Goal: Contribute content: Contribute content

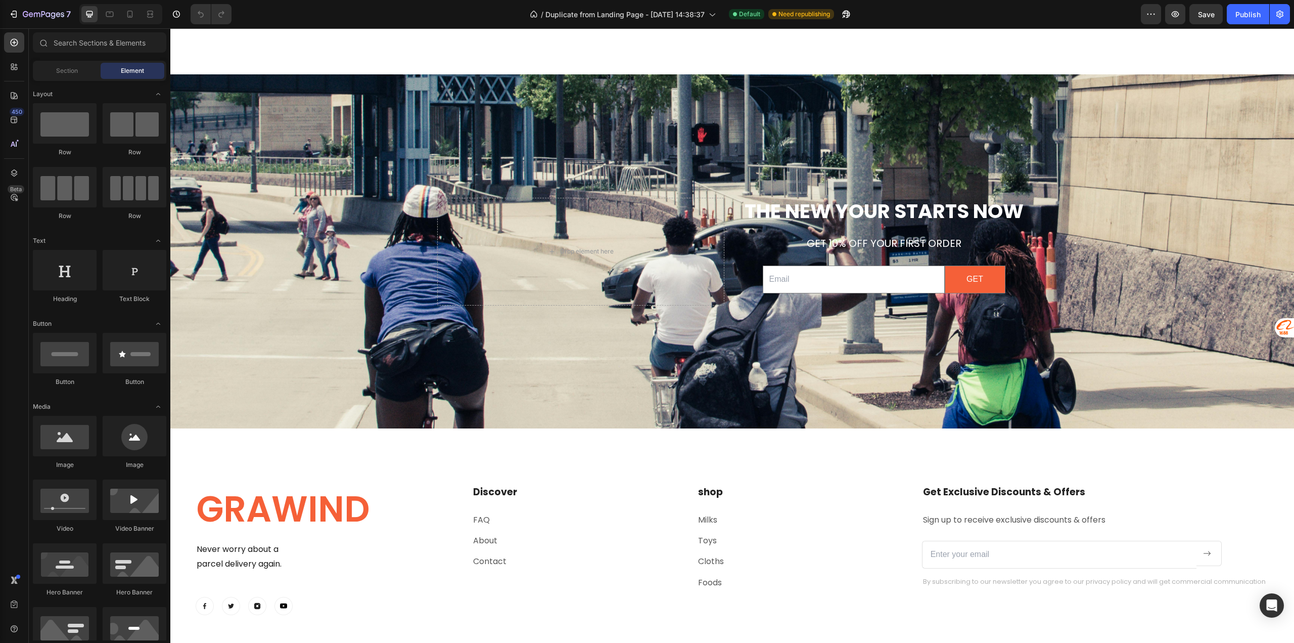
scroll to position [4075, 0]
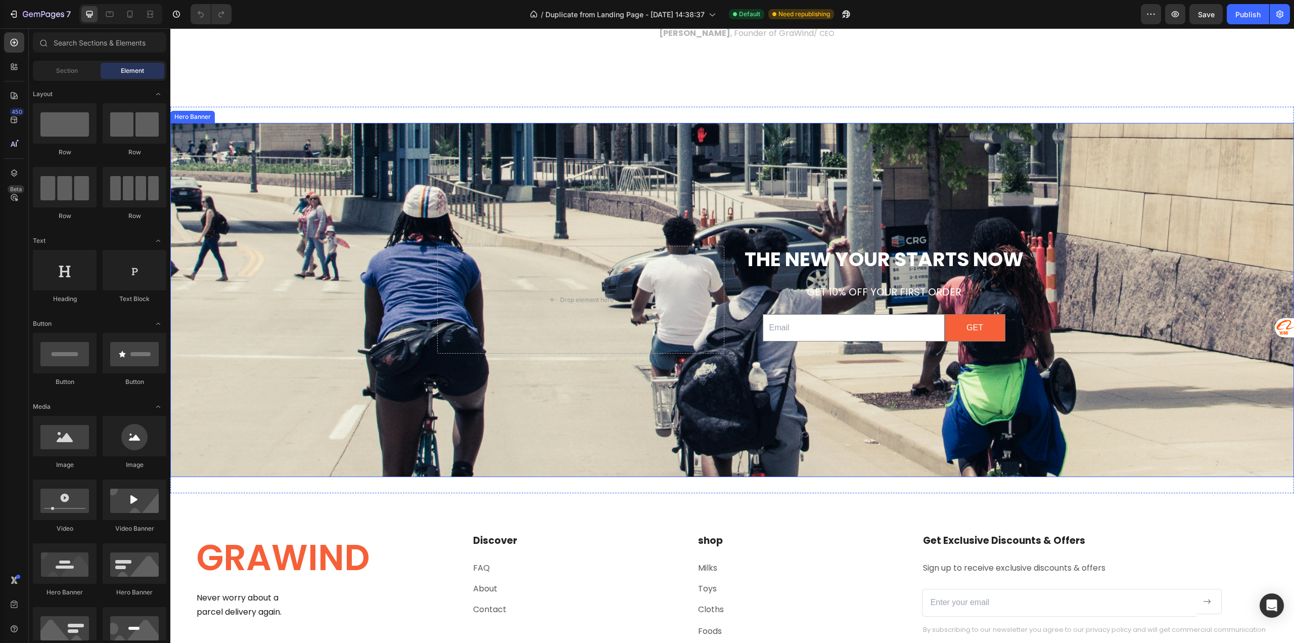
click at [291, 394] on div "Background Image" at bounding box center [732, 335] width 1124 height 614
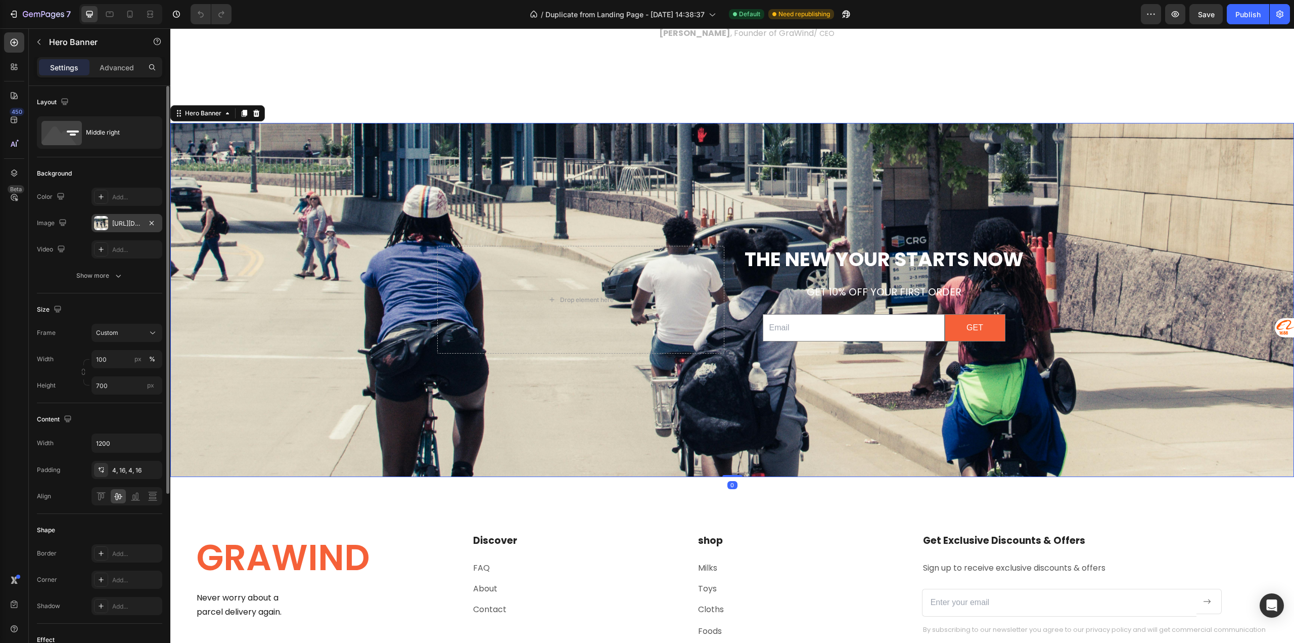
click at [128, 223] on div "[URL][DOMAIN_NAME]" at bounding box center [126, 223] width 29 height 9
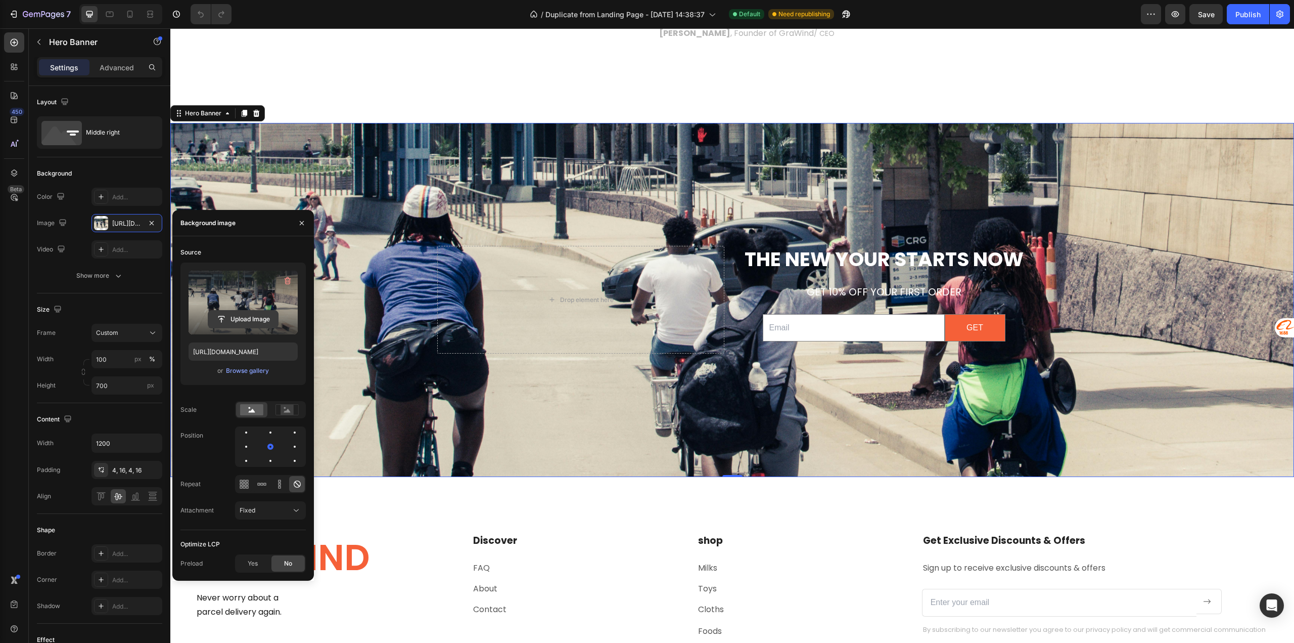
click at [235, 319] on input "file" at bounding box center [243, 318] width 70 height 17
type input "[URL][DOMAIN_NAME]"
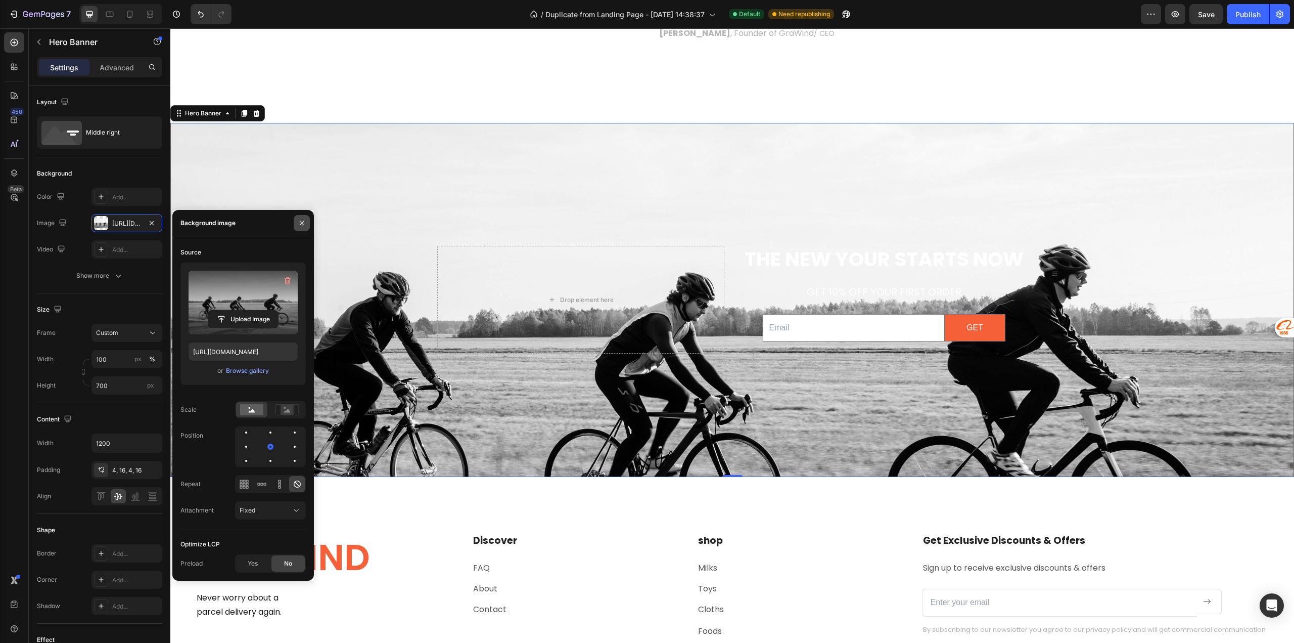
click at [306, 222] on button "button" at bounding box center [302, 223] width 16 height 16
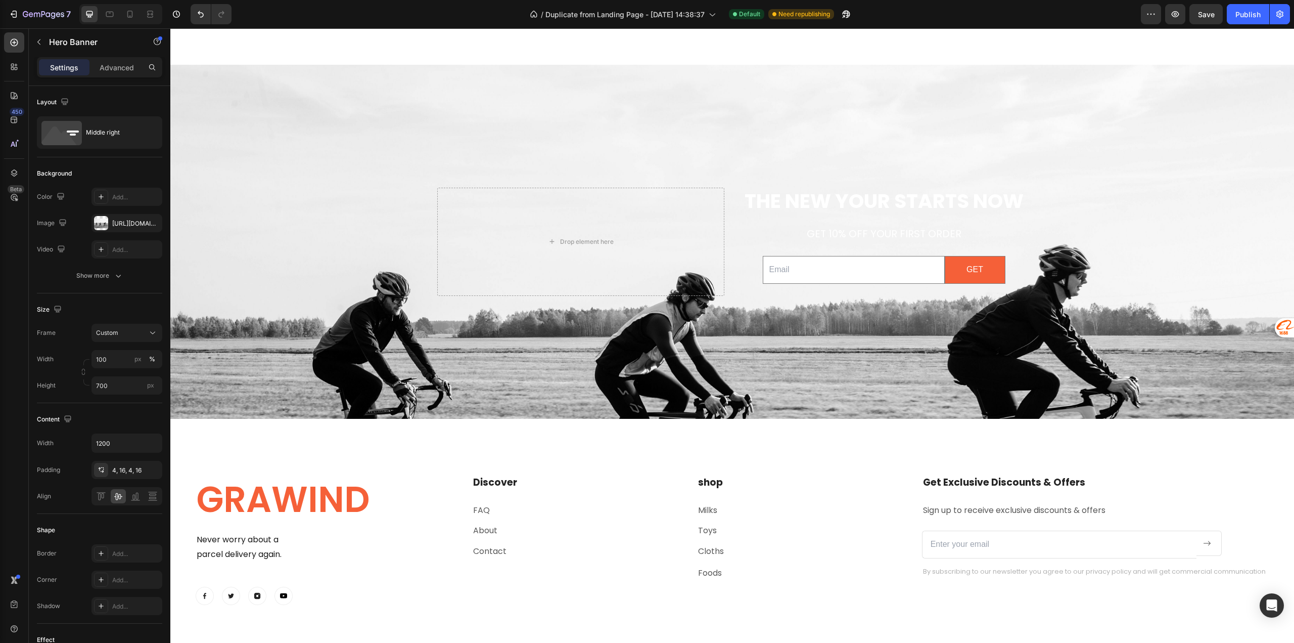
scroll to position [4257, 0]
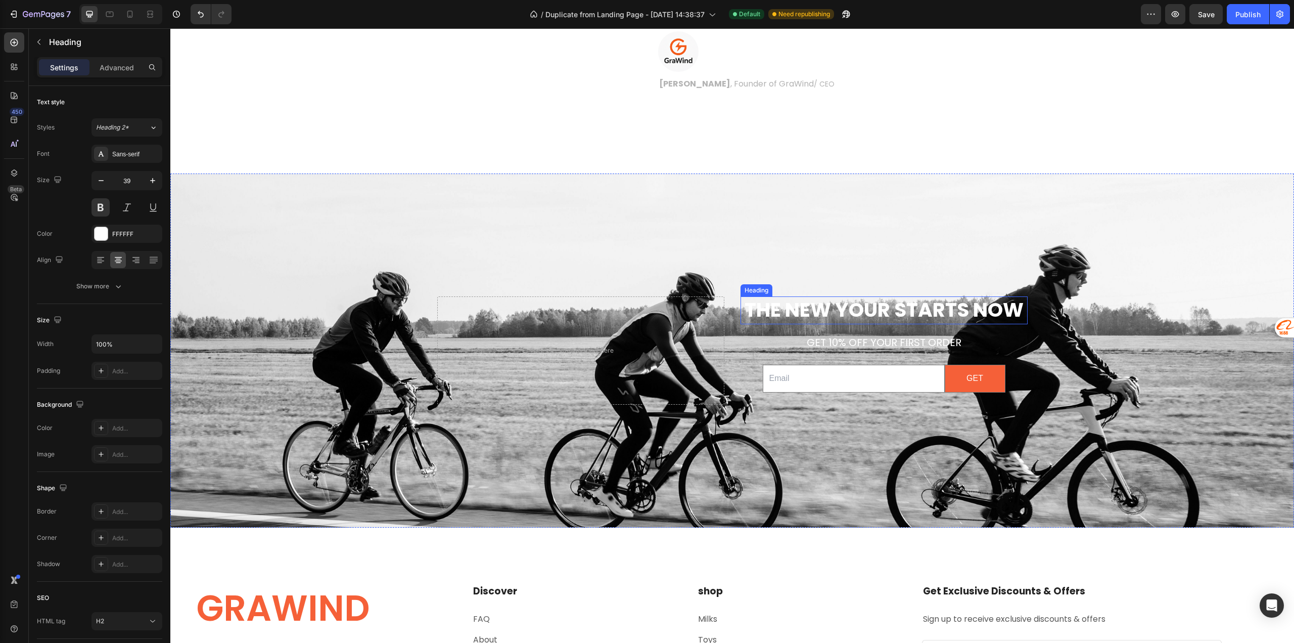
click at [779, 324] on h2 "THE NEW YOUR STARTS NOW" at bounding box center [884, 310] width 287 height 28
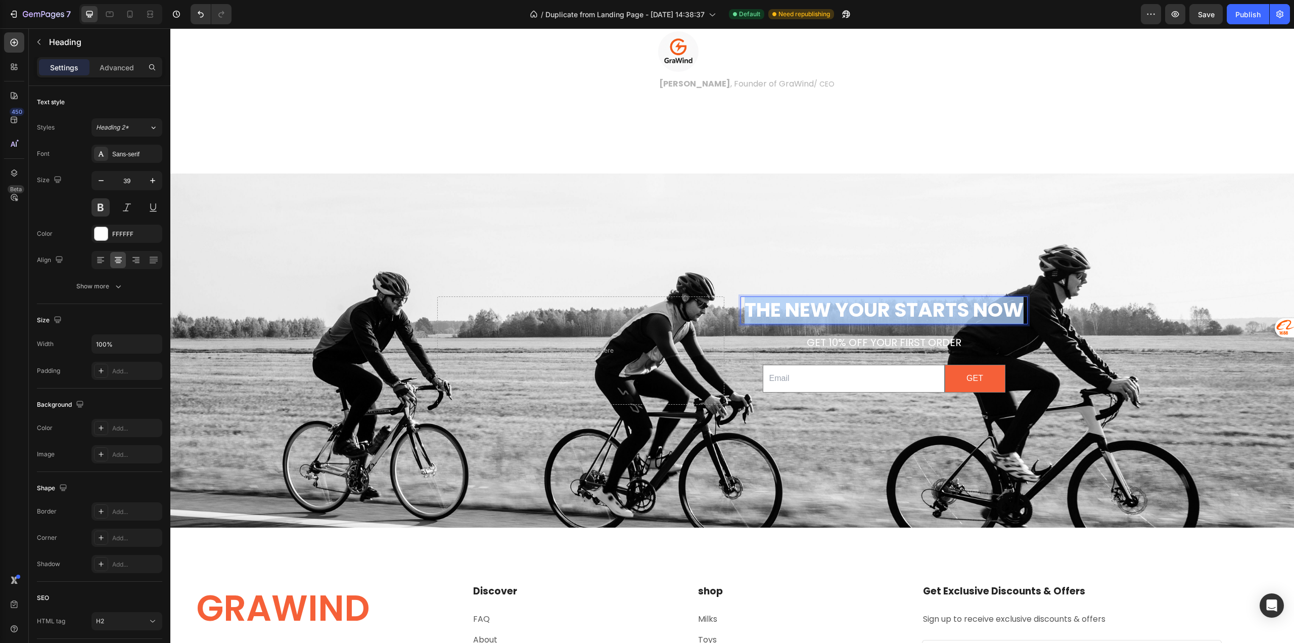
click at [779, 323] on p "THE NEW YOUR STARTS NOW" at bounding box center [884, 310] width 285 height 26
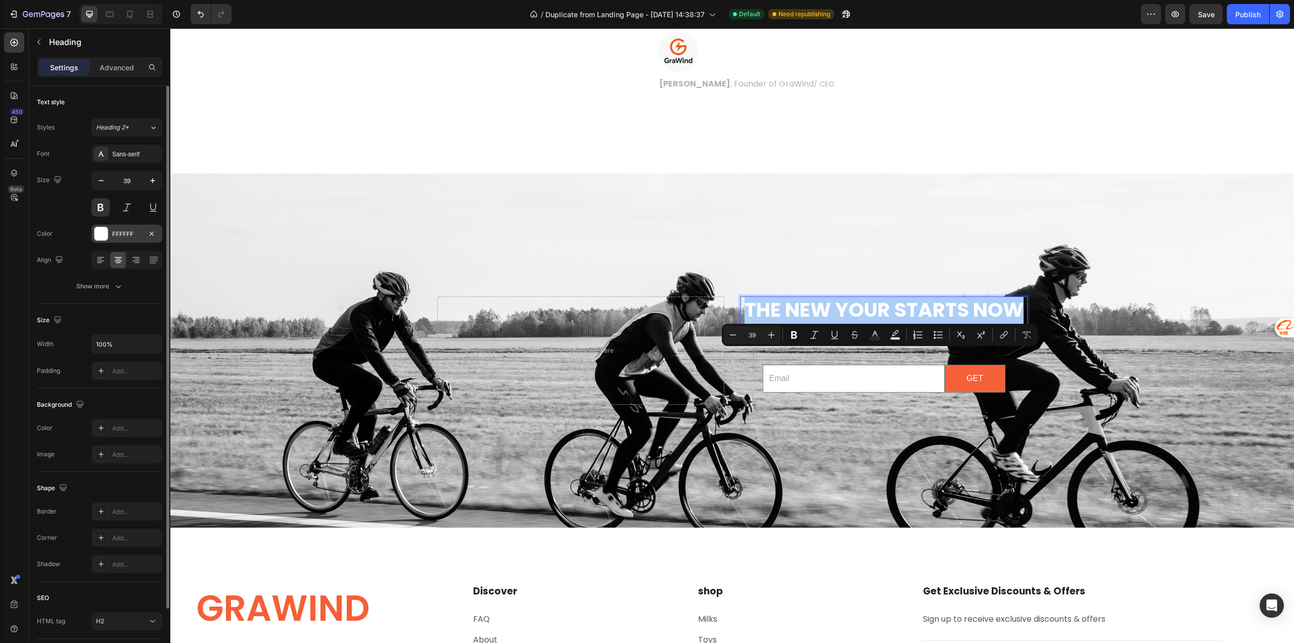
click at [126, 237] on div "FFFFFF" at bounding box center [126, 234] width 29 height 9
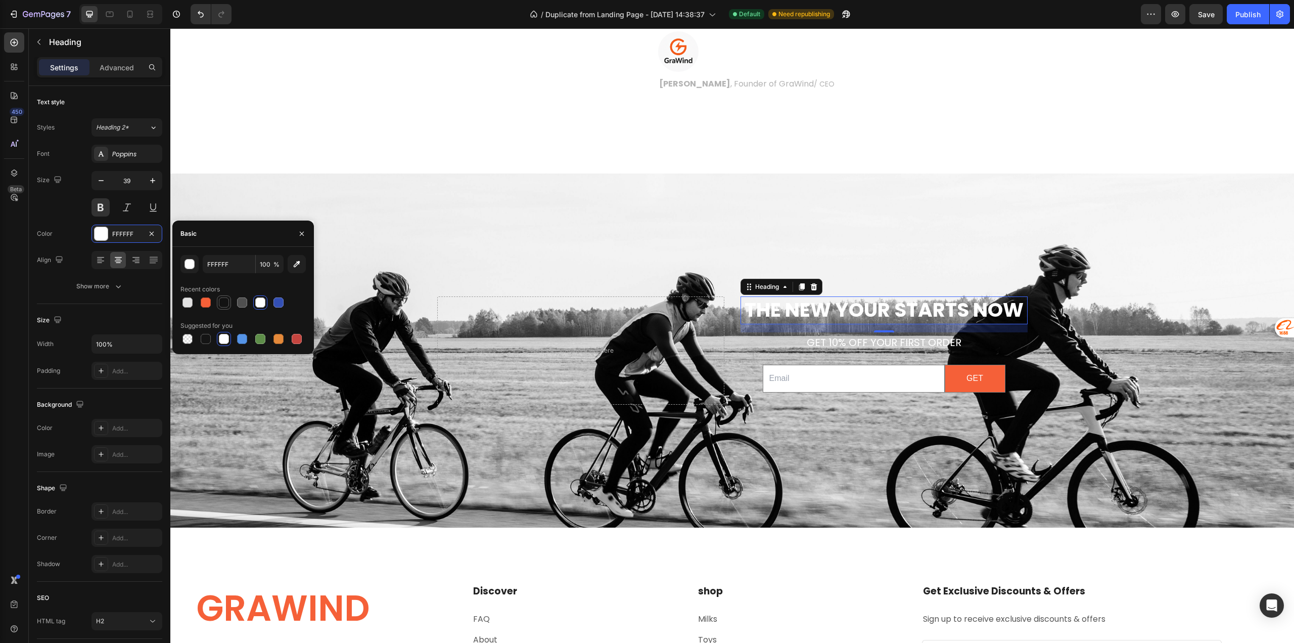
click at [220, 300] on div at bounding box center [224, 302] width 10 height 10
type input "FFFFFF"
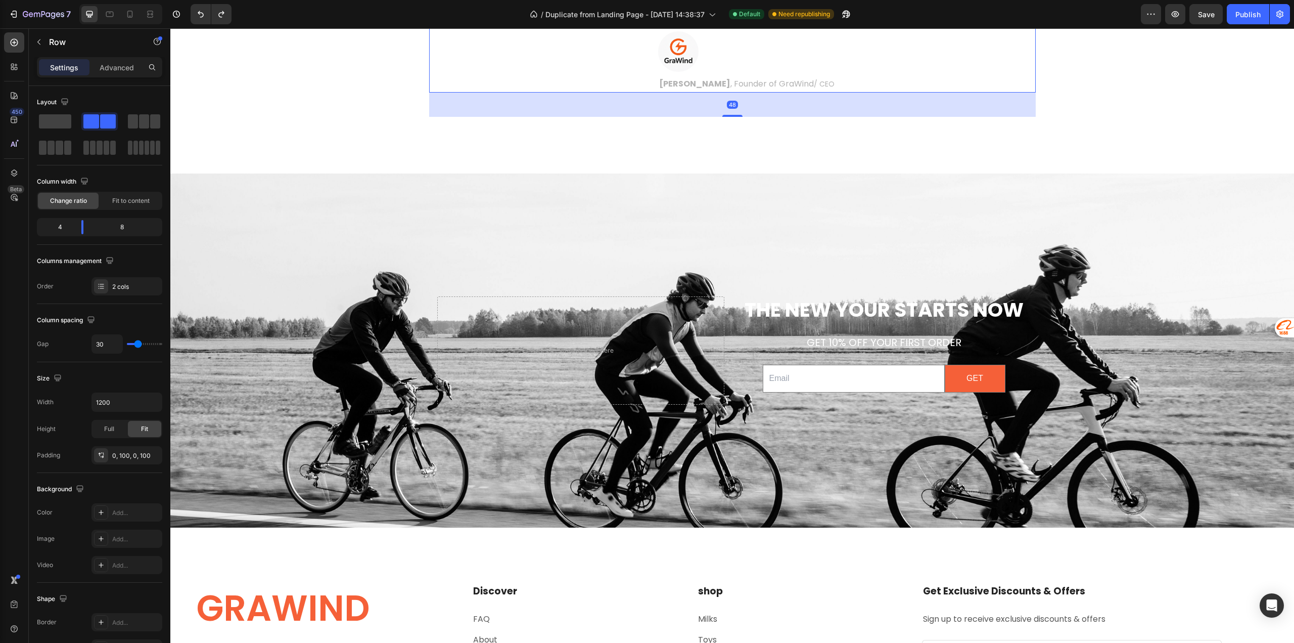
click at [316, 157] on div "Life Is Better When You Ride Light Heading At GraWind , we believe cycling shou…" at bounding box center [732, 3] width 1124 height 307
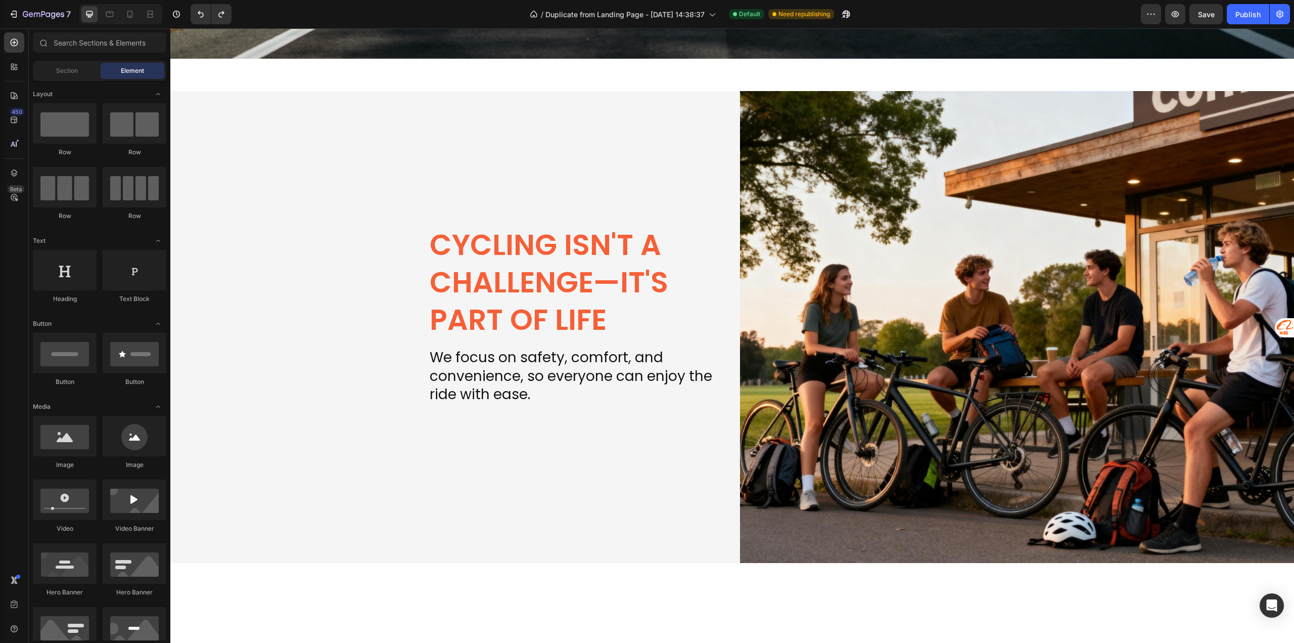
scroll to position [0, 0]
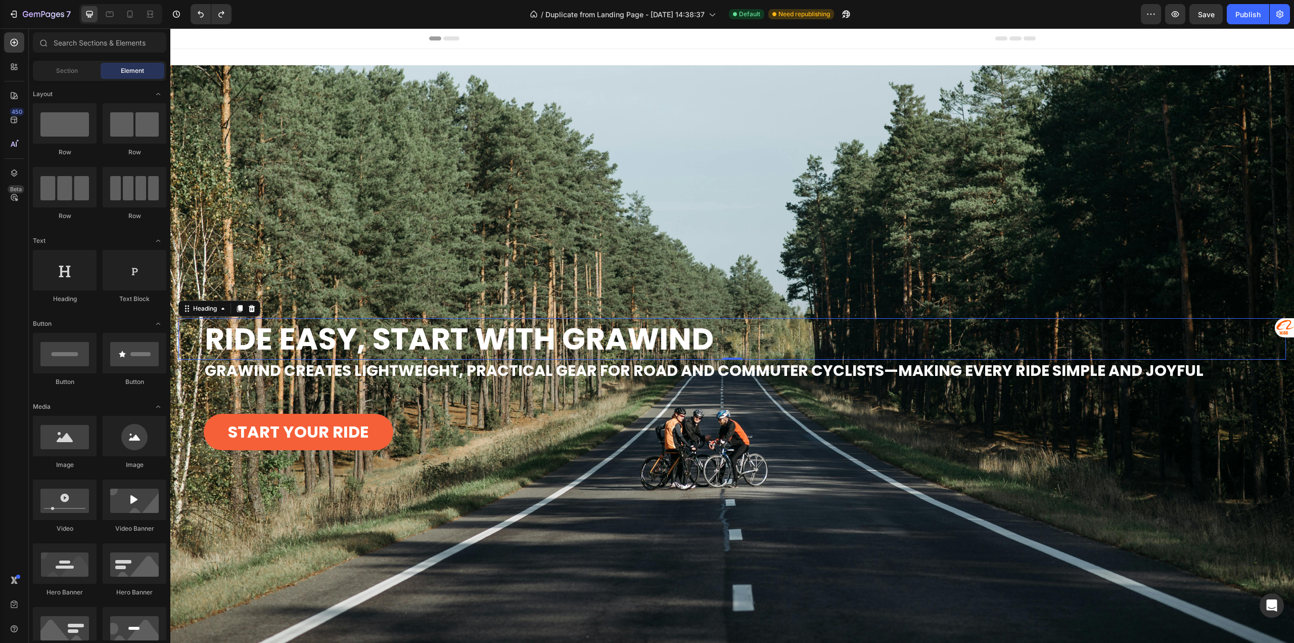
click at [578, 342] on h2 "Ride Easy, Start with GraWind" at bounding box center [745, 338] width 1083 height 41
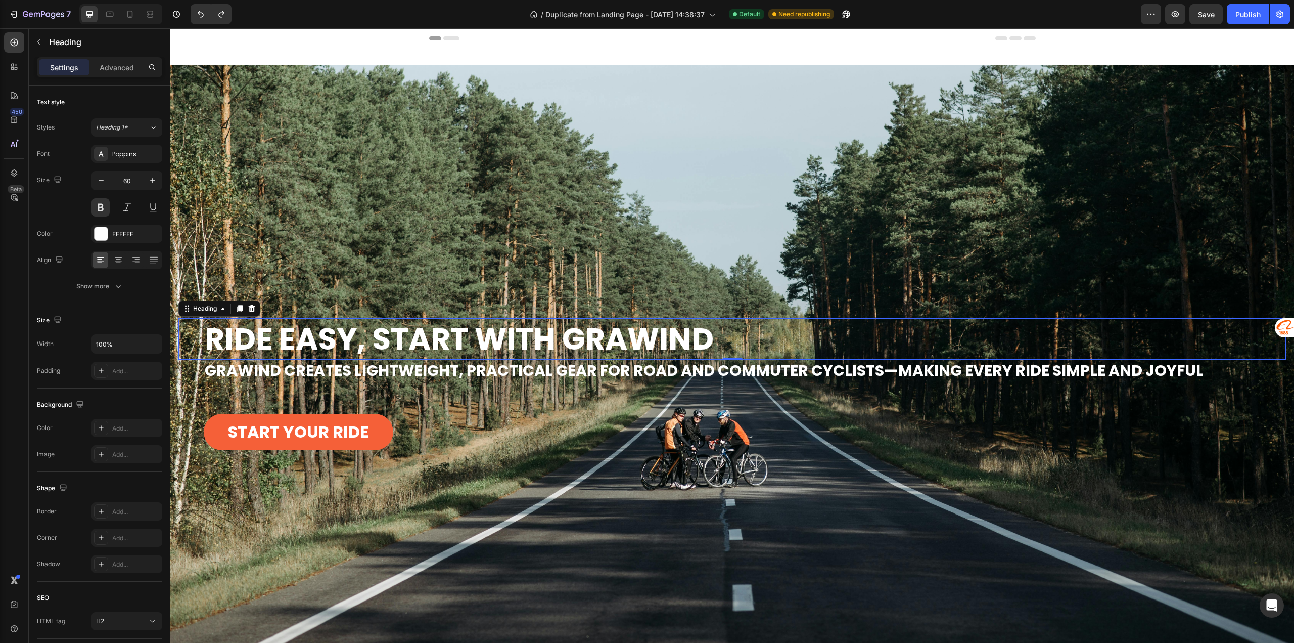
click at [578, 342] on h2 "Ride Easy, Start with GraWind" at bounding box center [745, 338] width 1083 height 41
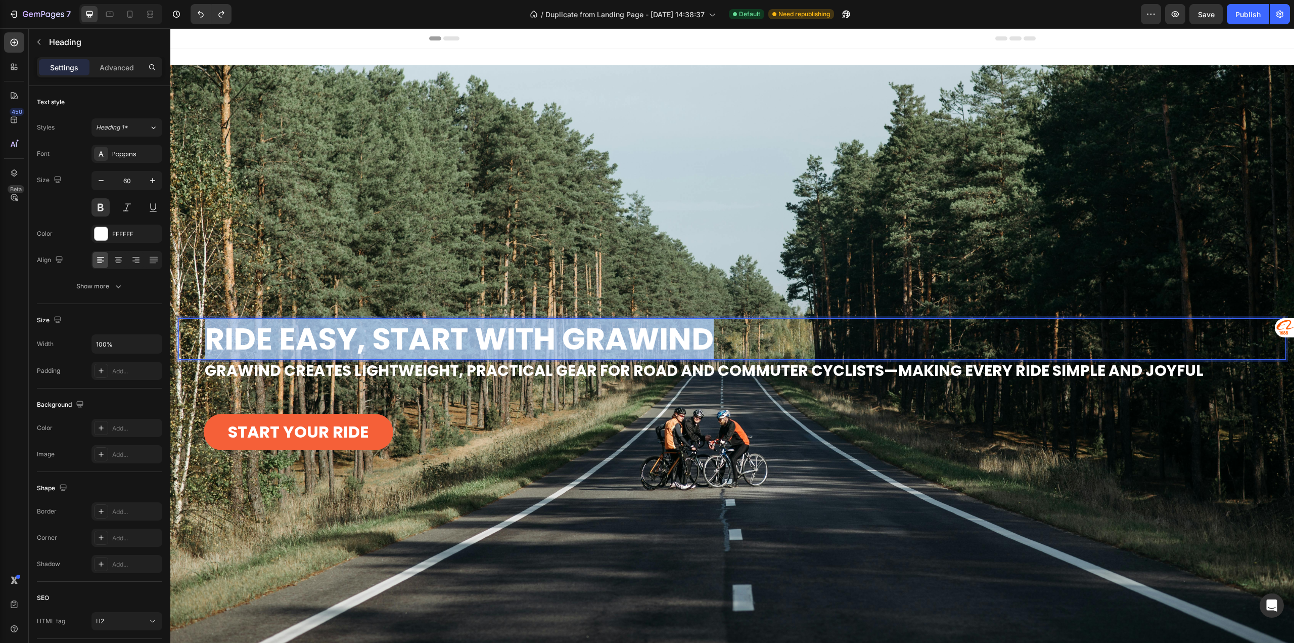
click at [578, 342] on p "Ride Easy, Start with GraWind" at bounding box center [745, 338] width 1081 height 39
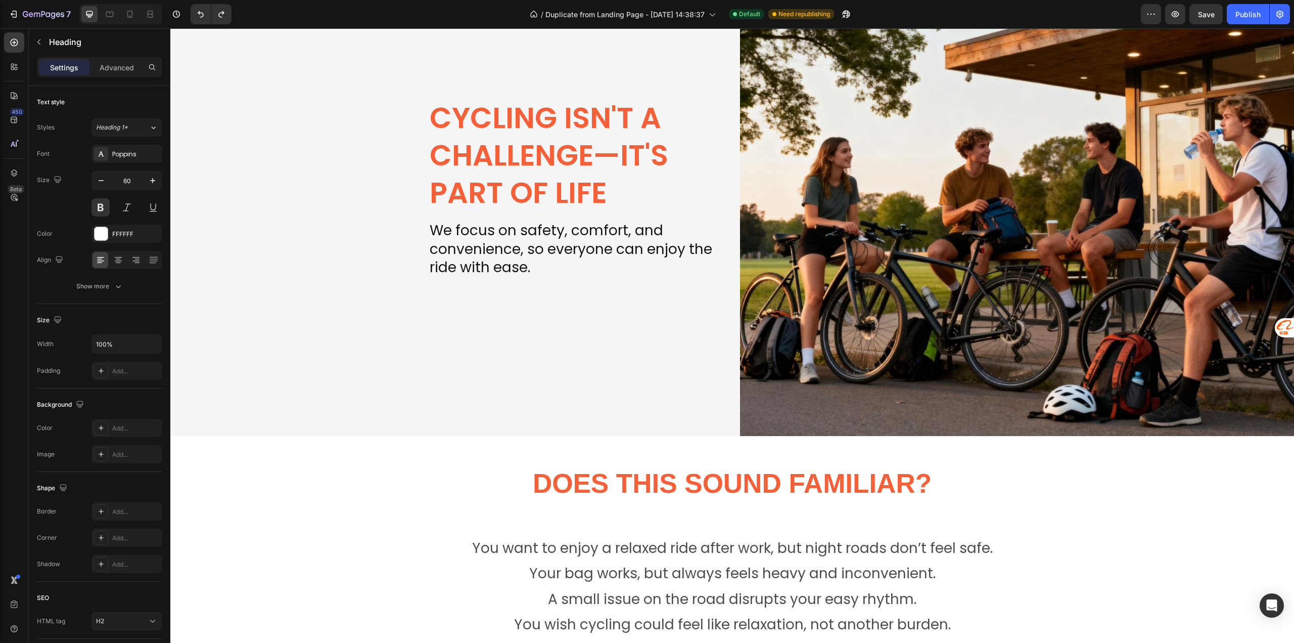
type input "16"
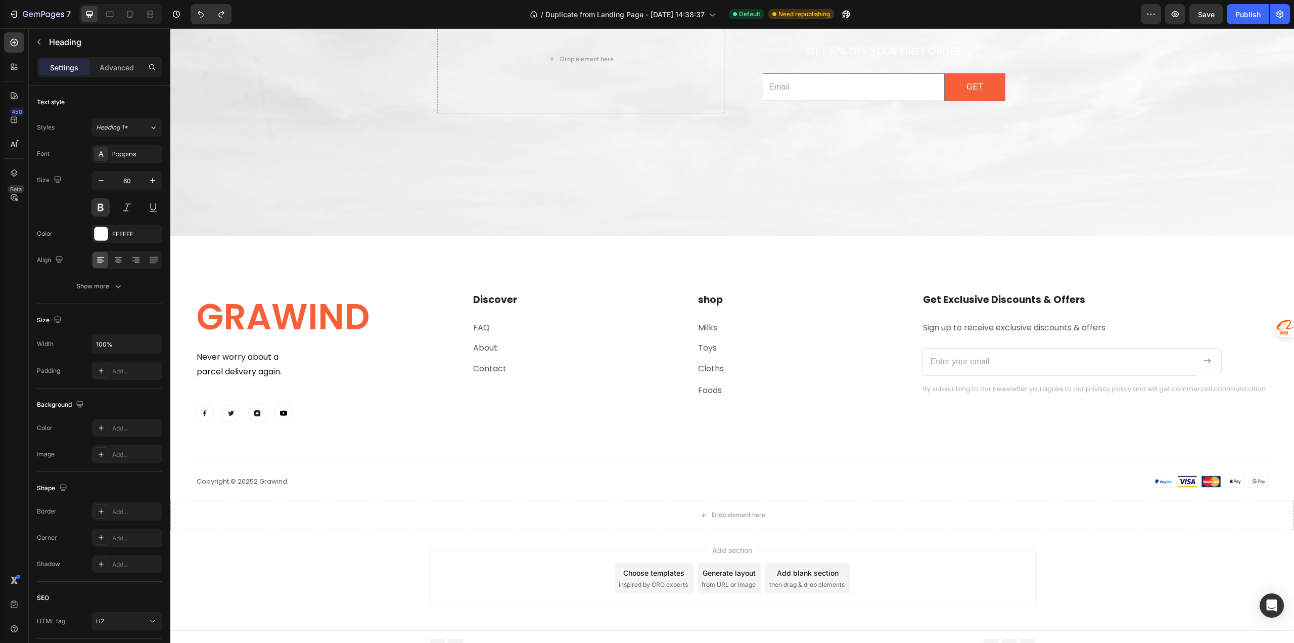
scroll to position [4625, 0]
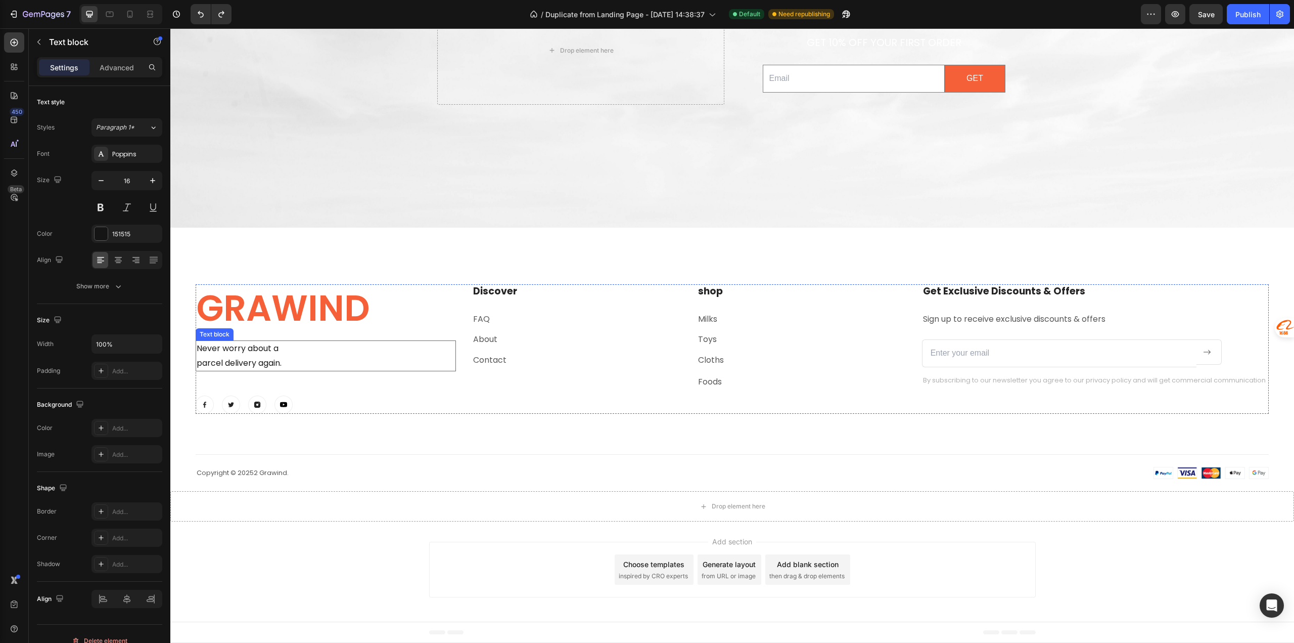
click at [213, 366] on p "parcel delivery again." at bounding box center [326, 363] width 258 height 15
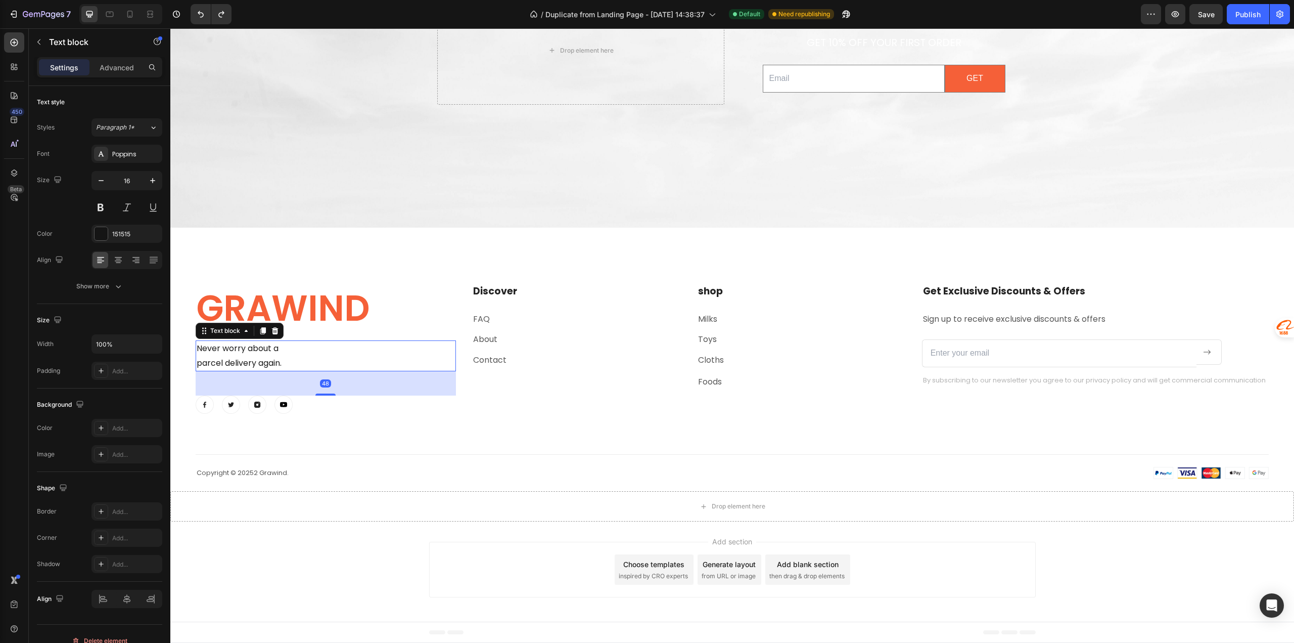
click at [213, 366] on p "parcel delivery again." at bounding box center [326, 363] width 258 height 15
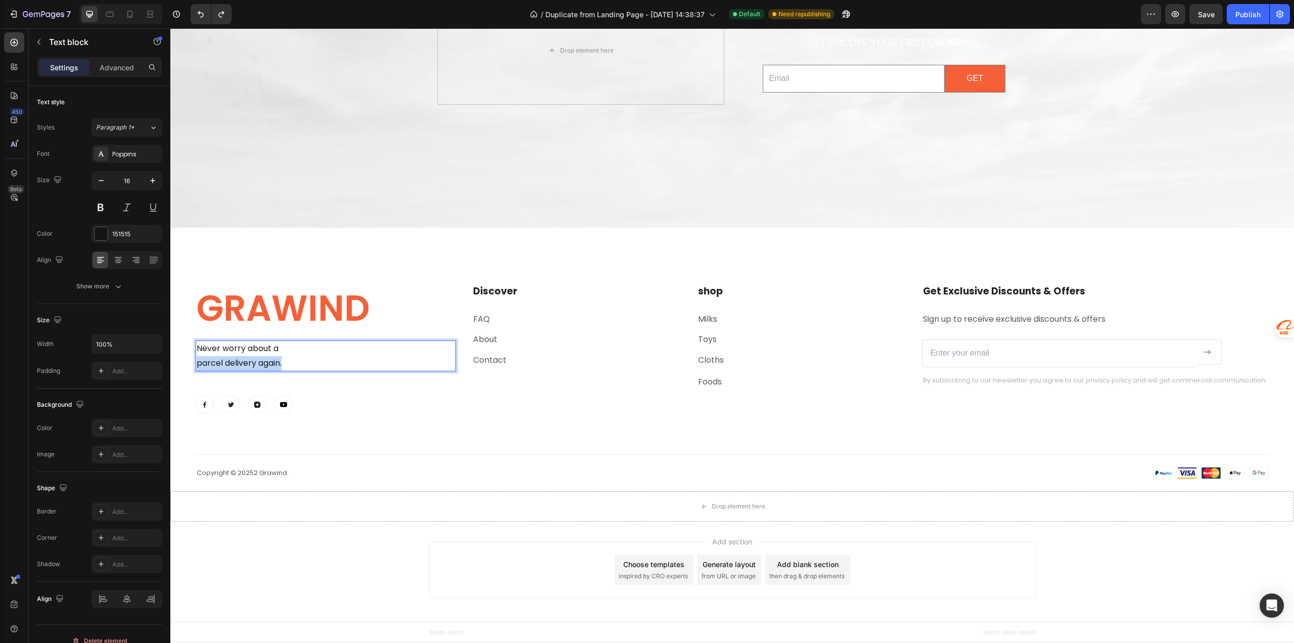
click at [213, 366] on p "parcel delivery again." at bounding box center [326, 363] width 258 height 15
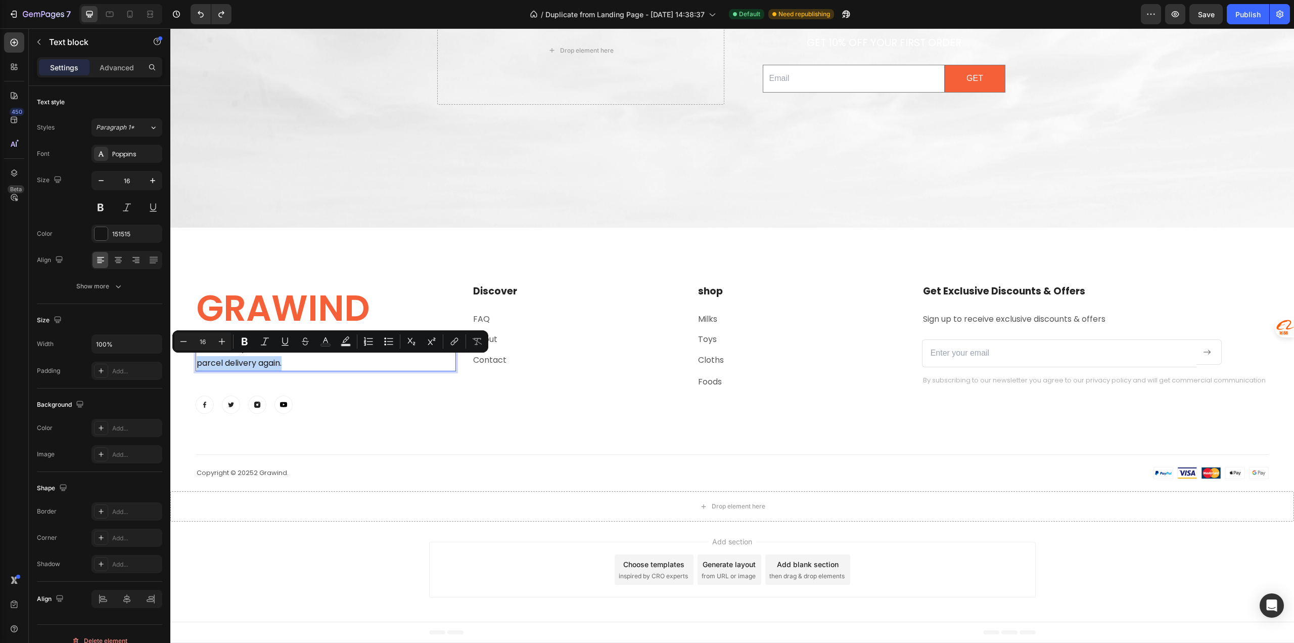
click at [223, 363] on p "parcel delivery again." at bounding box center [326, 363] width 258 height 15
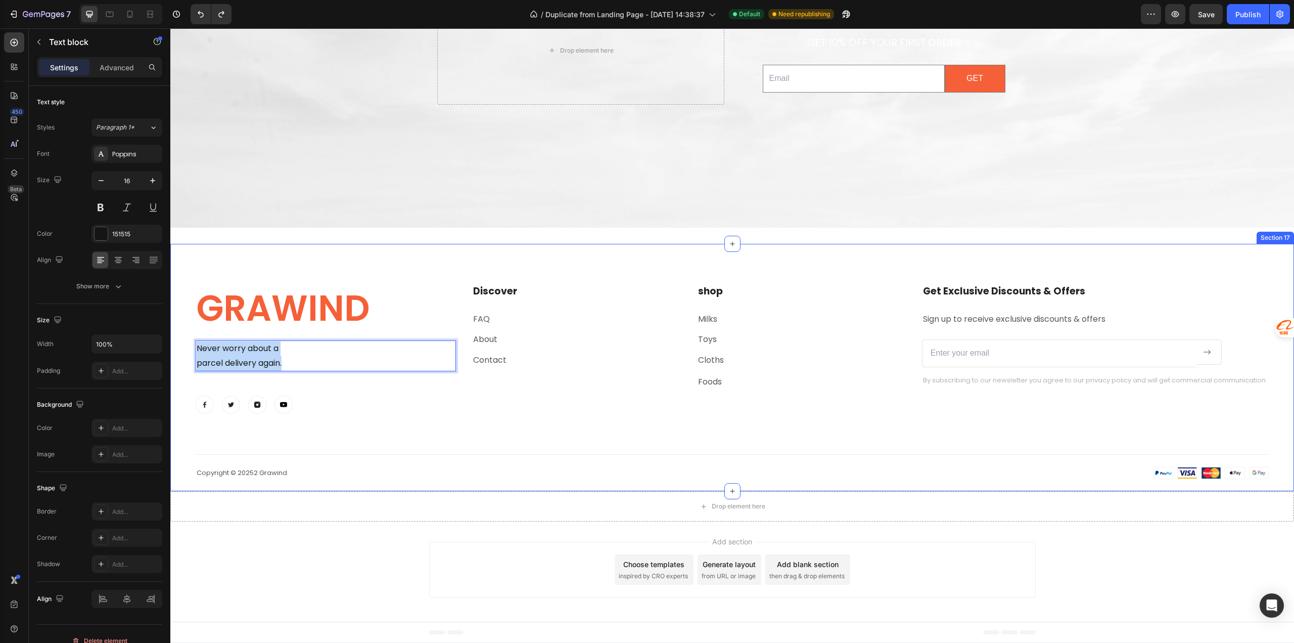
drag, startPoint x: 289, startPoint y: 364, endPoint x: 192, endPoint y: 348, distance: 97.8
click at [192, 348] on div "GRAWIND Heading Never worry about a parcel delivery again. Text block 48 Image …" at bounding box center [732, 368] width 1124 height 248
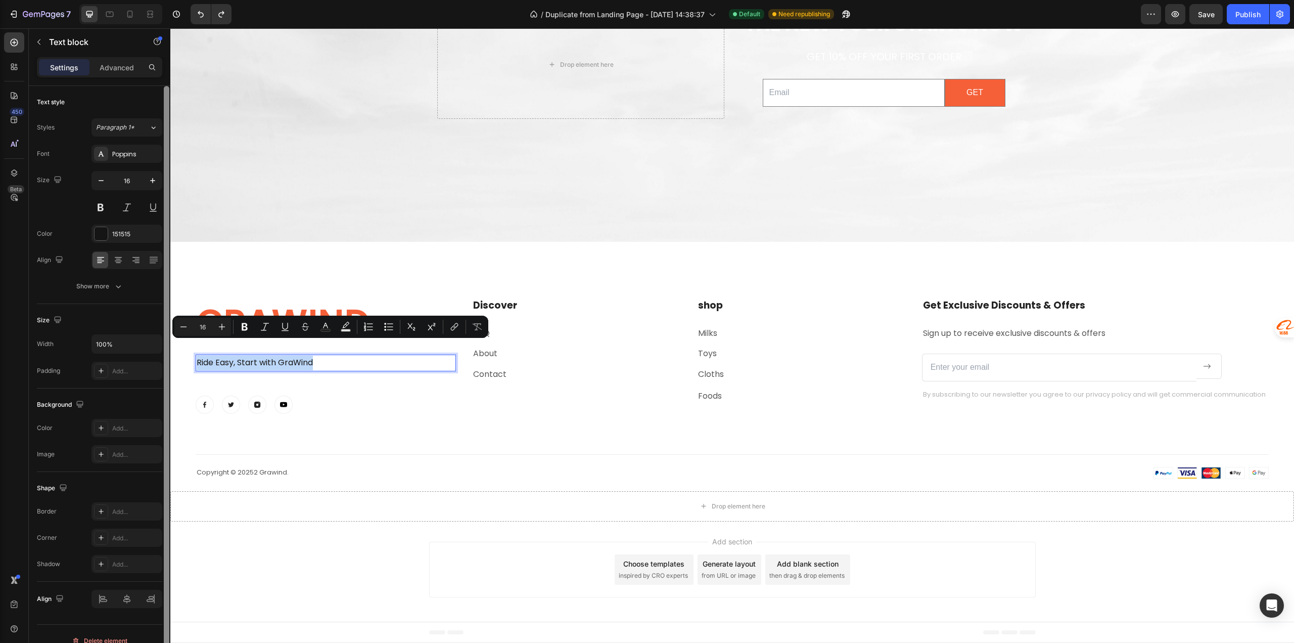
scroll to position [4611, 0]
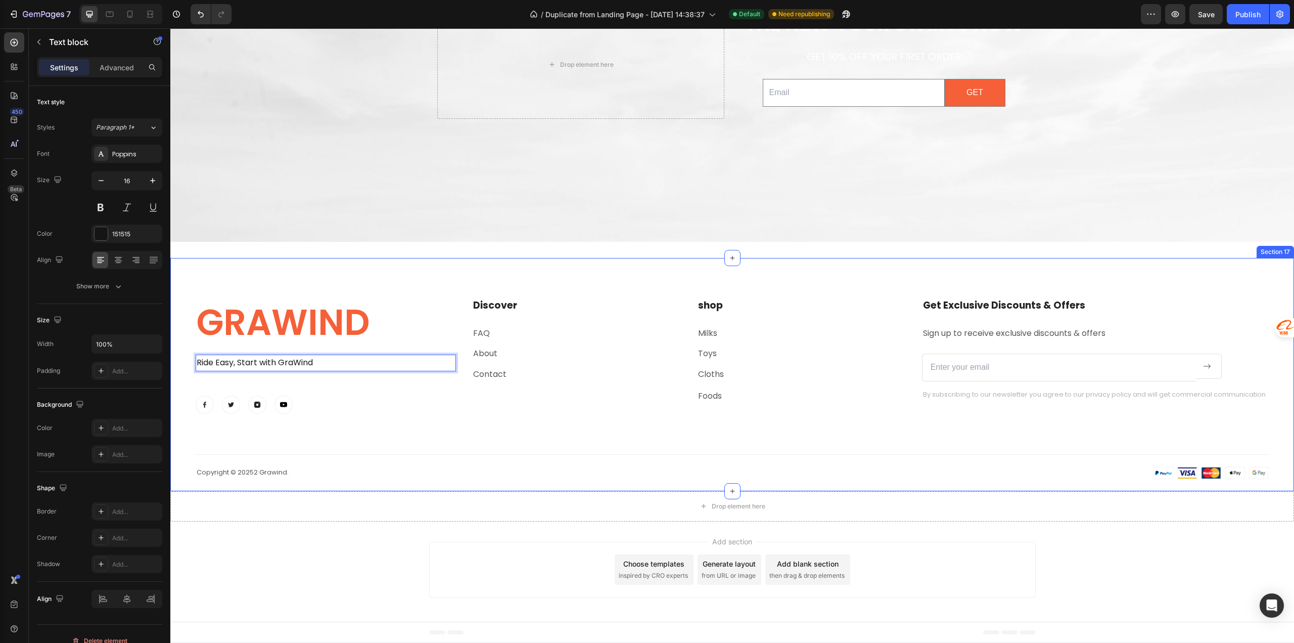
click at [405, 432] on div "GRAWIND Heading Ride Easy, Start with GraWind Text block 48 Image Image Image I…" at bounding box center [732, 388] width 1073 height 181
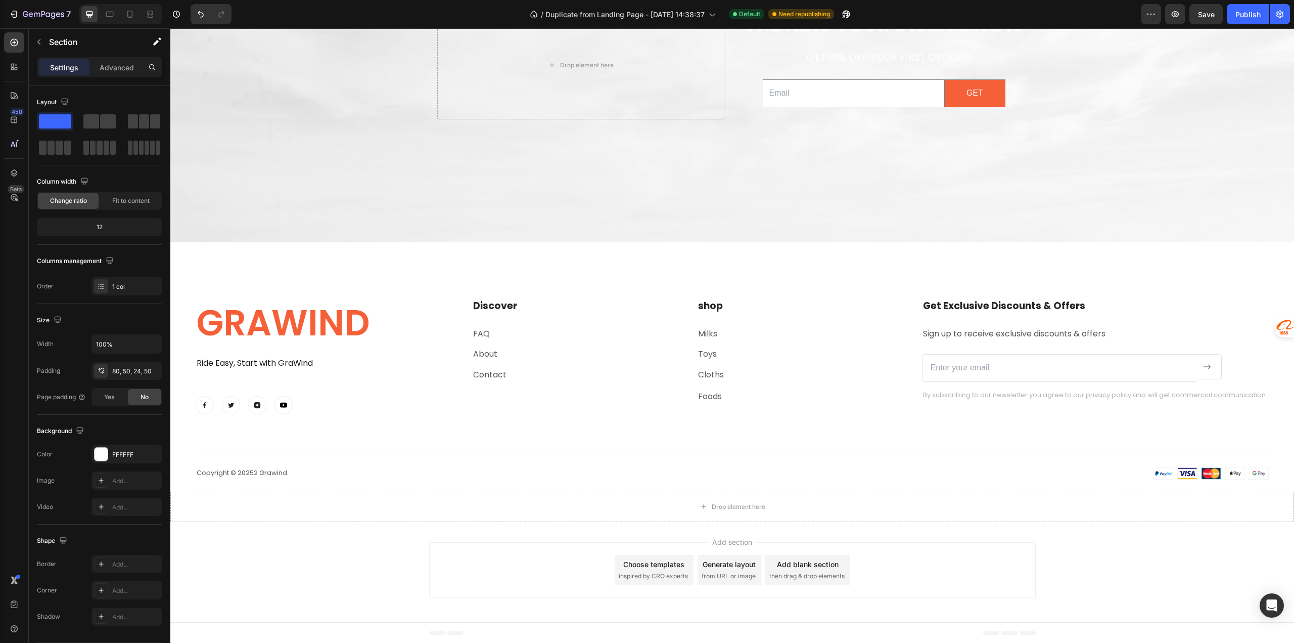
scroll to position [4692, 0]
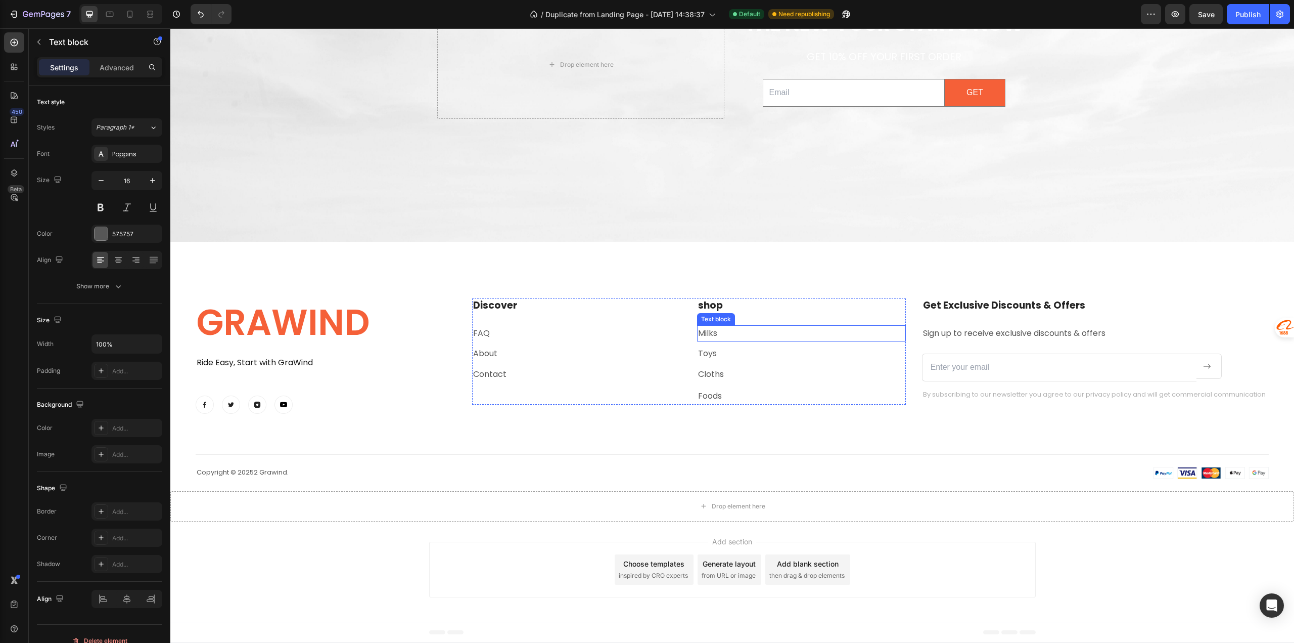
click at [705, 334] on link "Milks" at bounding box center [707, 333] width 19 height 12
click at [628, 452] on div "GRAWIND Heading Ride Easy, Start with GraWind Text block Image Image Image Imag…" at bounding box center [732, 388] width 1073 height 181
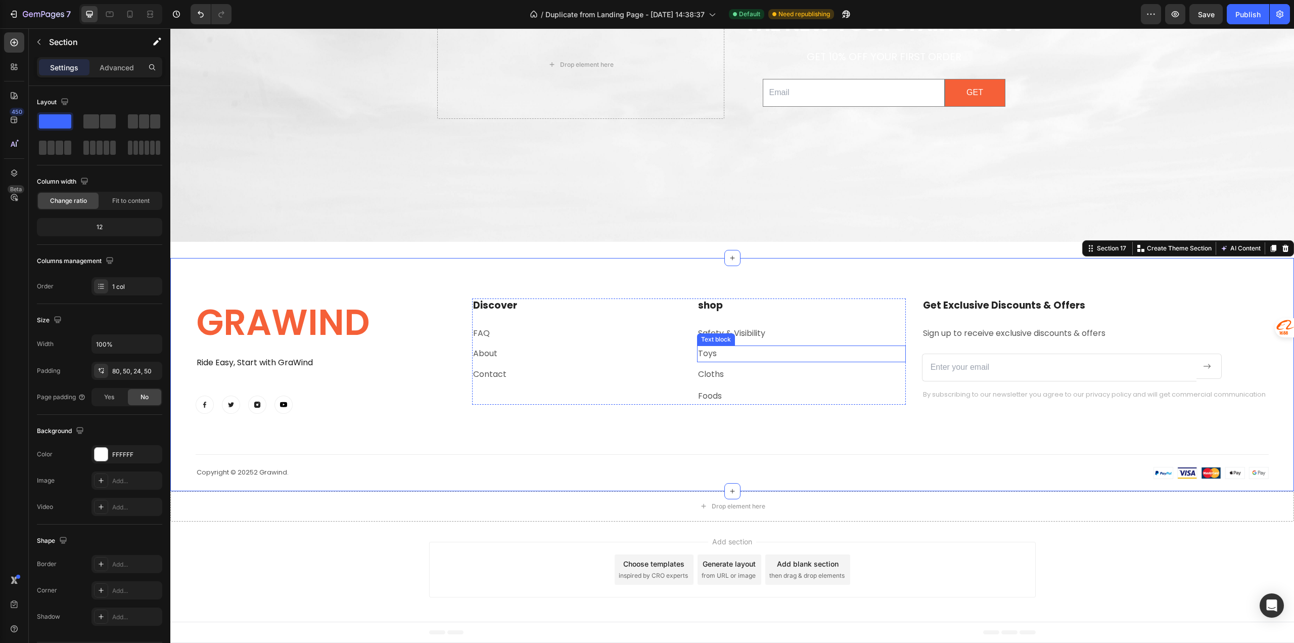
click at [707, 355] on link "Toys" at bounding box center [707, 353] width 19 height 12
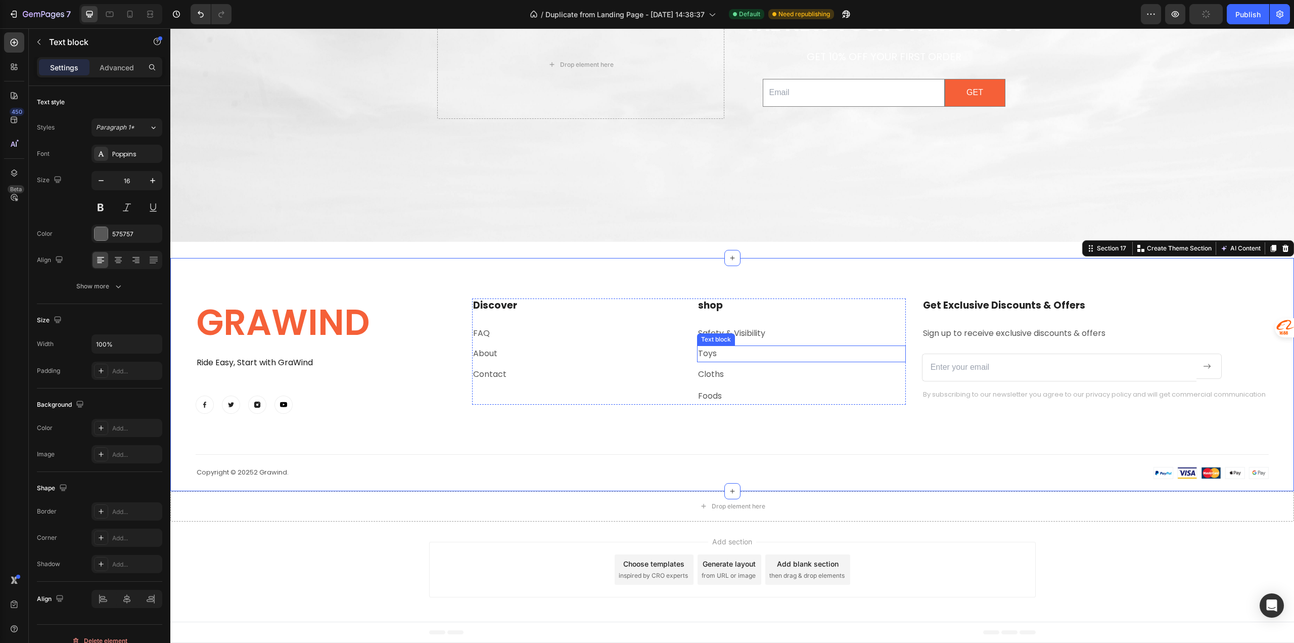
click at [707, 355] on link "Toys" at bounding box center [707, 353] width 19 height 12
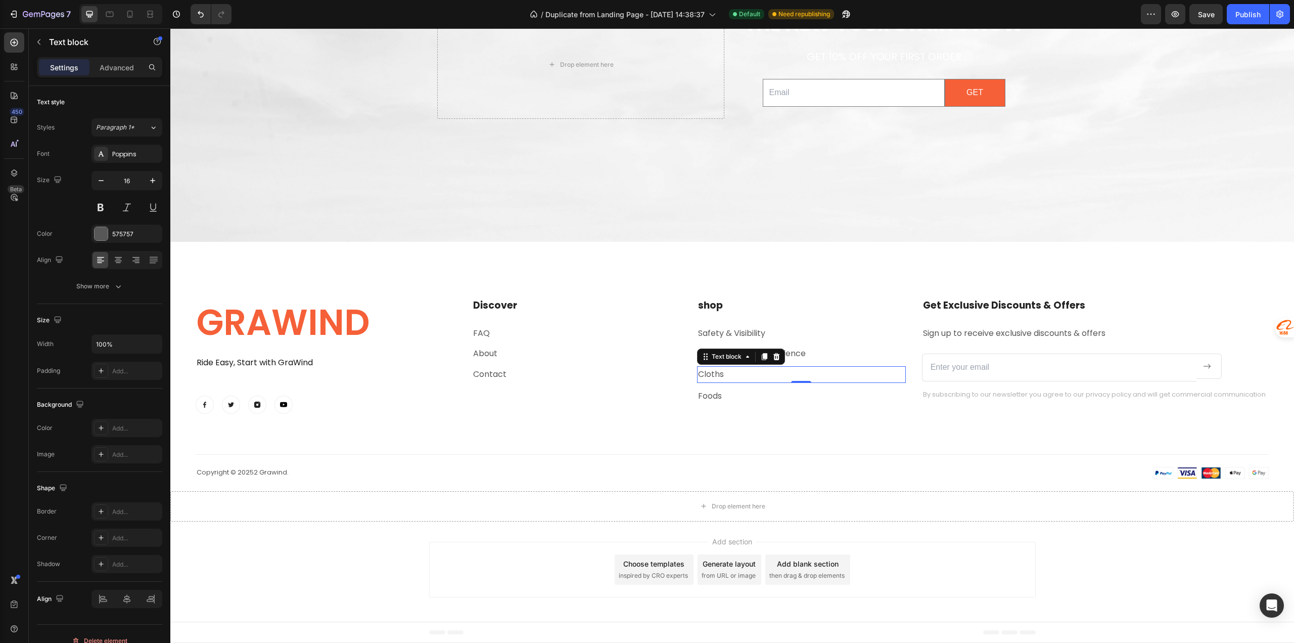
click at [752, 375] on p "Cloths" at bounding box center [801, 374] width 207 height 15
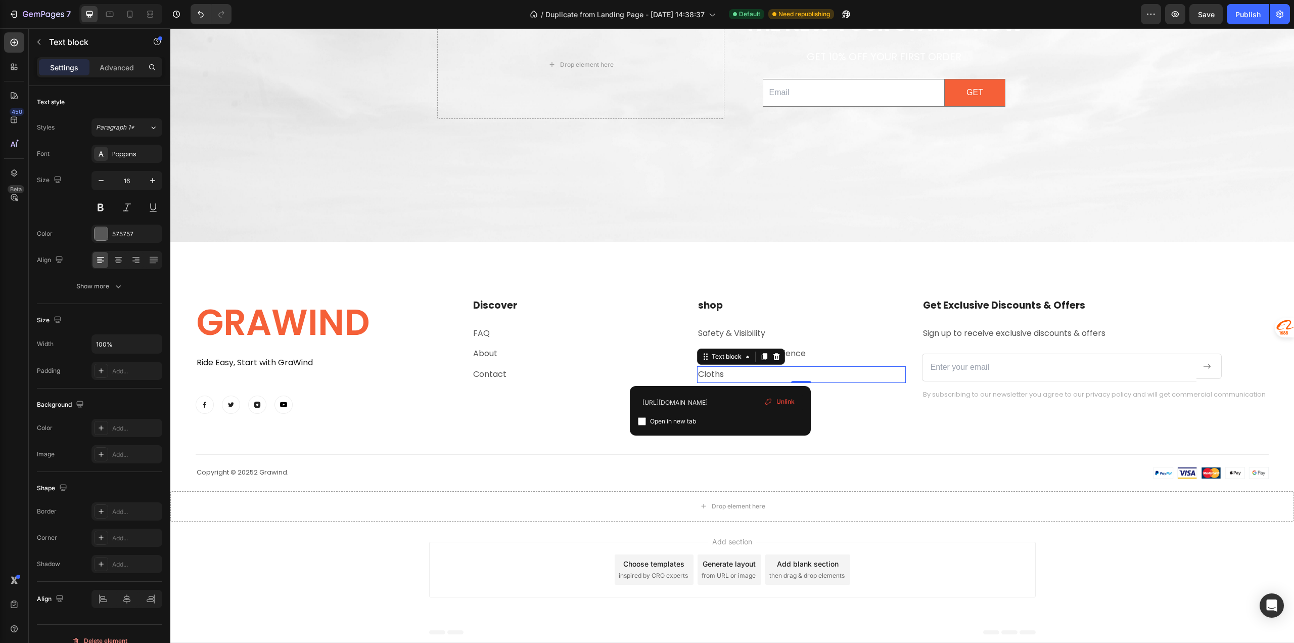
click at [752, 375] on p "Cloths" at bounding box center [801, 374] width 207 height 15
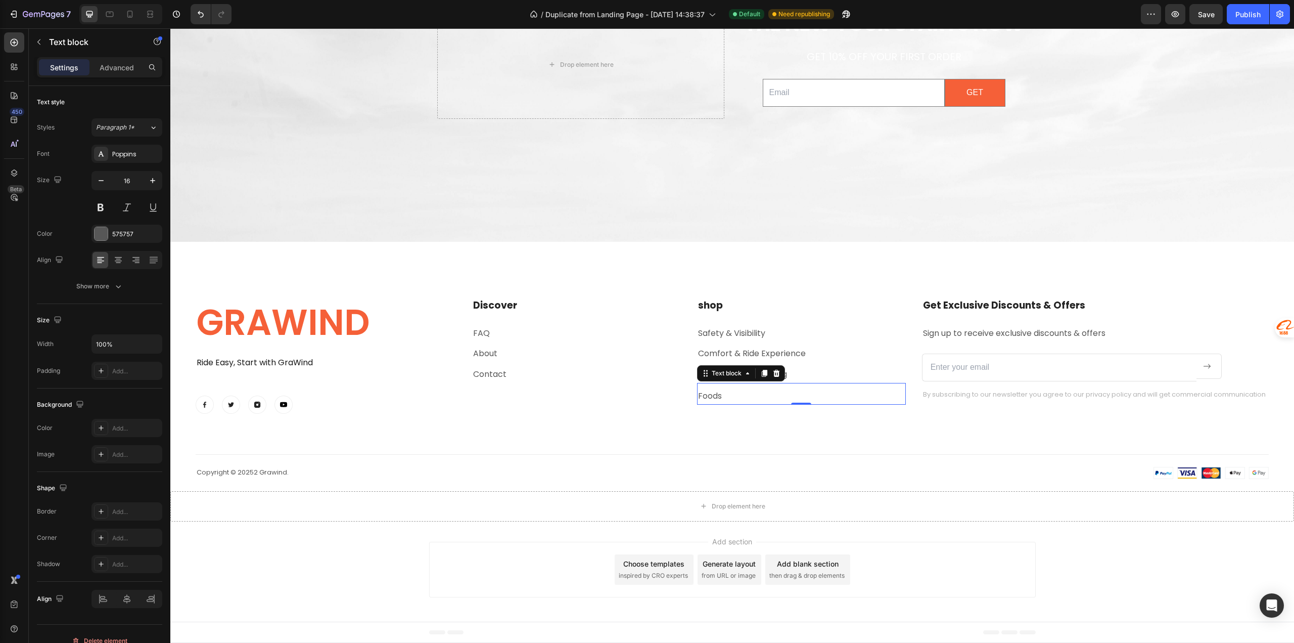
click at [712, 395] on link "Foods" at bounding box center [710, 396] width 24 height 12
click at [711, 395] on link "Foods" at bounding box center [710, 396] width 24 height 12
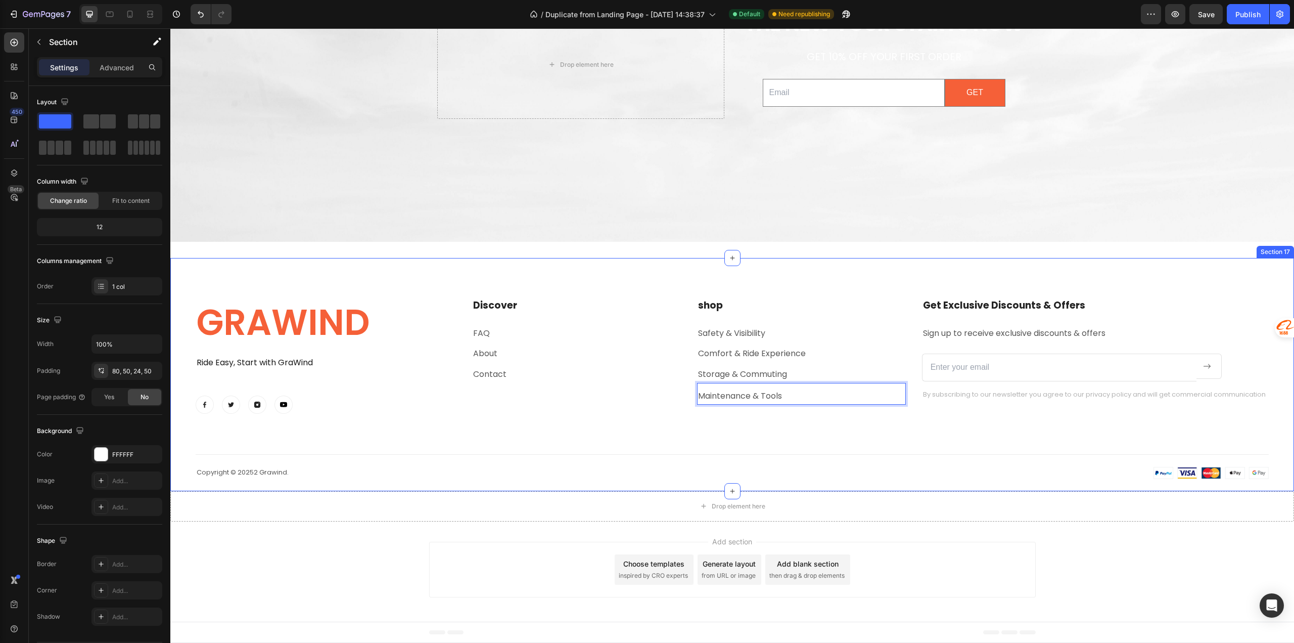
click at [690, 428] on div "GRAWIND Heading Ride Easy, Start with GraWind Text block Image Image Image Imag…" at bounding box center [732, 388] width 1073 height 181
click at [719, 396] on p "Maintenance & Tools" at bounding box center [801, 396] width 207 height 15
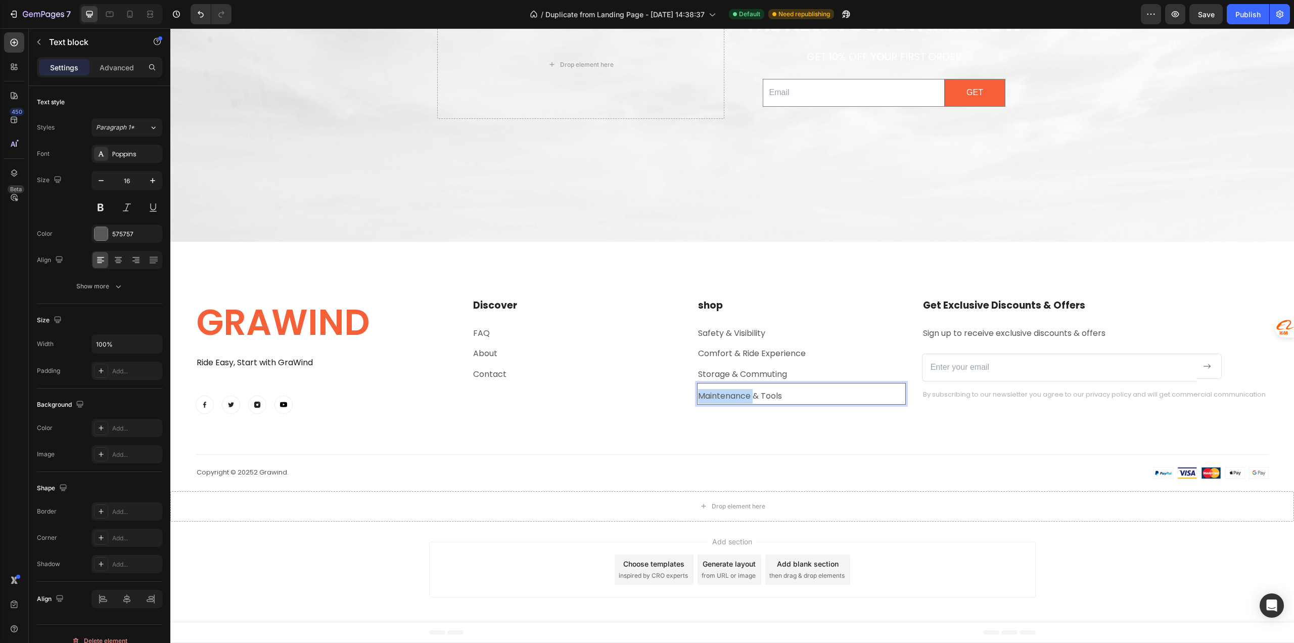
click at [720, 393] on p "Maintenance & Tools" at bounding box center [801, 396] width 207 height 15
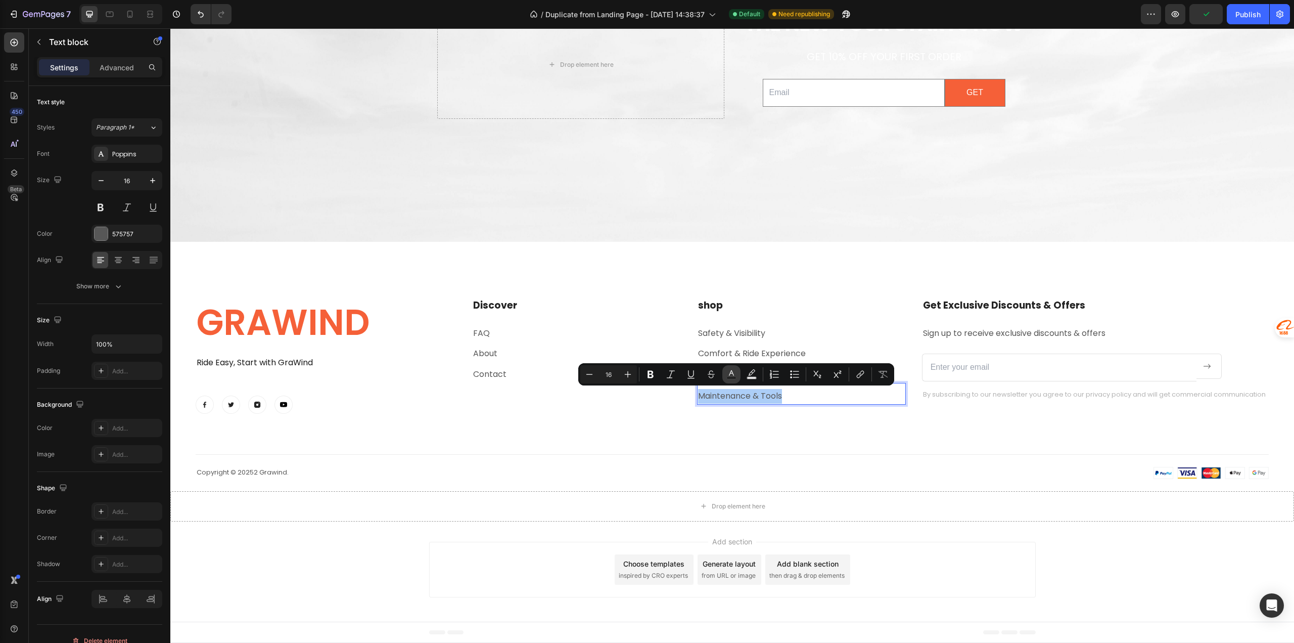
click at [730, 373] on icon "Editor contextual toolbar" at bounding box center [732, 374] width 10 height 10
type input "575757"
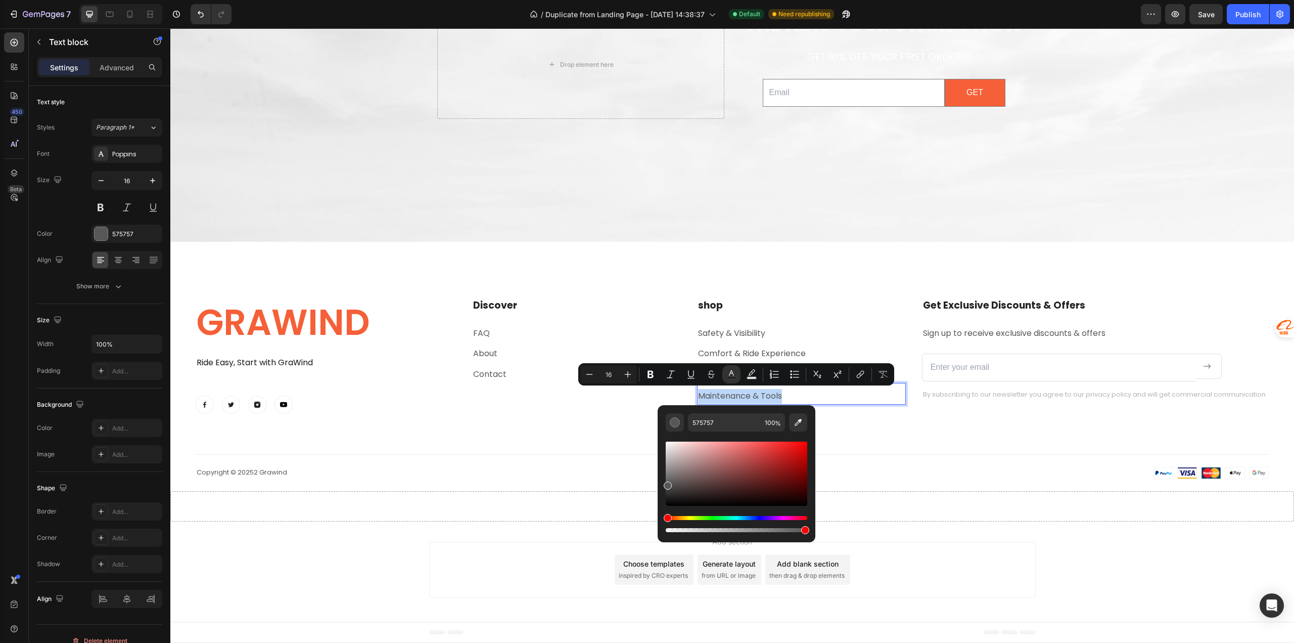
click at [796, 393] on p "Maintenance & Tools" at bounding box center [801, 396] width 207 height 15
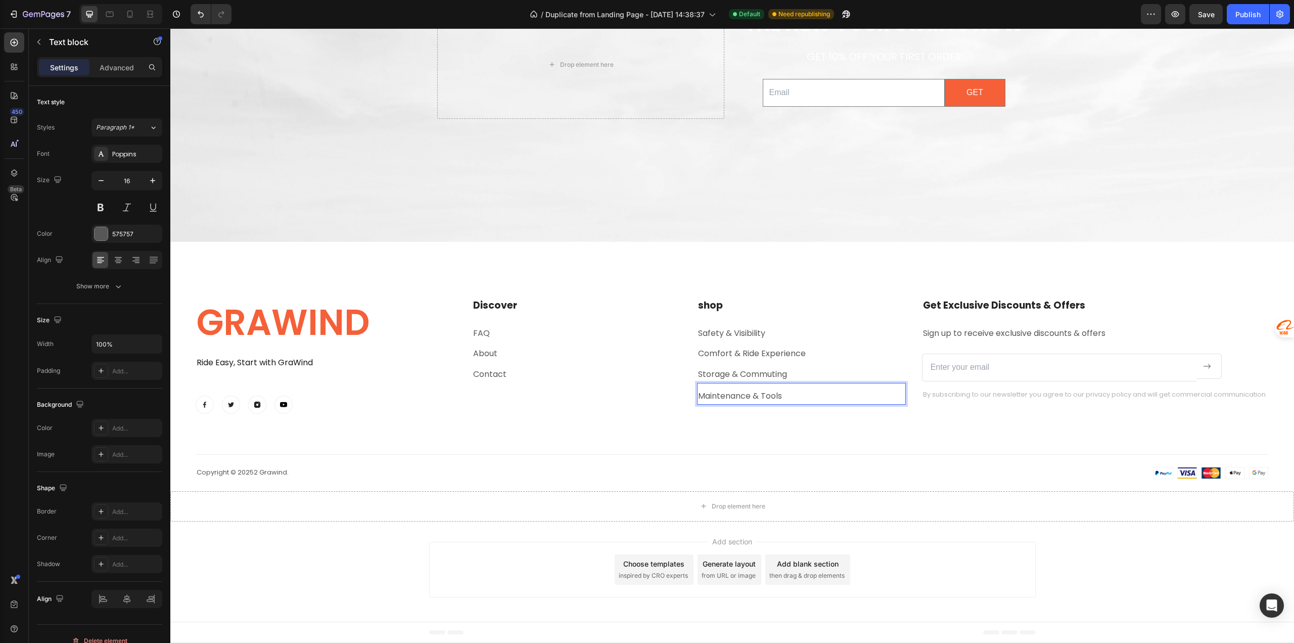
click at [771, 396] on p "Maintenance & Tools" at bounding box center [801, 396] width 207 height 15
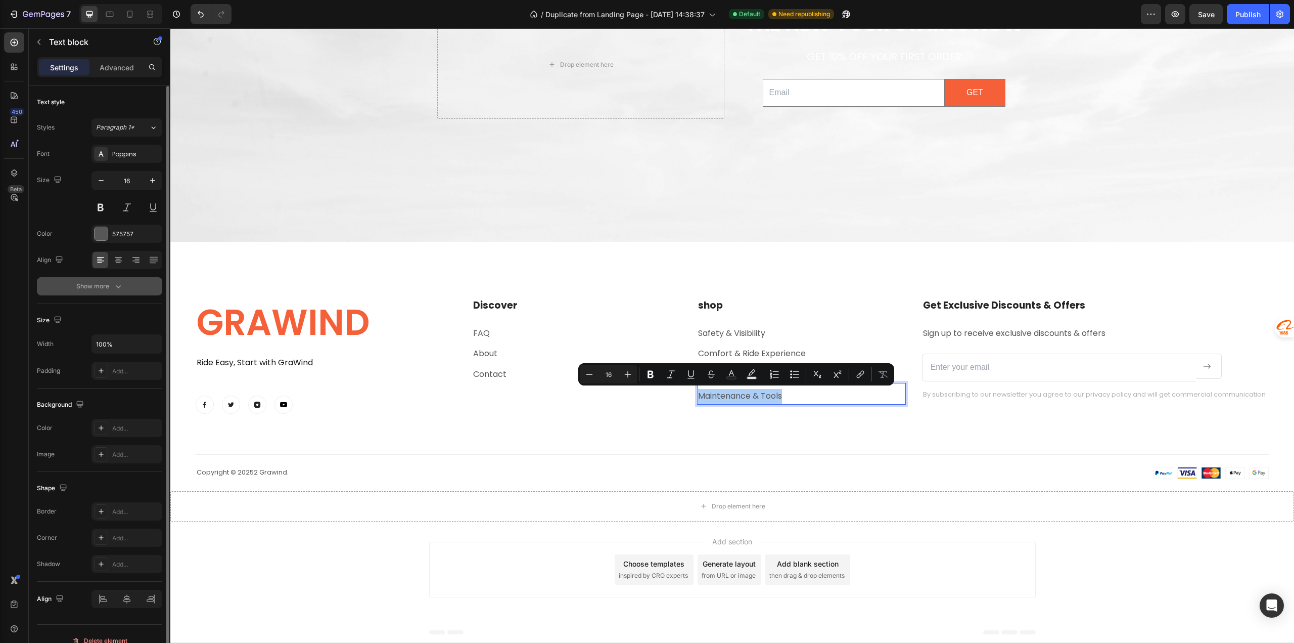
click at [118, 287] on icon "button" at bounding box center [118, 286] width 5 height 3
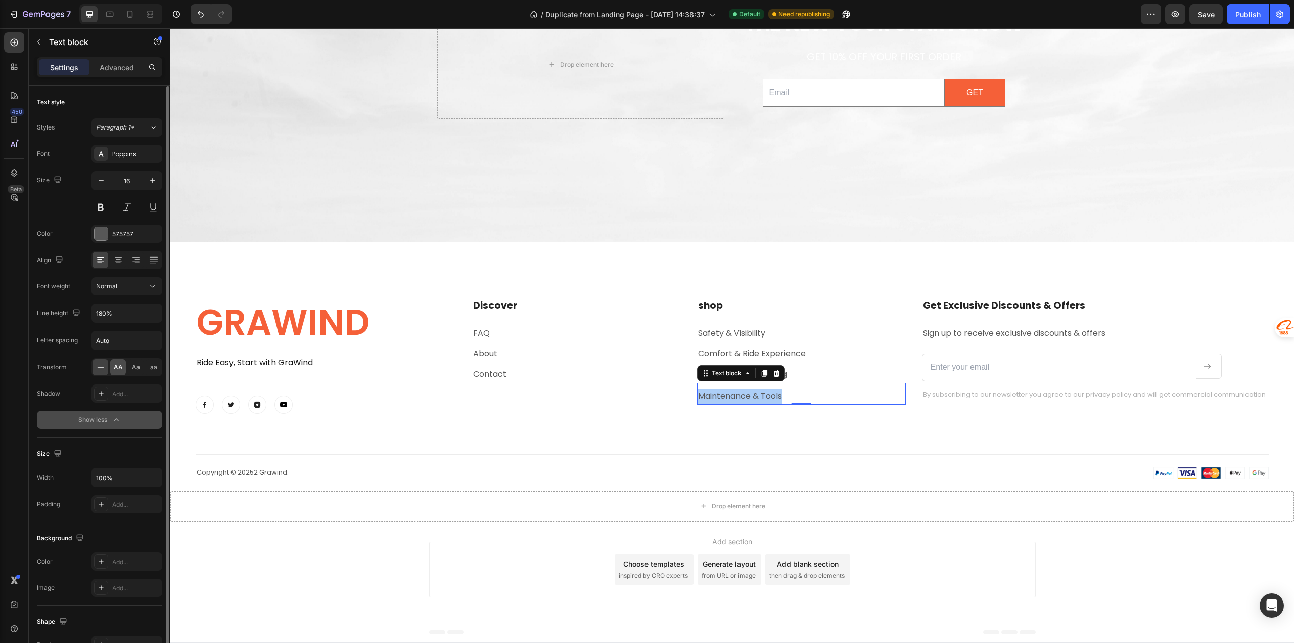
click at [120, 366] on span "AA" at bounding box center [118, 367] width 9 height 9
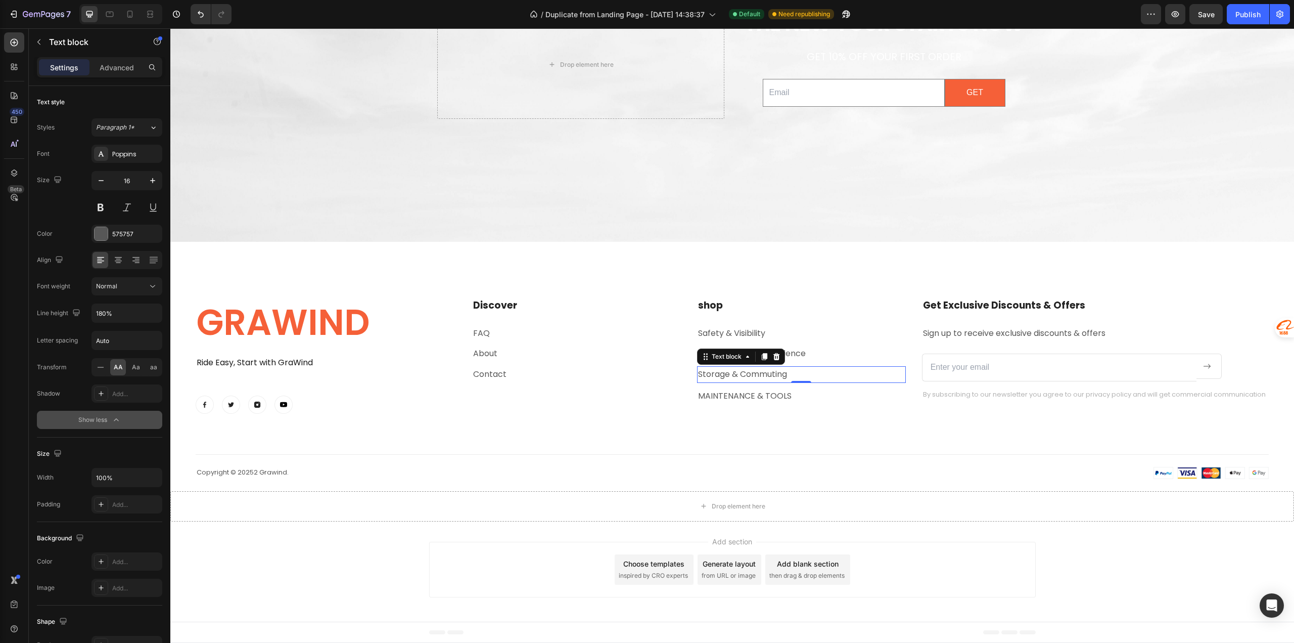
click at [831, 376] on p "Storage & Commuting" at bounding box center [801, 374] width 207 height 15
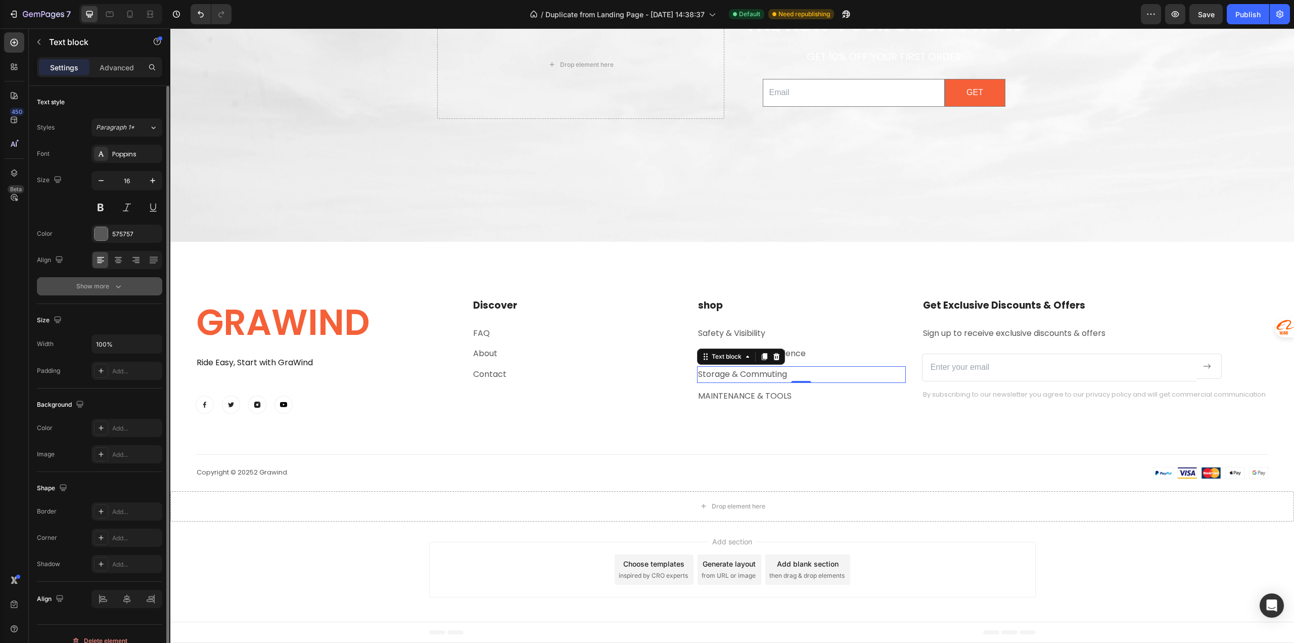
click at [114, 288] on icon "button" at bounding box center [118, 286] width 10 height 10
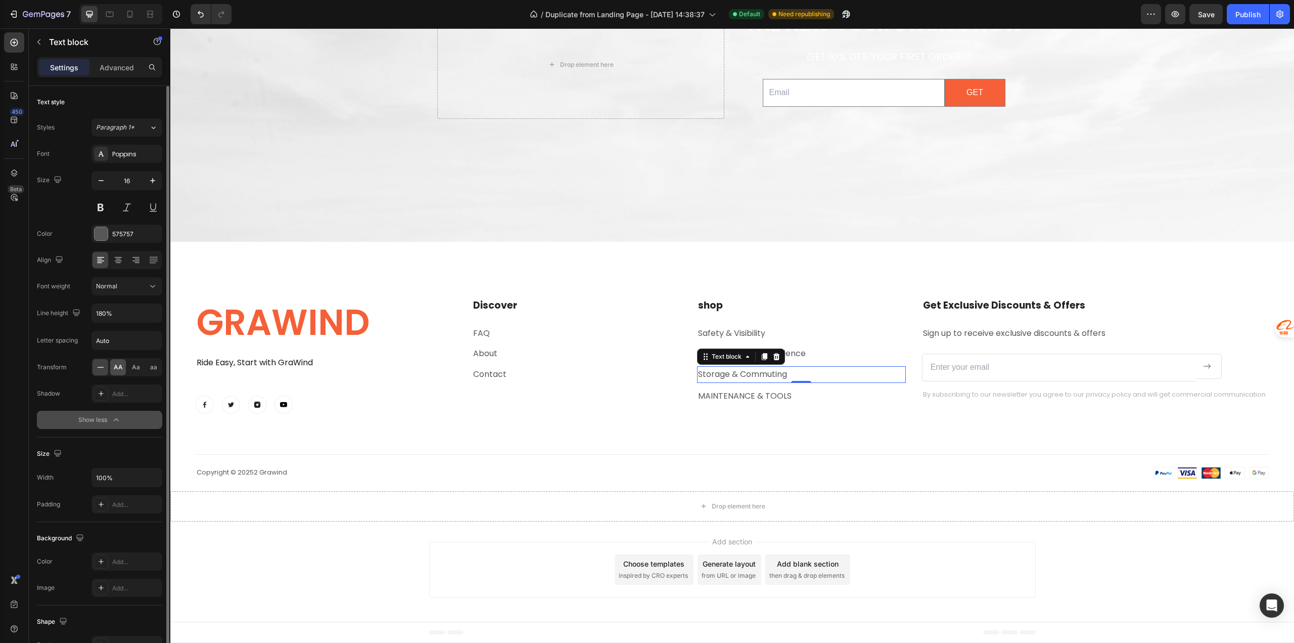
click at [119, 369] on span "AA" at bounding box center [118, 367] width 9 height 9
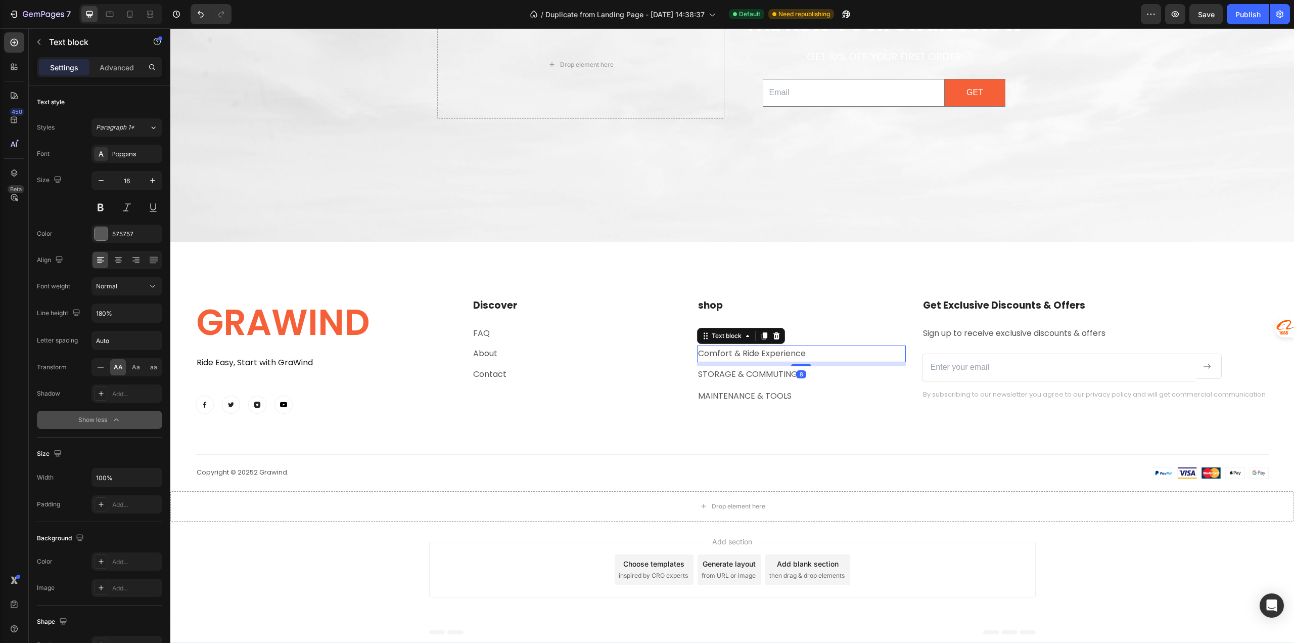
click at [818, 354] on p "Comfort & Ride Experience" at bounding box center [801, 353] width 207 height 15
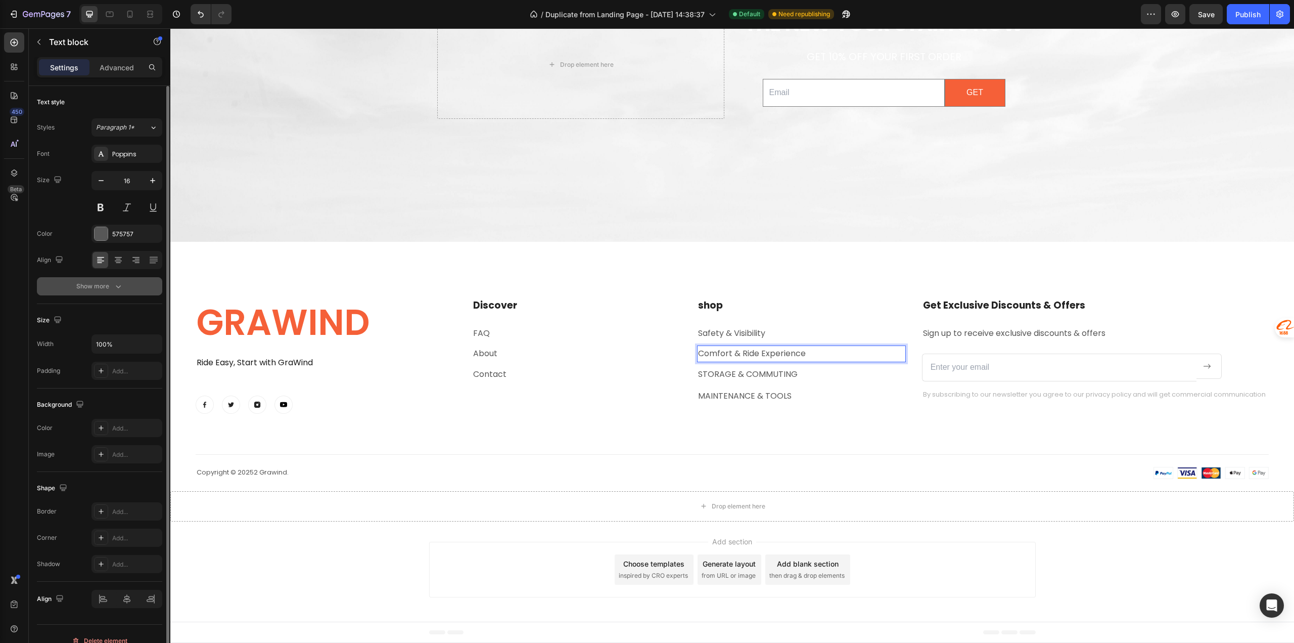
click at [117, 289] on icon "button" at bounding box center [118, 286] width 10 height 10
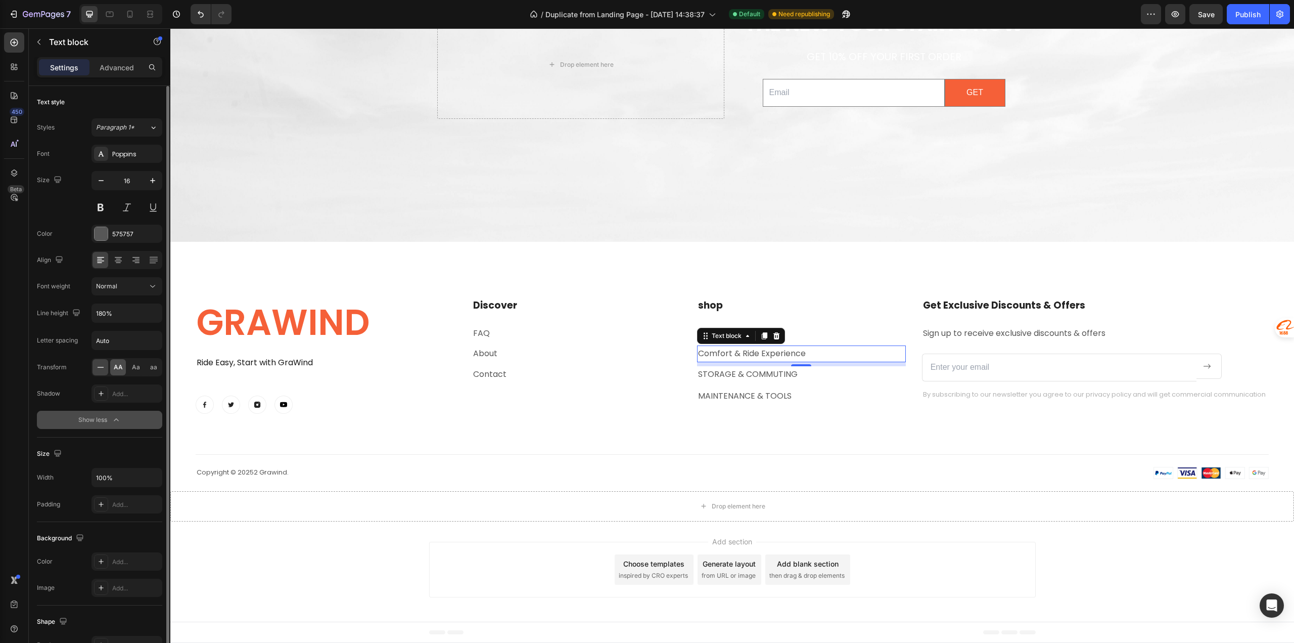
click at [121, 370] on span "AA" at bounding box center [118, 367] width 9 height 9
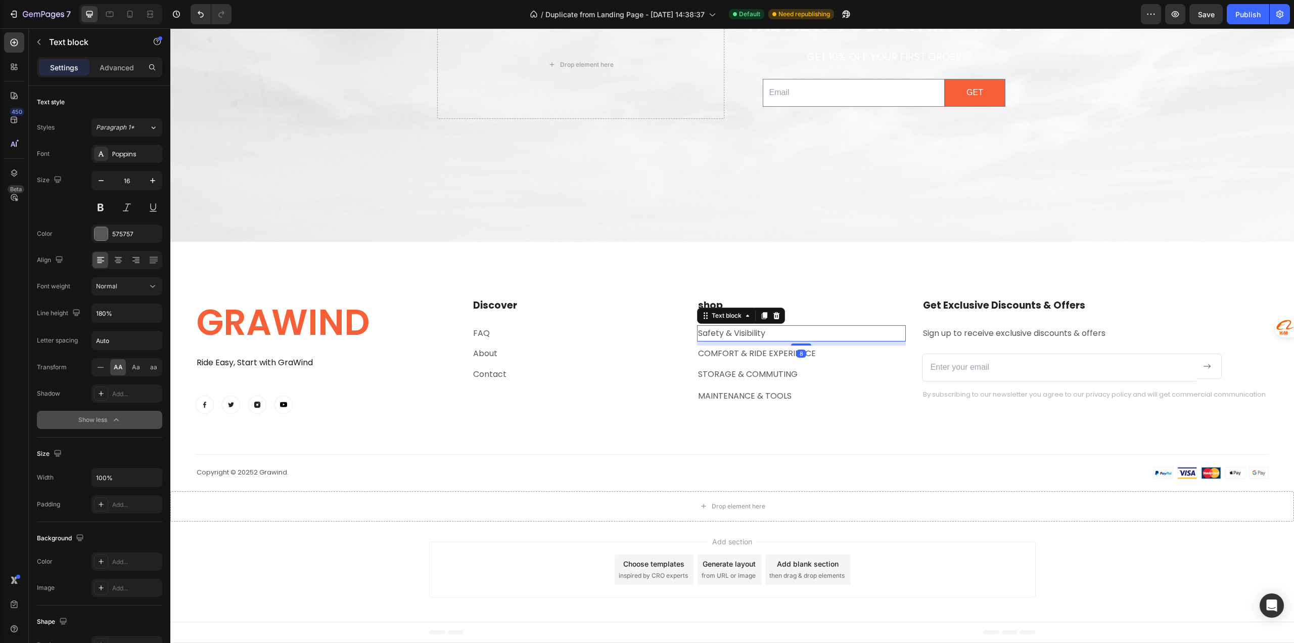
click at [826, 340] on p "Safety & Visibility" at bounding box center [801, 333] width 207 height 15
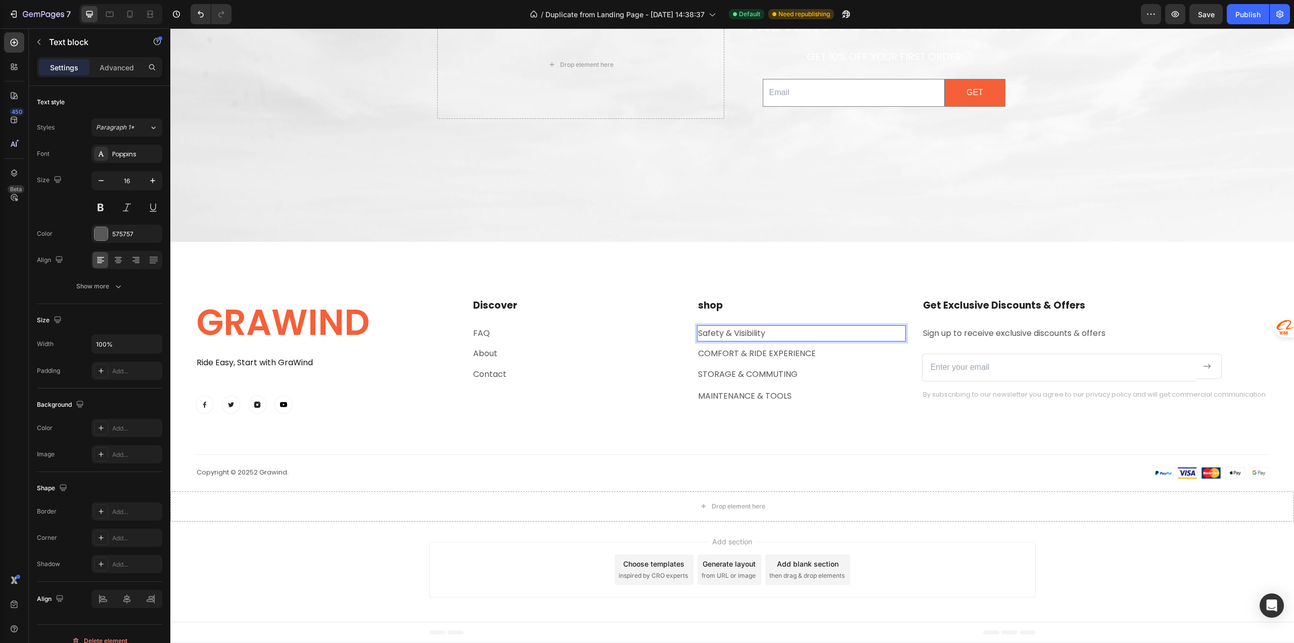
click at [794, 336] on p "Safety & Visibility" at bounding box center [801, 333] width 207 height 15
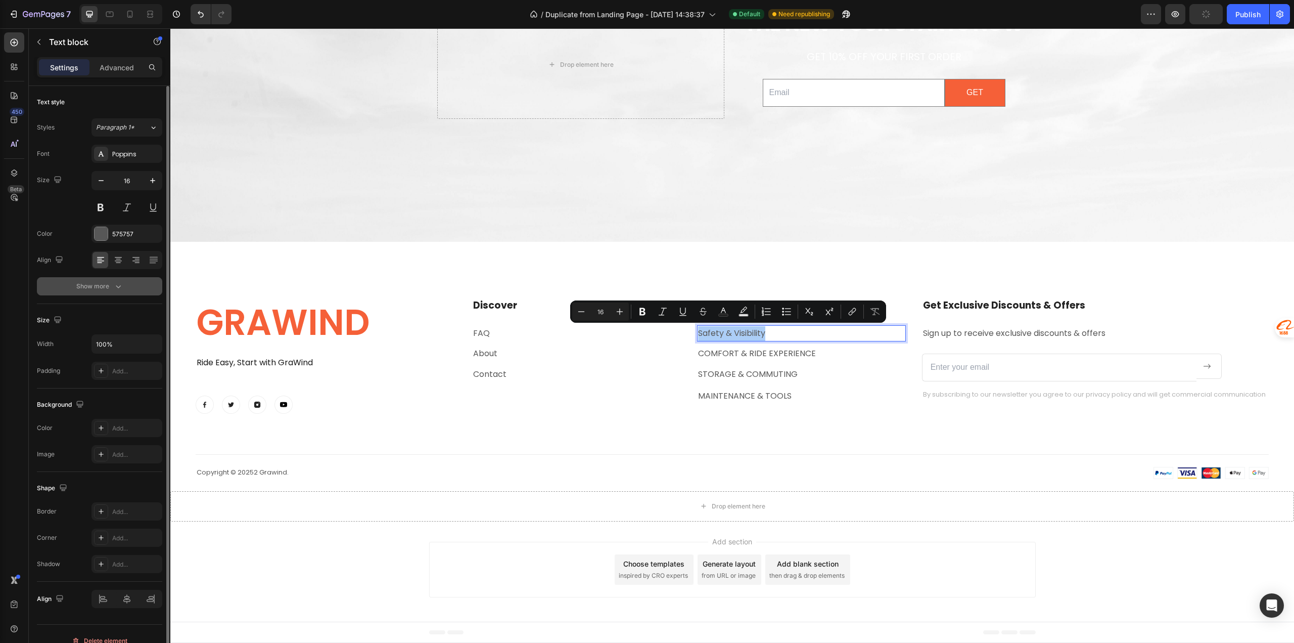
click at [119, 289] on icon "button" at bounding box center [118, 286] width 10 height 10
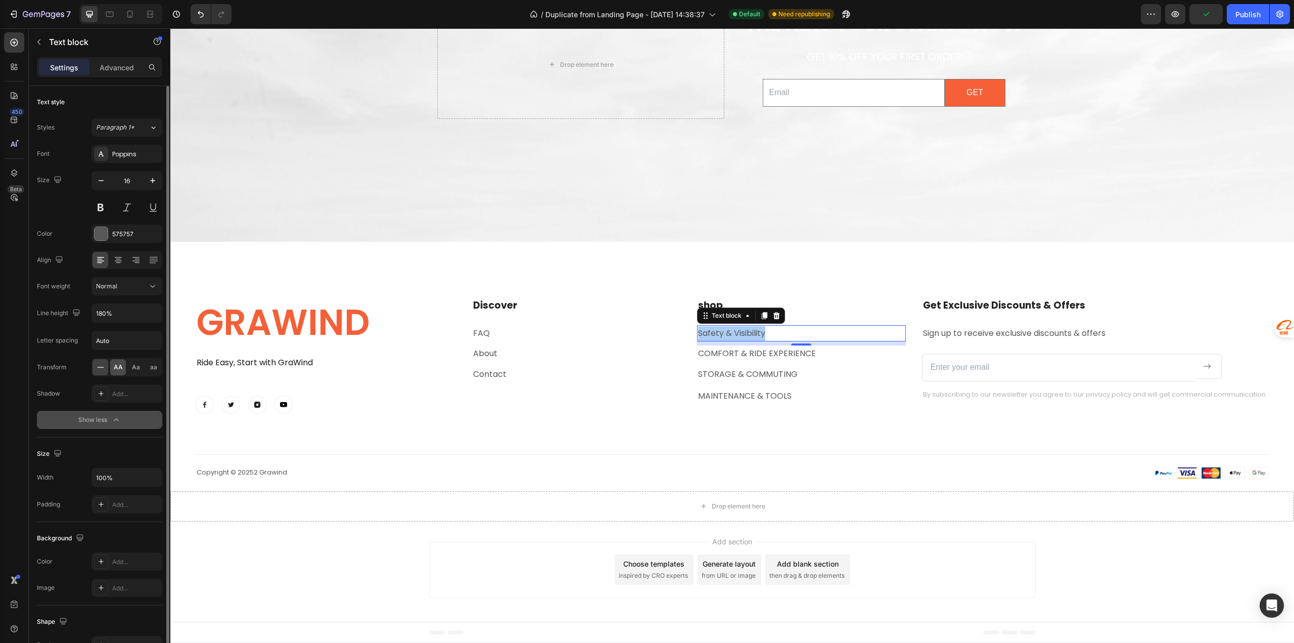
click at [118, 368] on span "AA" at bounding box center [118, 367] width 9 height 9
click at [521, 434] on div "GRAWIND Heading Ride Easy, Start with GraWind Text block Image Image Image Imag…" at bounding box center [732, 388] width 1073 height 181
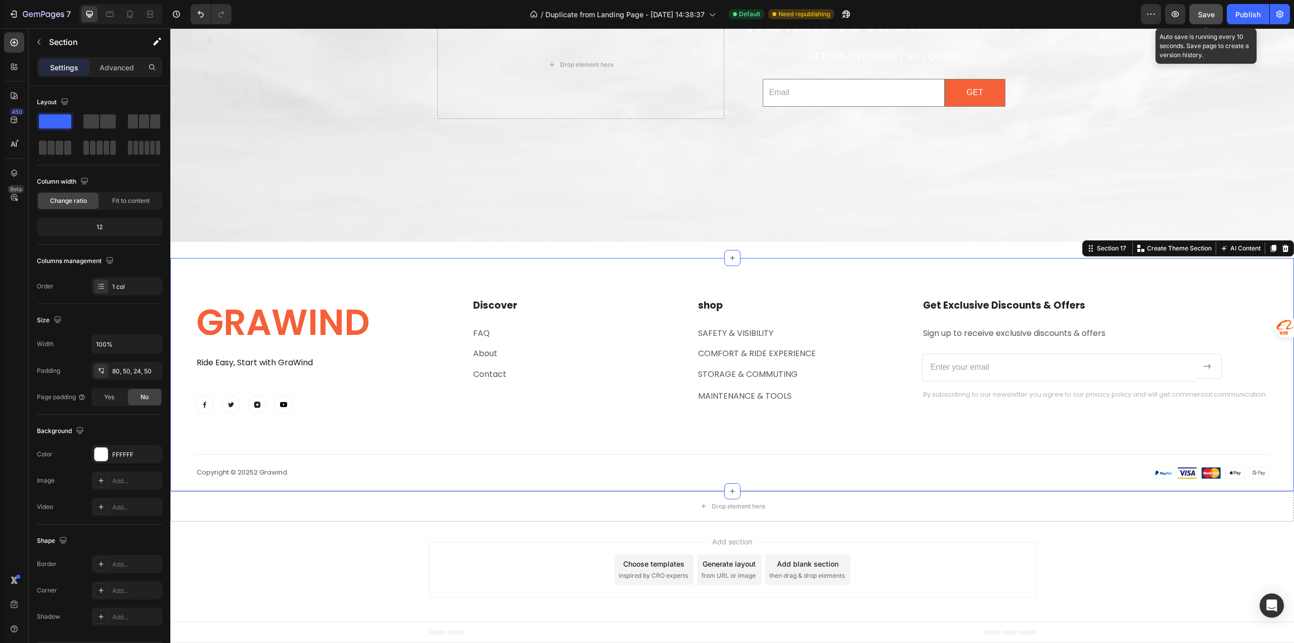
click at [1204, 15] on span "Save" at bounding box center [1206, 14] width 17 height 9
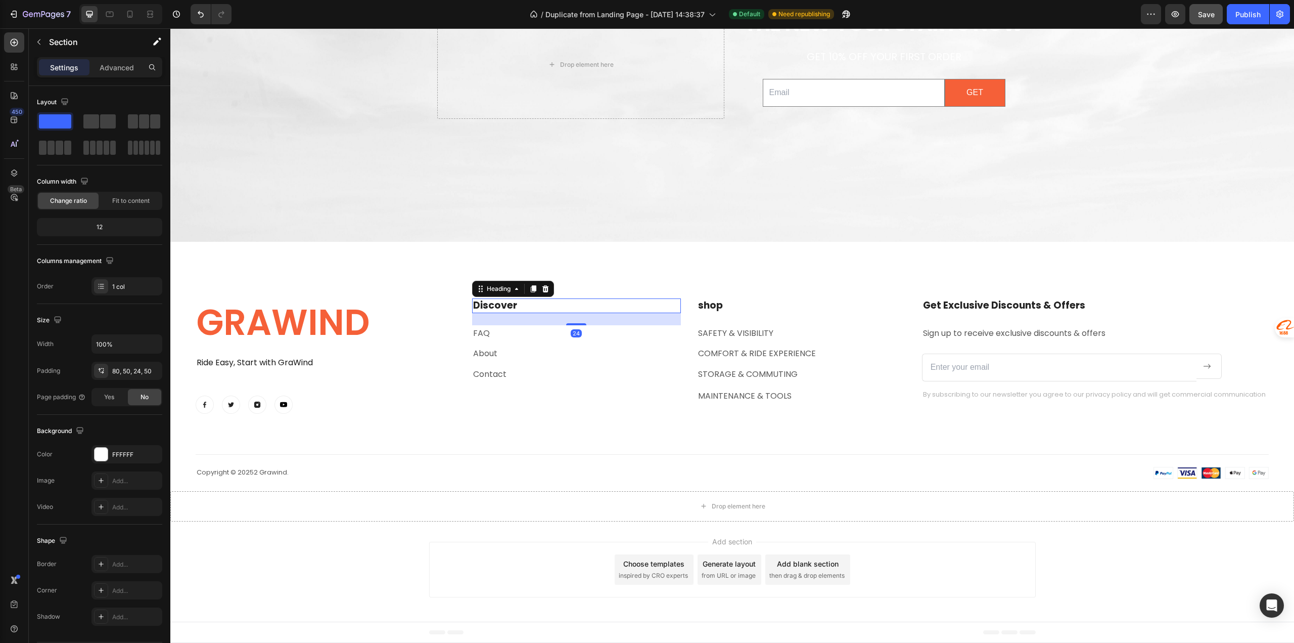
click at [493, 306] on p "Discover" at bounding box center [576, 305] width 207 height 13
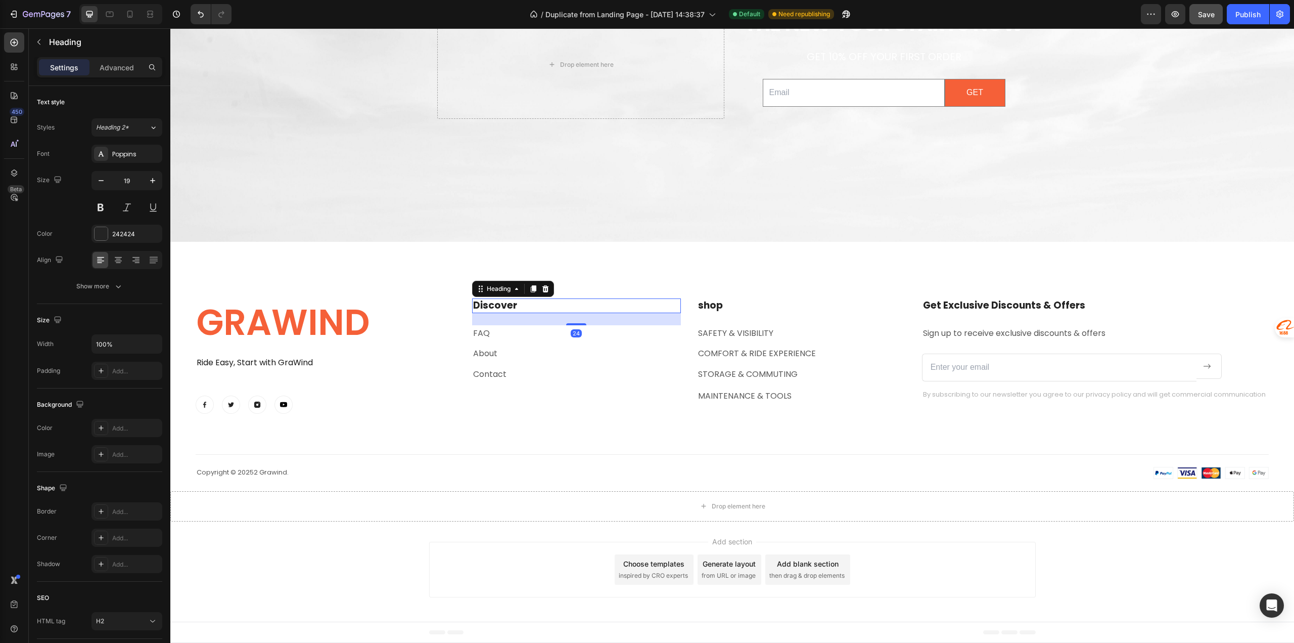
click at [495, 306] on p "Discover" at bounding box center [576, 305] width 207 height 13
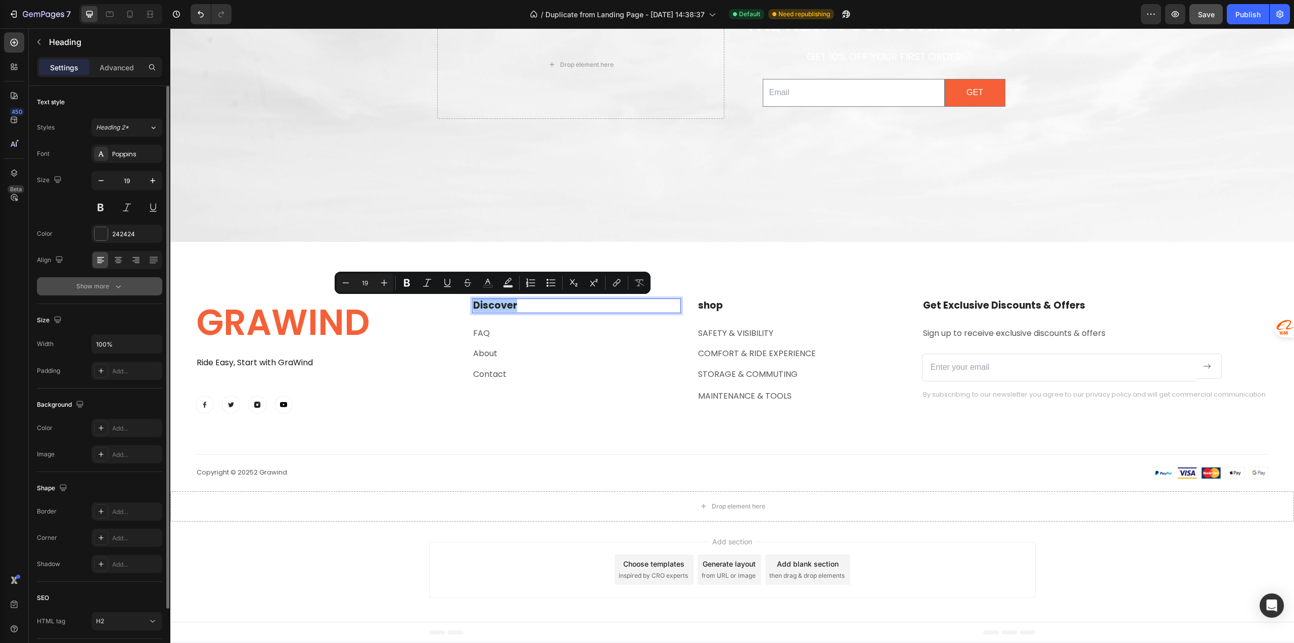
click at [115, 287] on icon "button" at bounding box center [118, 286] width 10 height 10
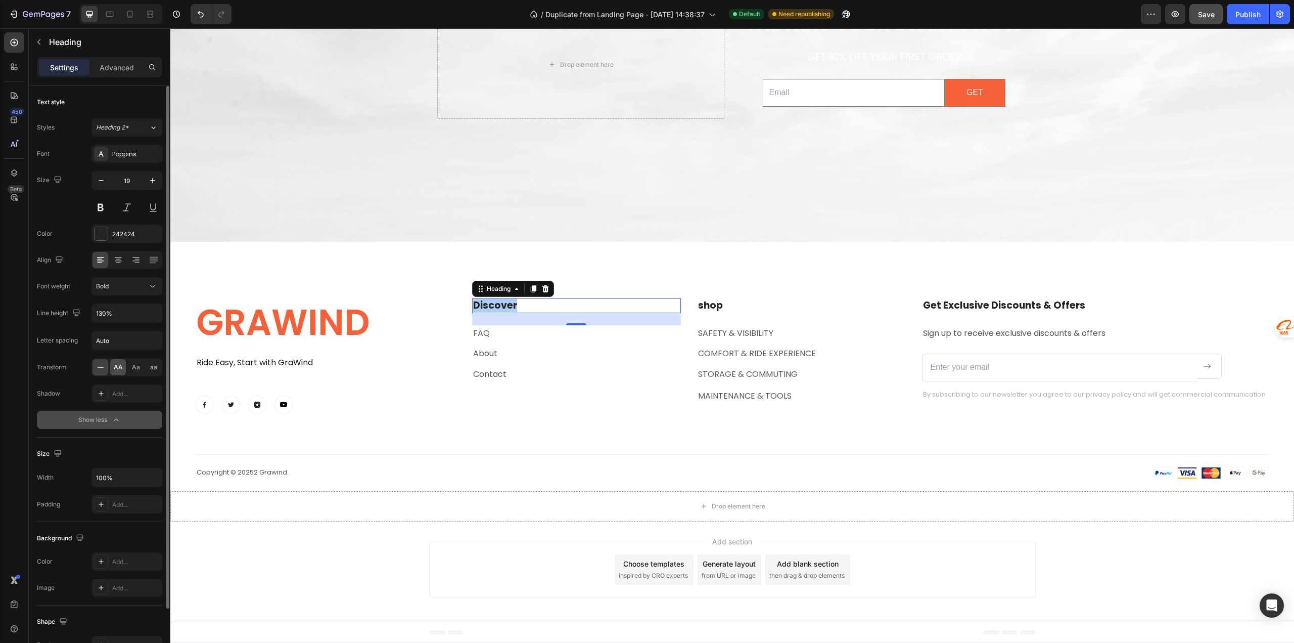
click at [118, 370] on span "AA" at bounding box center [118, 367] width 9 height 9
click at [708, 308] on h2 "shop" at bounding box center [801, 305] width 209 height 15
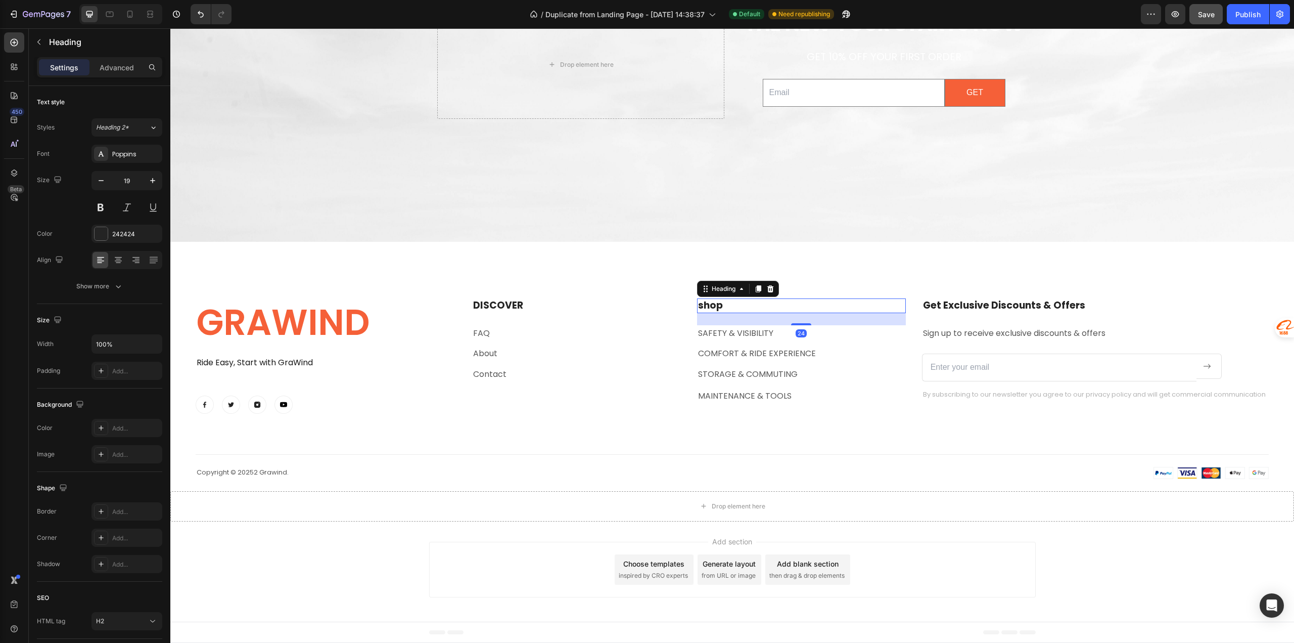
click at [708, 308] on h2 "shop" at bounding box center [801, 305] width 209 height 15
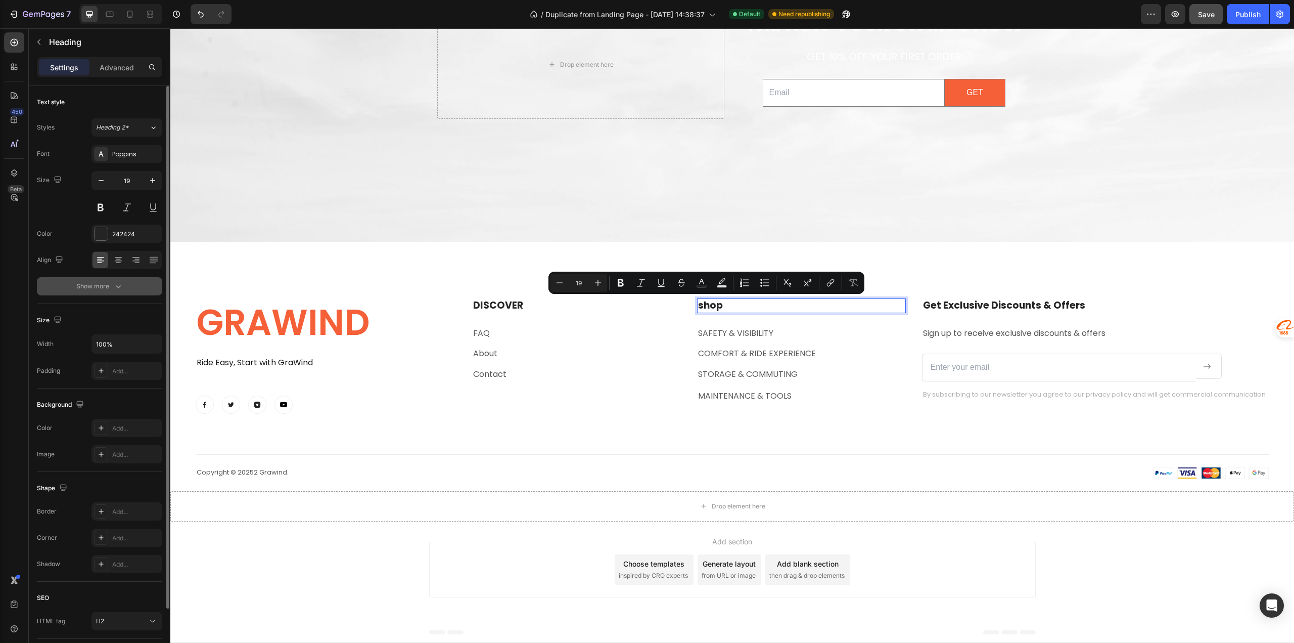
click at [115, 291] on button "Show more" at bounding box center [99, 286] width 125 height 18
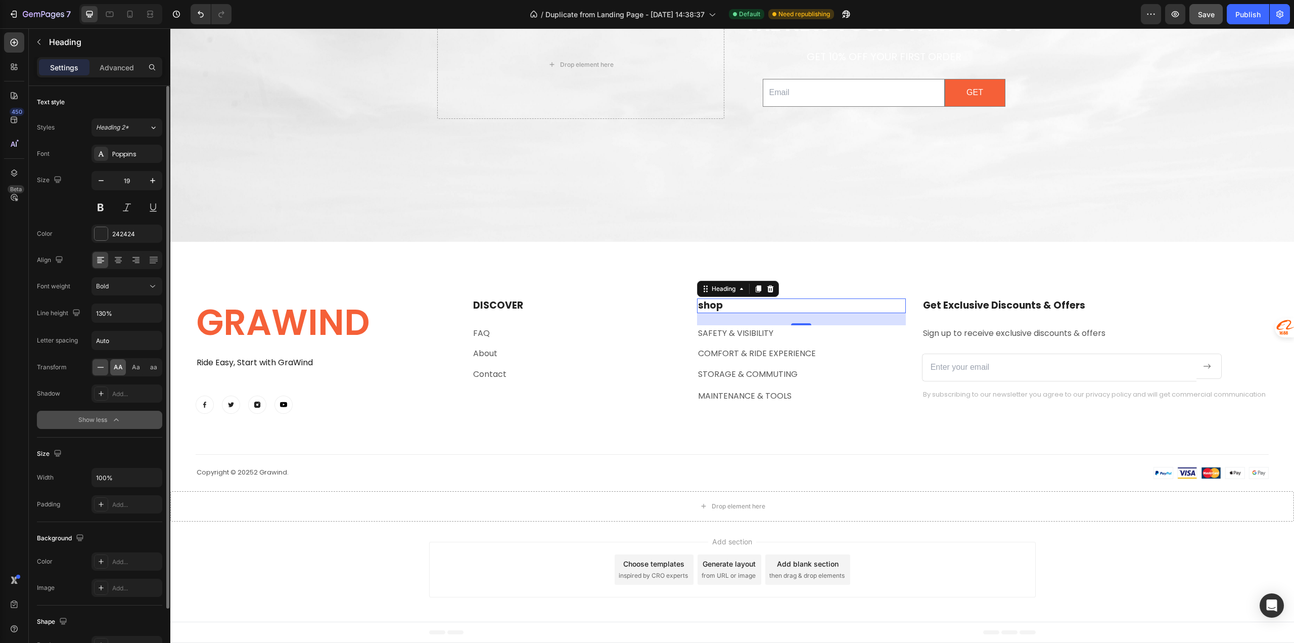
click at [120, 370] on span "AA" at bounding box center [118, 367] width 9 height 9
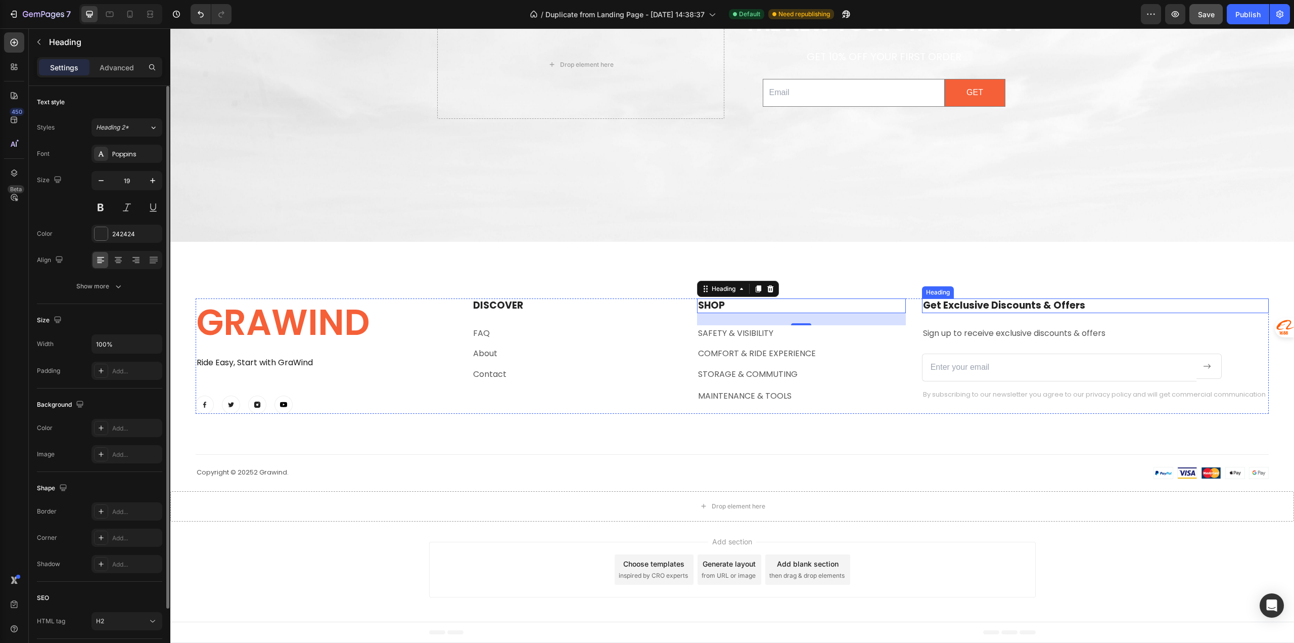
click at [943, 302] on h2 "Get Exclusive Discounts & Offers" at bounding box center [1095, 305] width 347 height 15
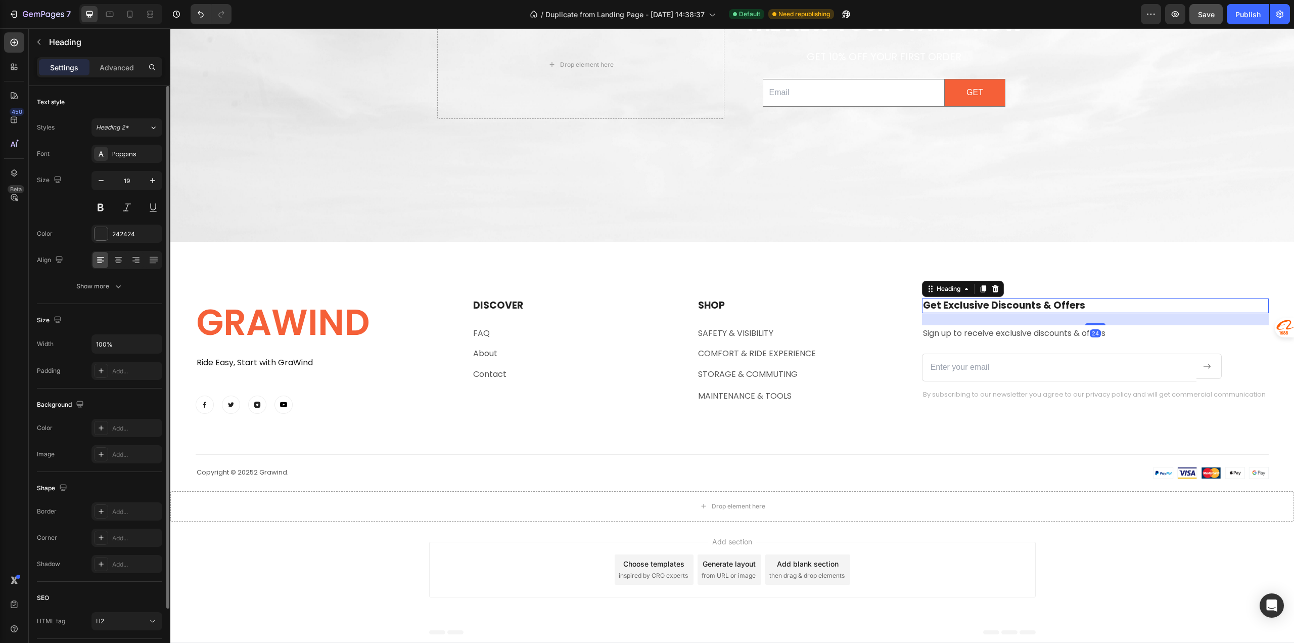
click at [943, 302] on h2 "Get Exclusive Discounts & Offers" at bounding box center [1095, 305] width 347 height 15
click at [943, 302] on p "Get Exclusive Discounts & Offers" at bounding box center [1095, 305] width 345 height 13
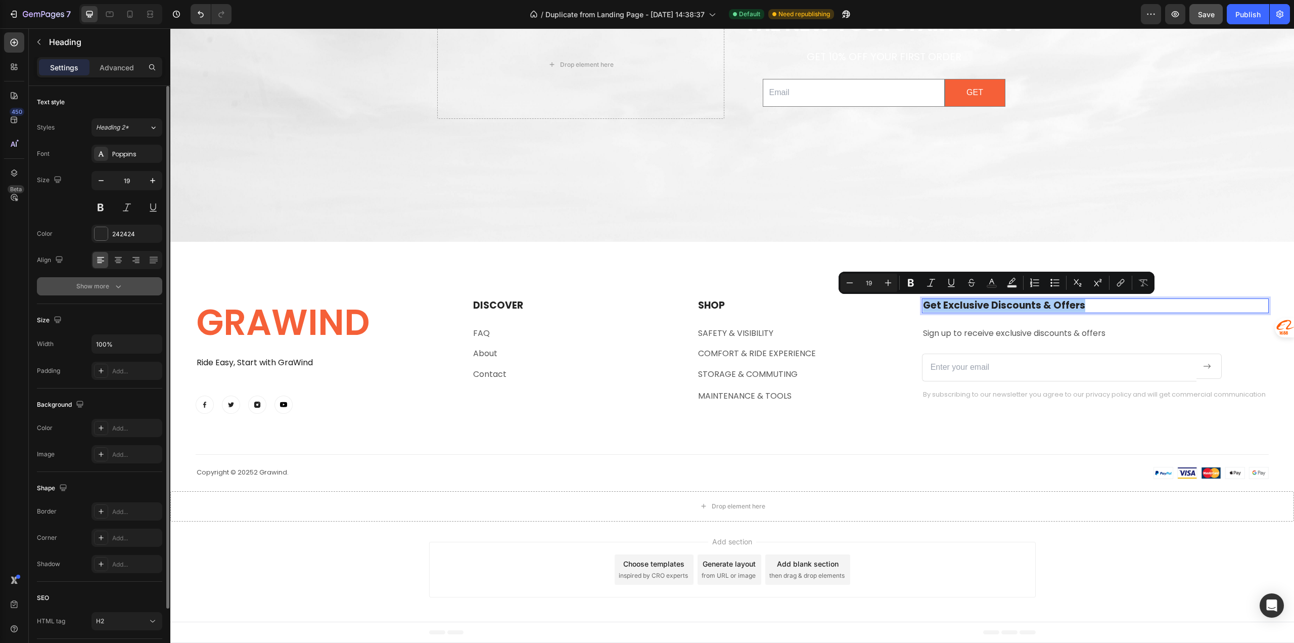
click at [121, 286] on icon "button" at bounding box center [118, 286] width 10 height 10
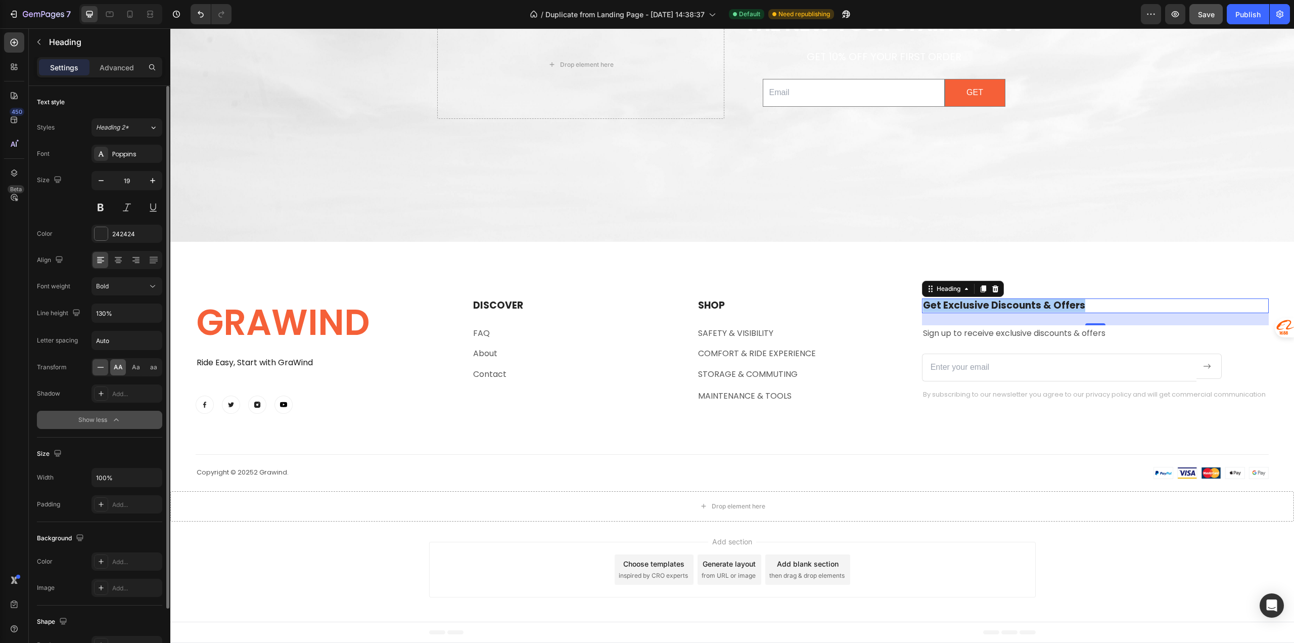
click at [119, 368] on span "AA" at bounding box center [118, 367] width 9 height 9
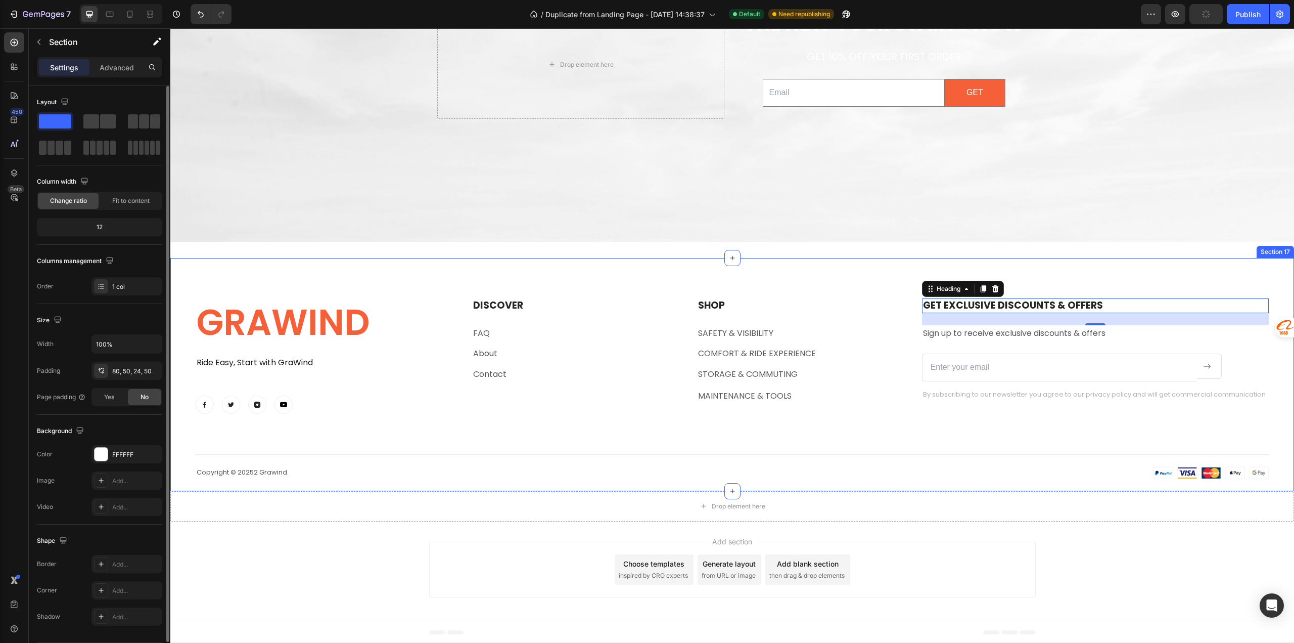
click at [458, 270] on div "GRAWIND Heading Ride Easy, Start with GraWind Text block Image Image Image Imag…" at bounding box center [732, 374] width 1124 height 233
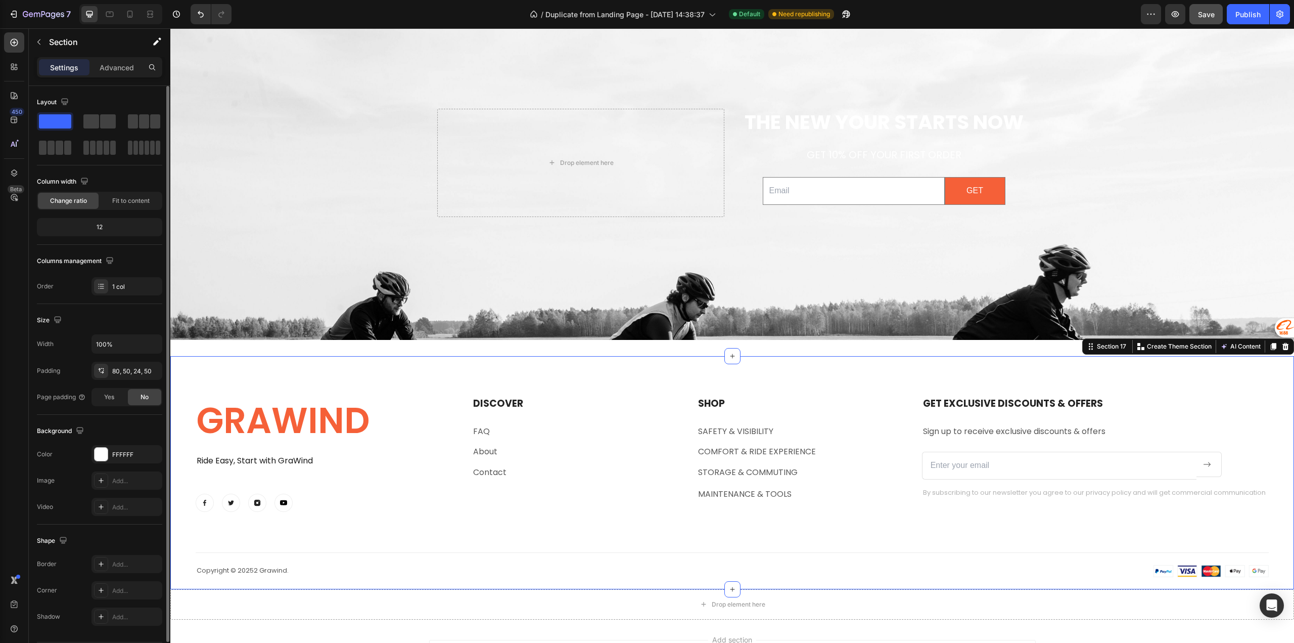
scroll to position [4591, 0]
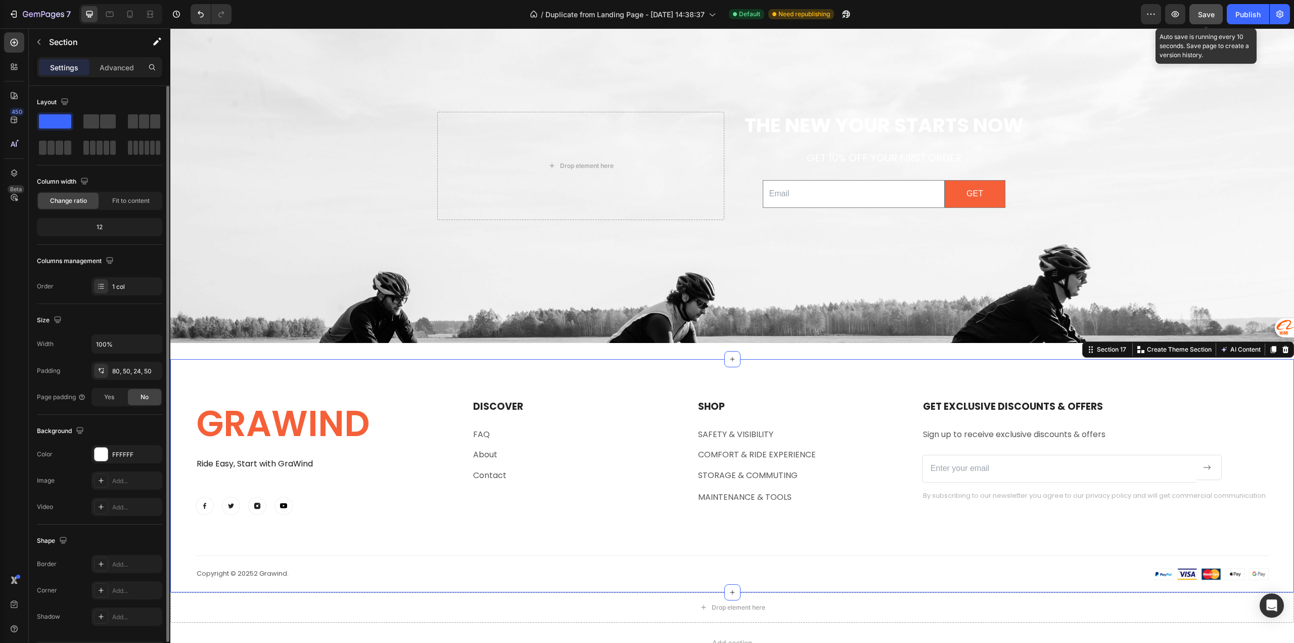
click at [1211, 13] on span "Save" at bounding box center [1206, 14] width 17 height 9
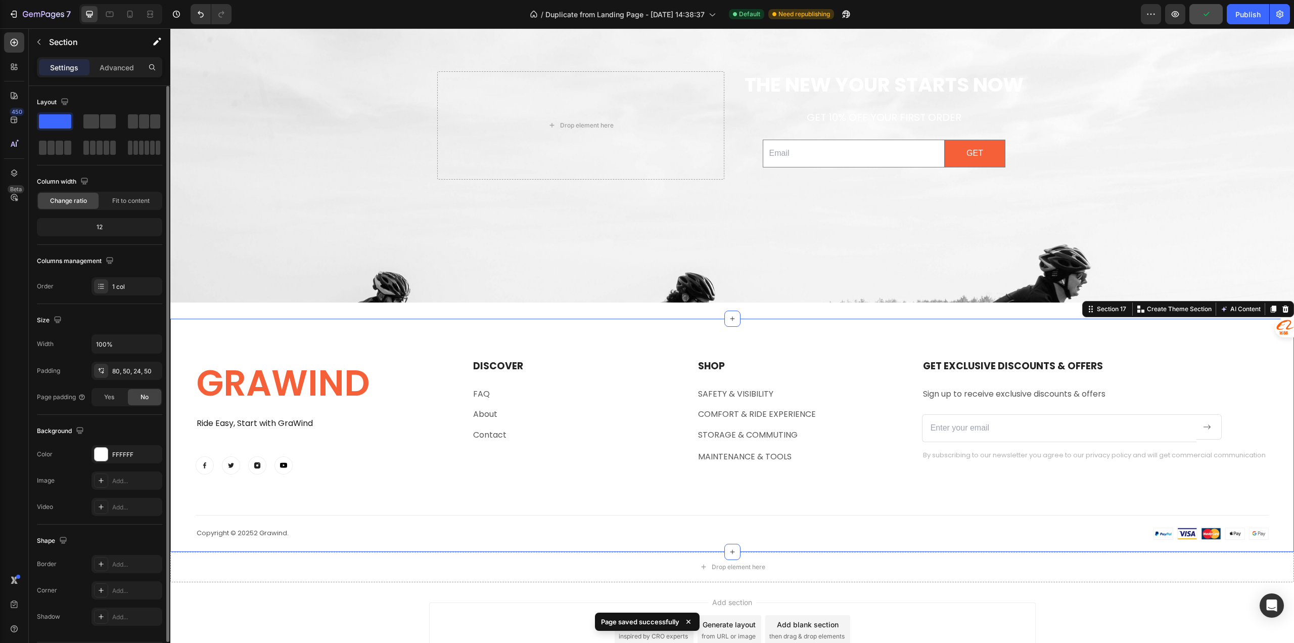
scroll to position [4692, 0]
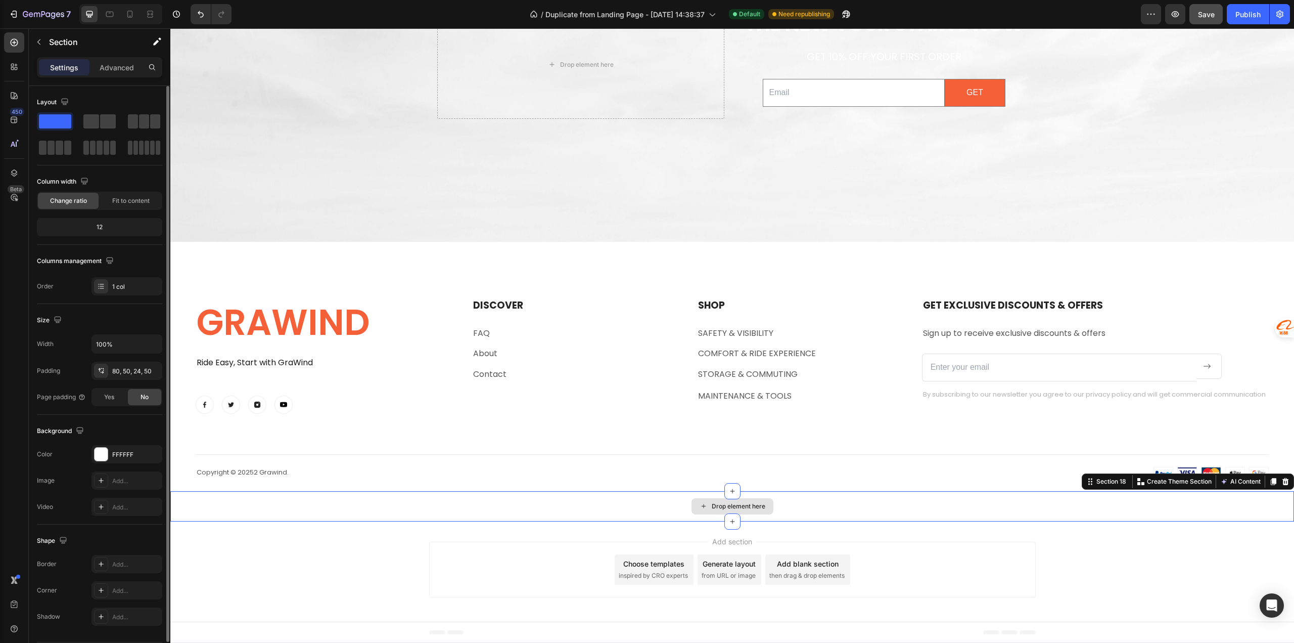
click at [600, 515] on div "Drop element here" at bounding box center [732, 506] width 1124 height 30
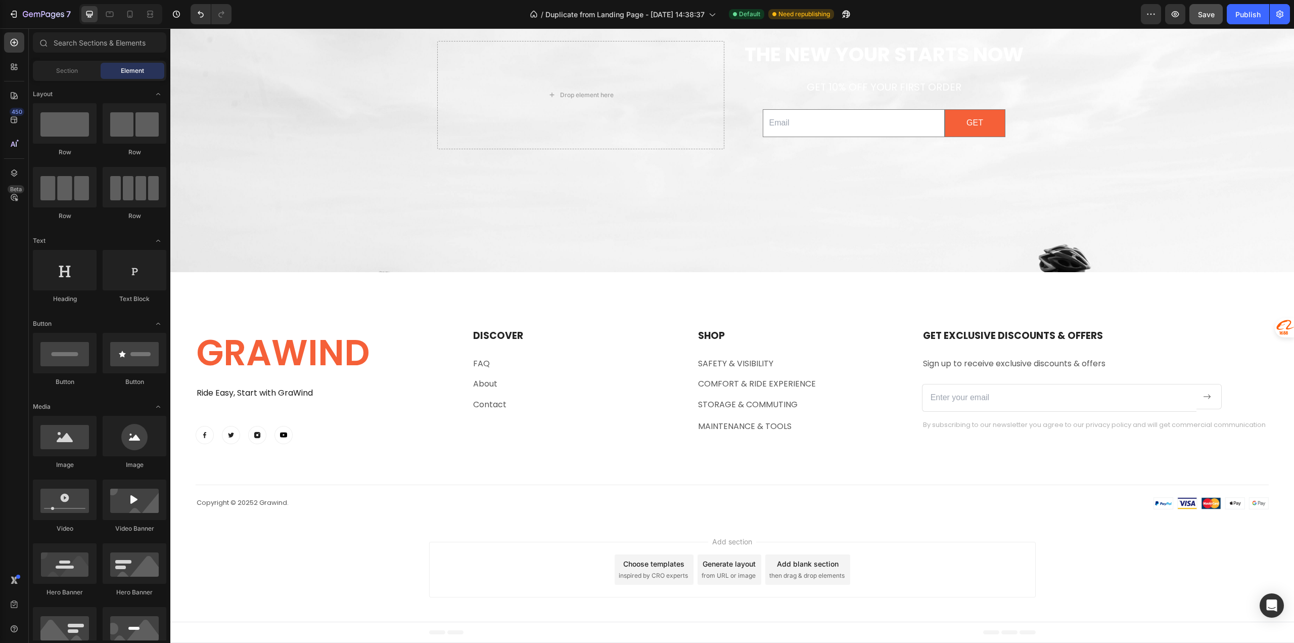
scroll to position [4661, 0]
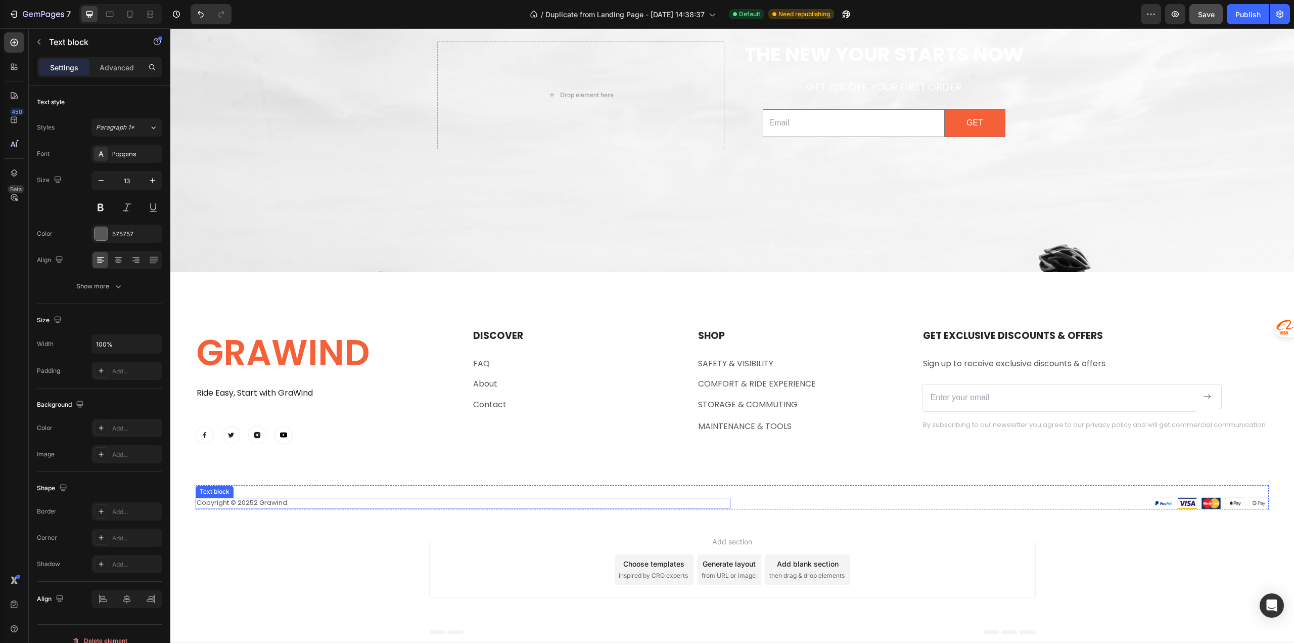
click at [245, 500] on p "Copyright © 20252 Grawind." at bounding box center [463, 503] width 533 height 9
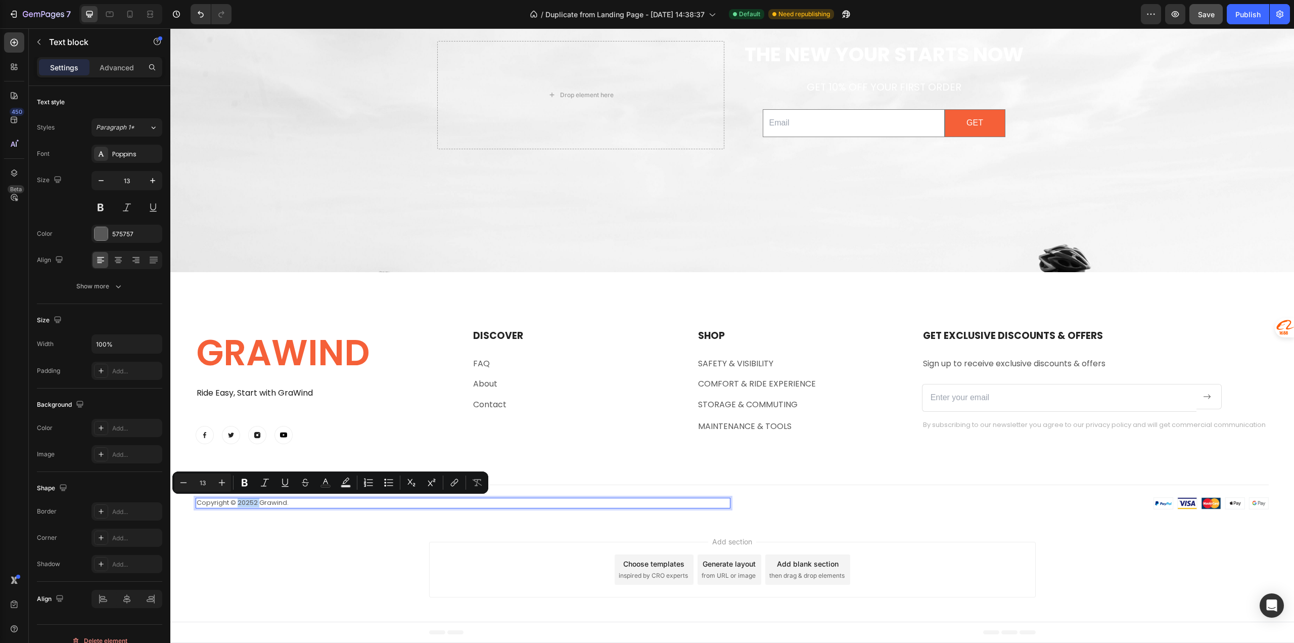
click at [254, 506] on p "Copyright © 20252 Grawind." at bounding box center [463, 503] width 533 height 9
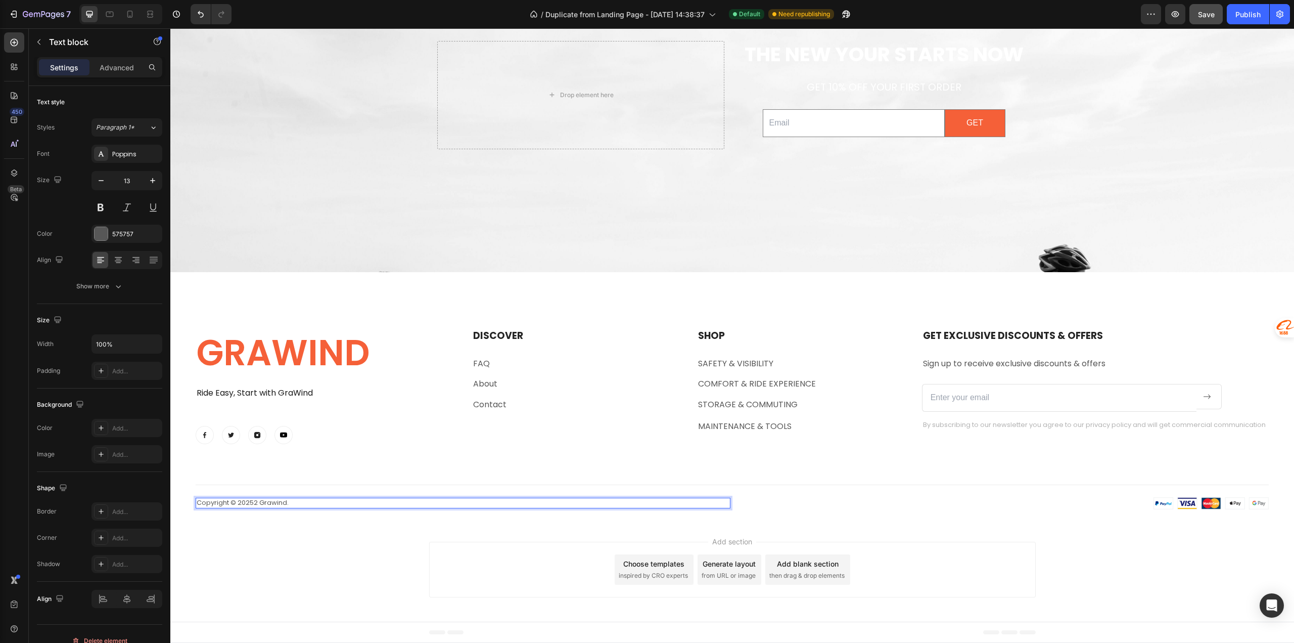
click at [258, 502] on p "Copyright © 20252 Grawind." at bounding box center [463, 503] width 533 height 9
click at [266, 551] on div "Add section Choose templates inspired by CRO experts Generate layout from URL o…" at bounding box center [732, 571] width 1124 height 100
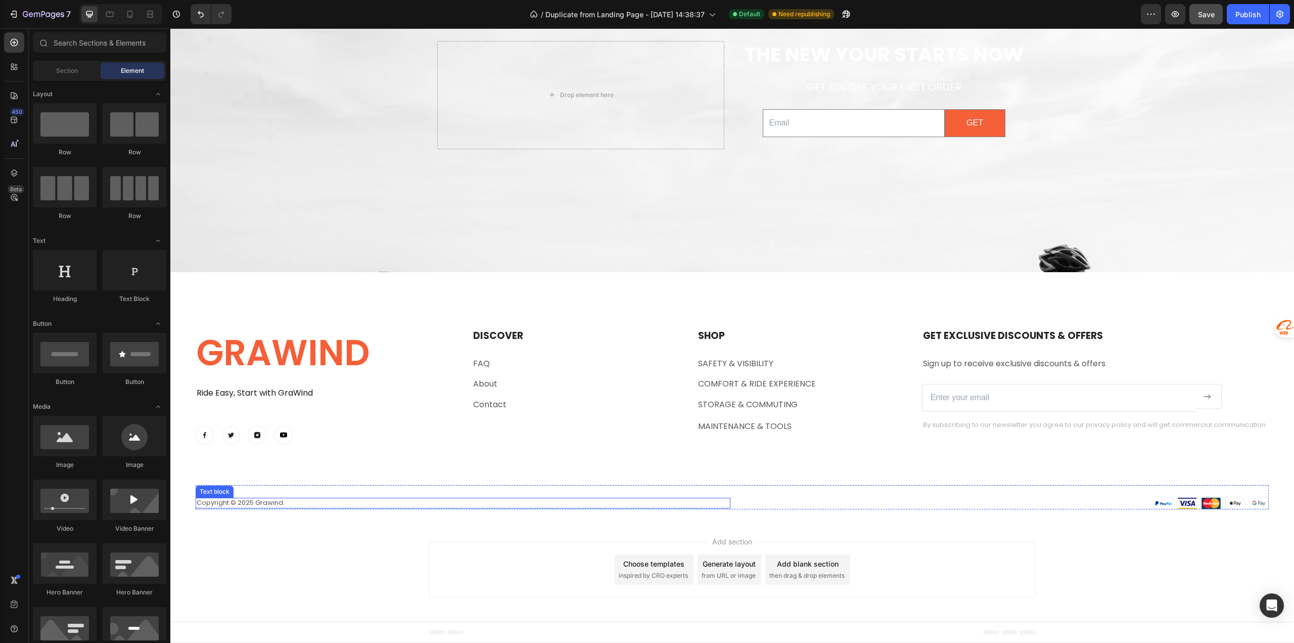
click at [269, 502] on p "Copyright © 2025 Grawind." at bounding box center [463, 503] width 533 height 9
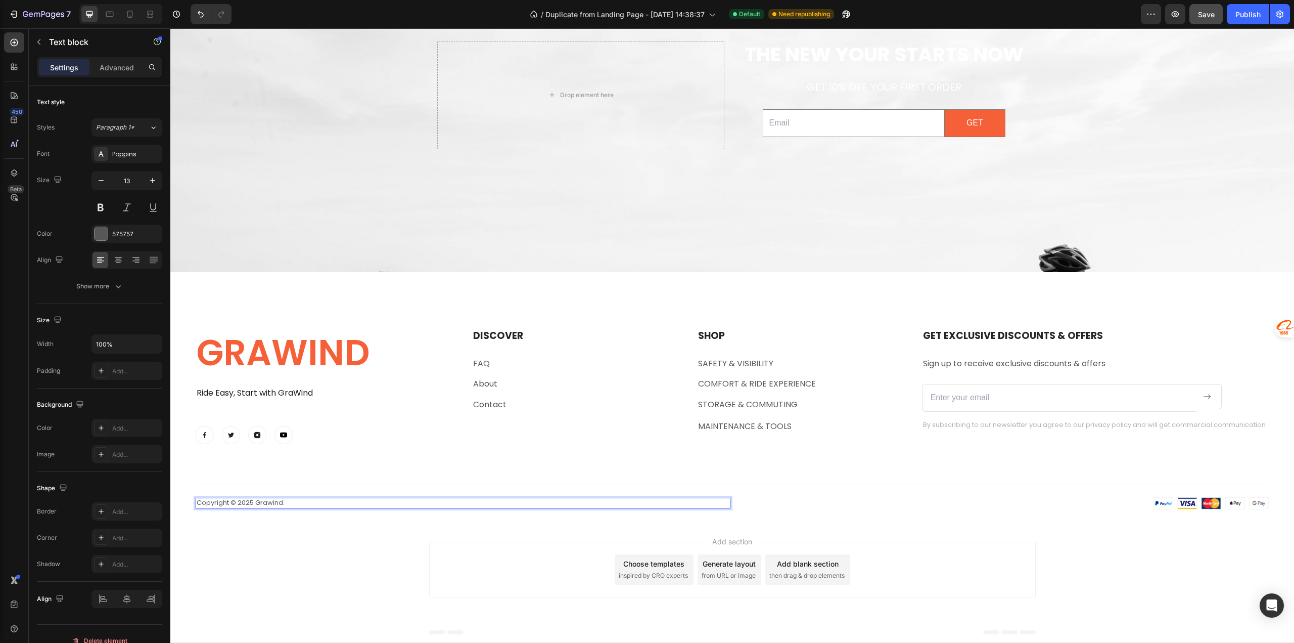
click at [272, 505] on p "Copyright © 2025 Grawind." at bounding box center [463, 503] width 533 height 9
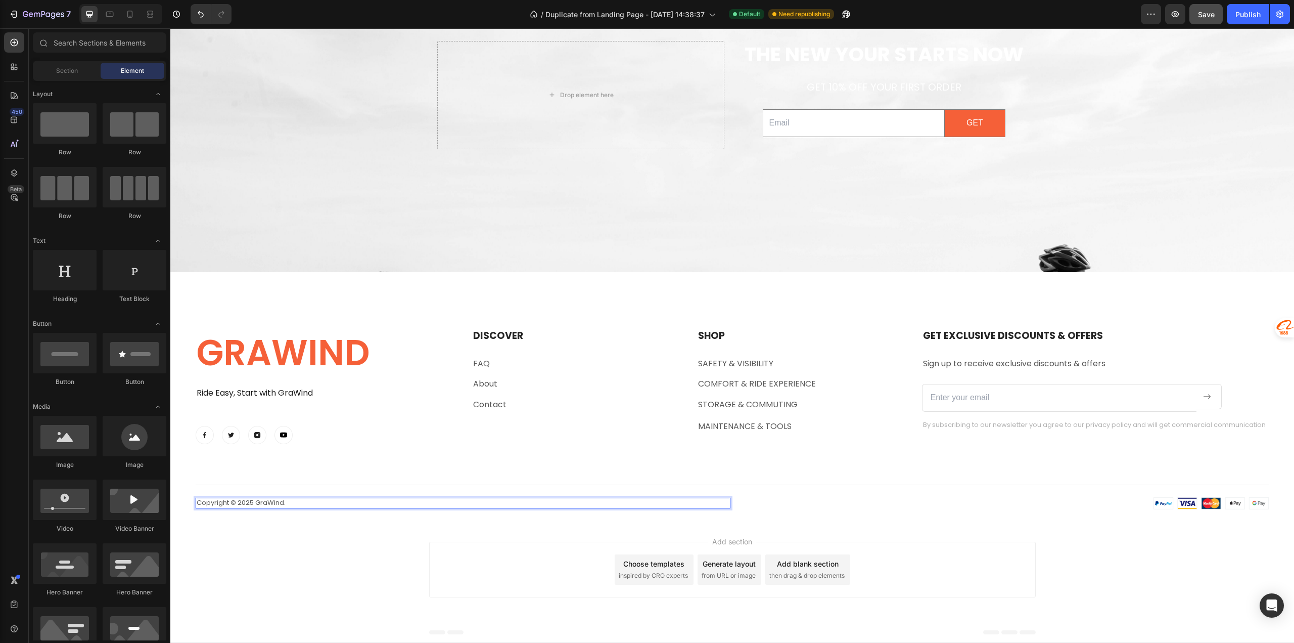
click at [275, 549] on div "Add section Choose templates inspired by CRO experts Generate layout from URL o…" at bounding box center [732, 571] width 1124 height 100
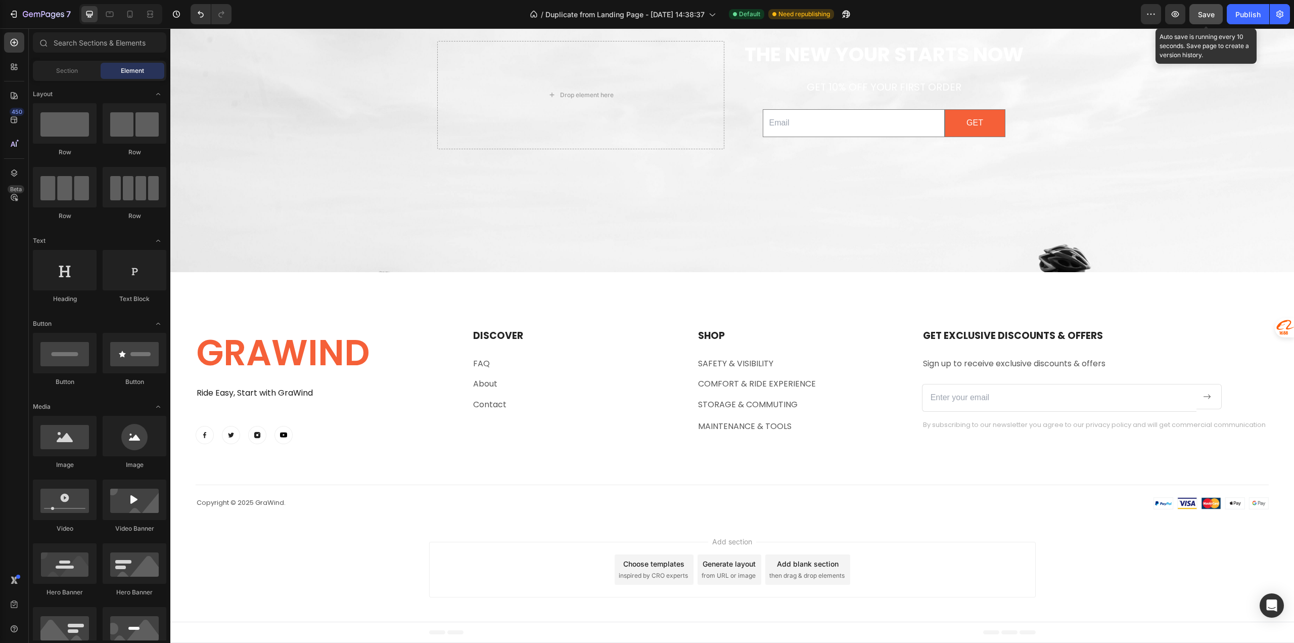
click at [1202, 14] on span "Save" at bounding box center [1206, 14] width 17 height 9
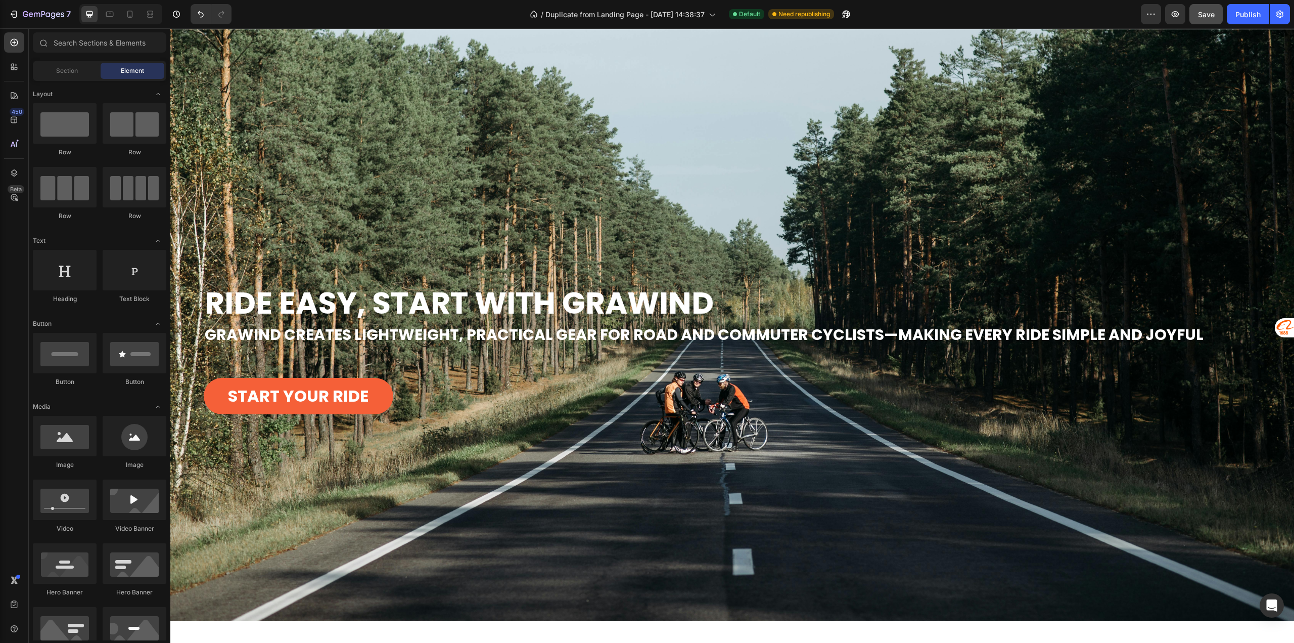
scroll to position [0, 0]
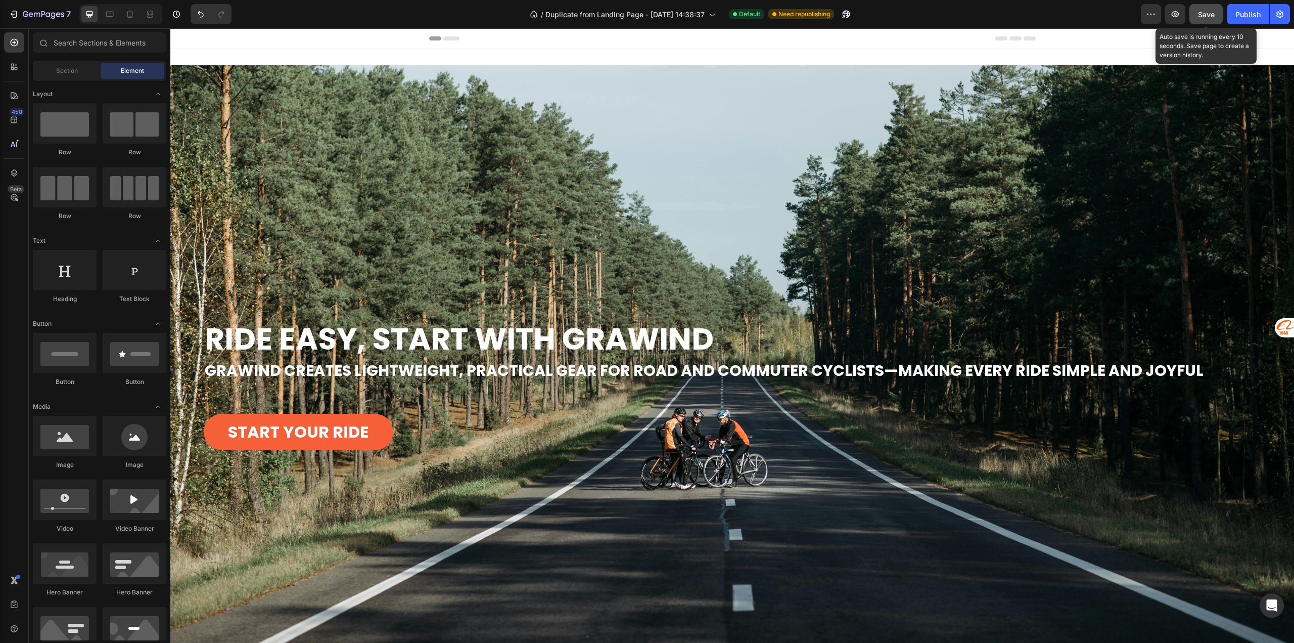
click at [1204, 13] on span "Save" at bounding box center [1206, 14] width 17 height 9
click at [1178, 12] on icon "button" at bounding box center [1176, 14] width 8 height 6
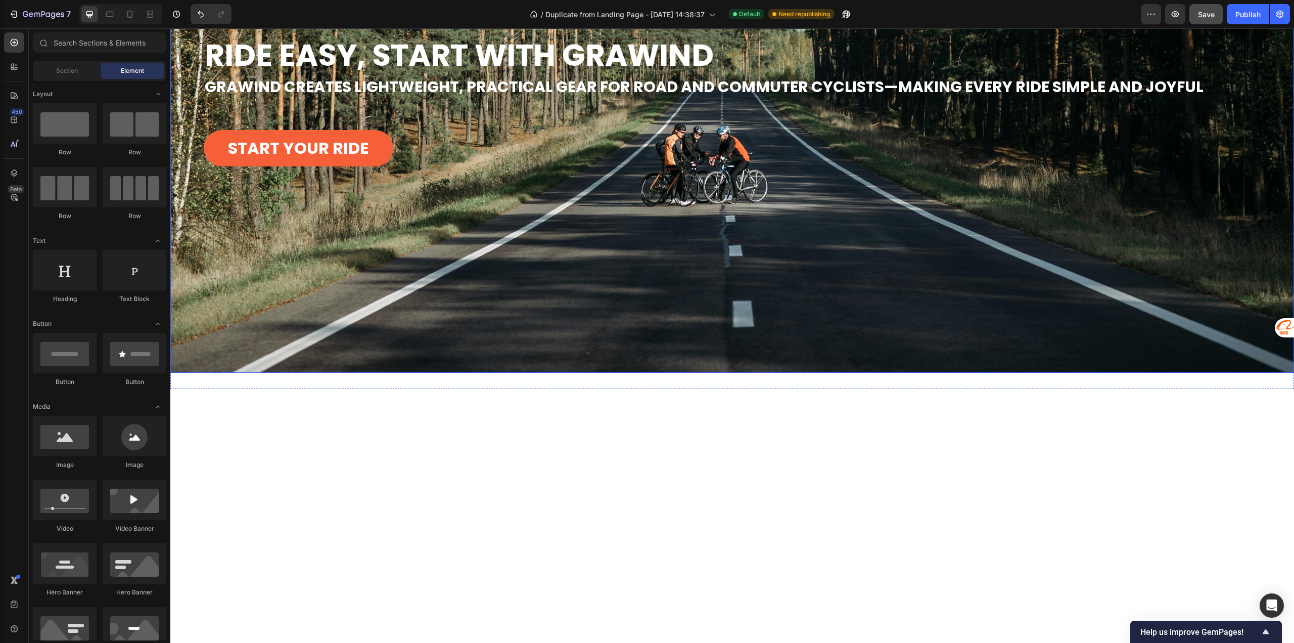
scroll to position [506, 0]
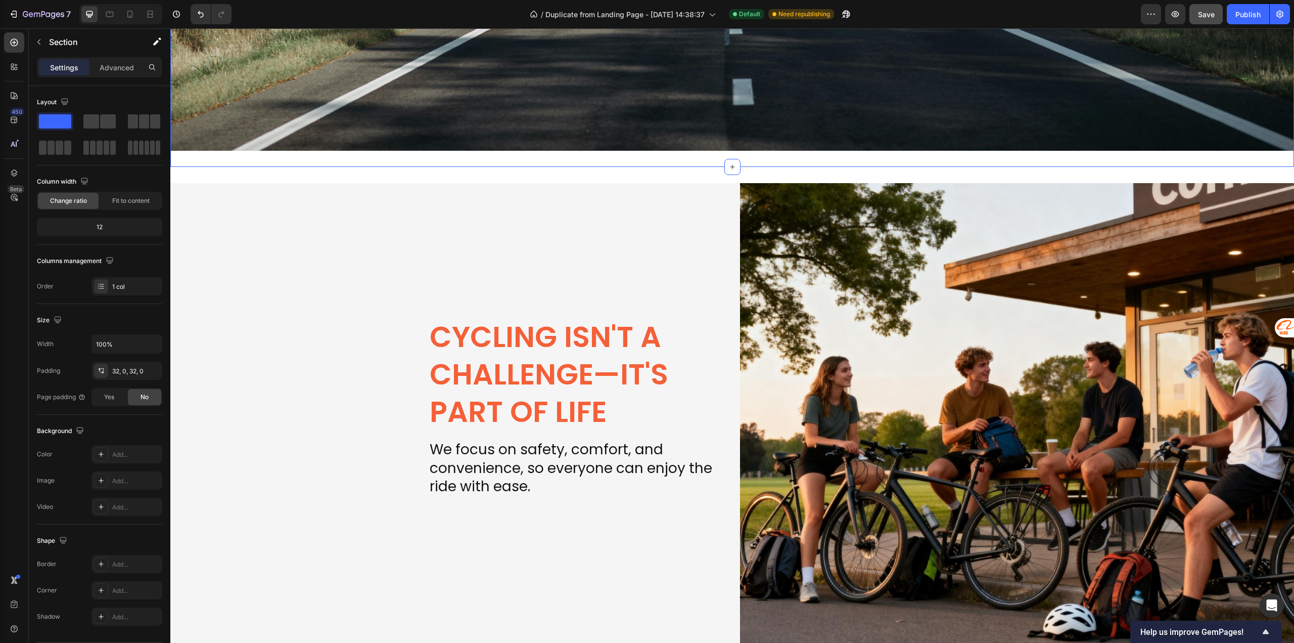
click at [416, 176] on div "Cycling isn't a challenge—it's part of life Heading We focus on safety, comfort…" at bounding box center [732, 419] width 1124 height 504
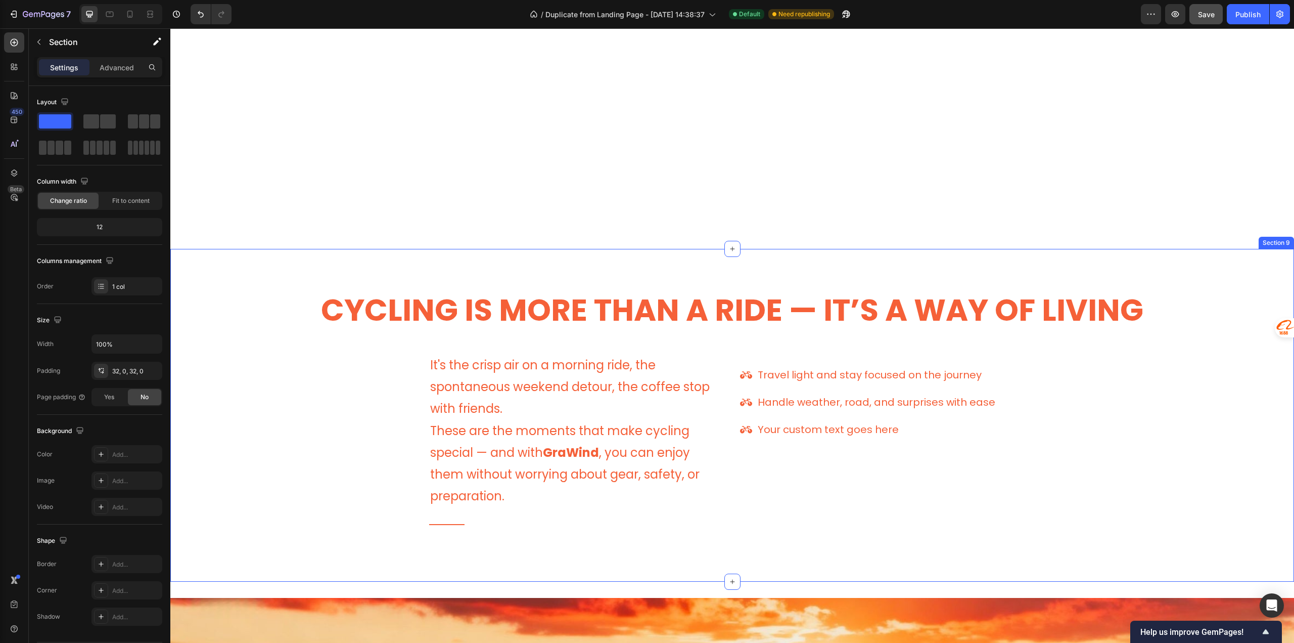
scroll to position [2023, 0]
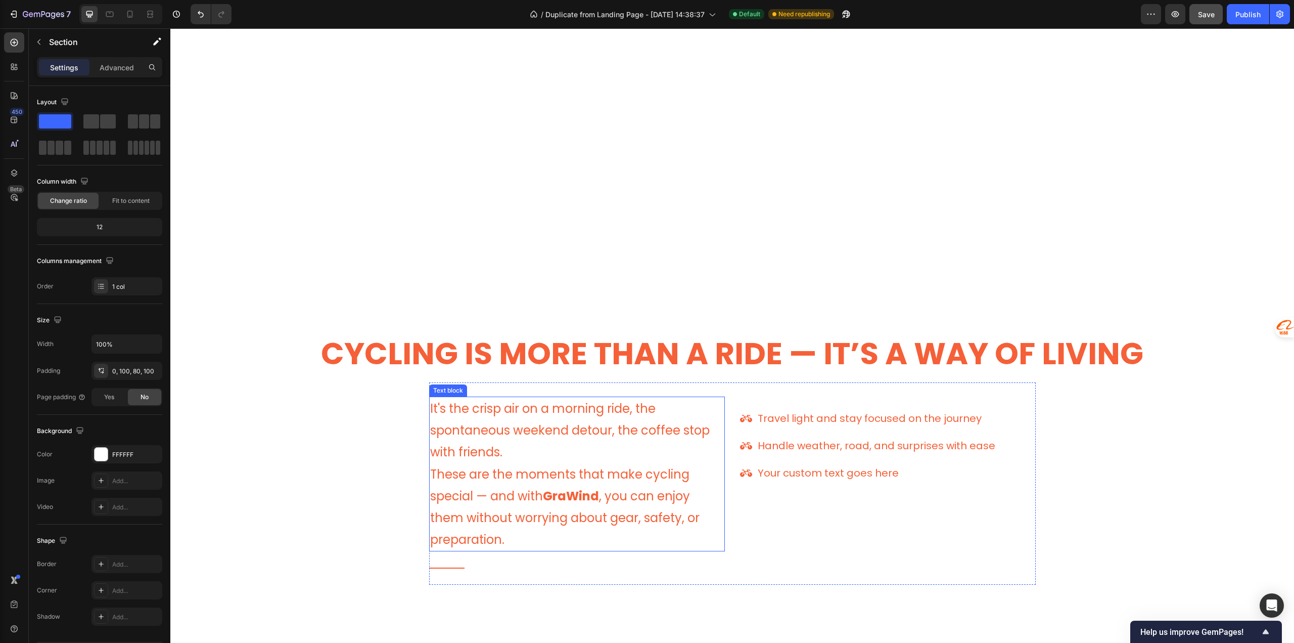
scroll to position [1921, 0]
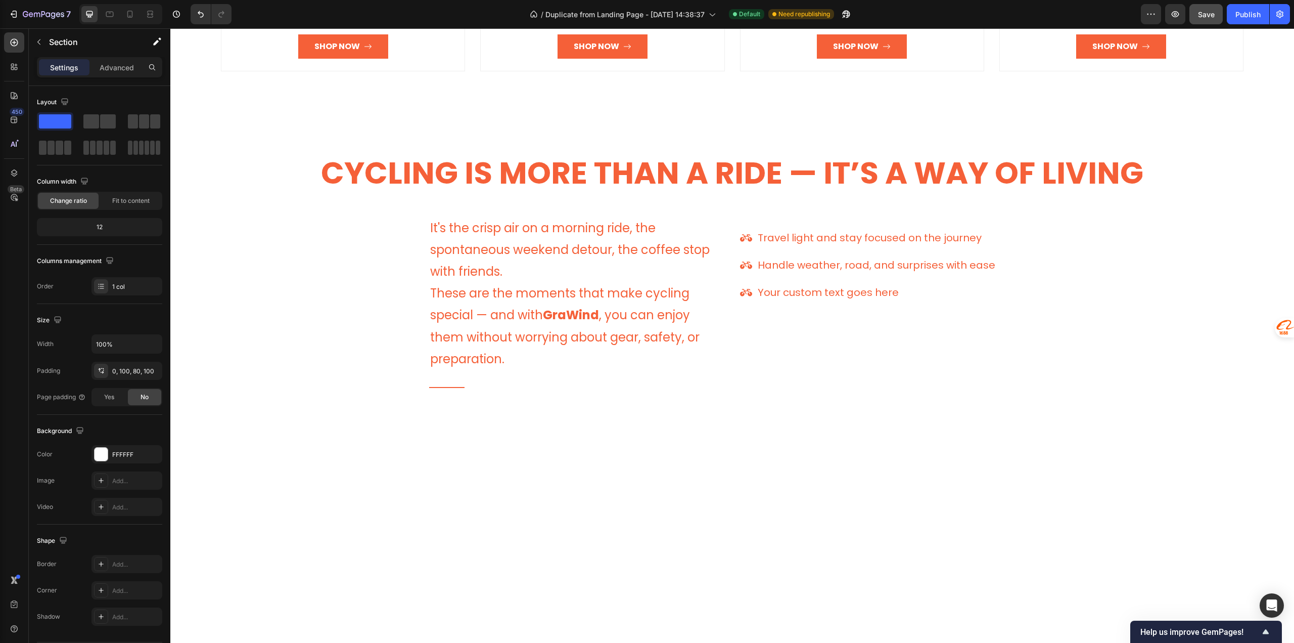
click at [1137, 111] on div "Image Safety & Visibility Heading Light the Way, Ride with Confidence Smart sen…" at bounding box center [732, 21] width 1124 height 179
click at [1127, 111] on div "Image Safety & Visibility Heading Light the Way, Ride with Confidence Smart sen…" at bounding box center [732, 21] width 1124 height 179
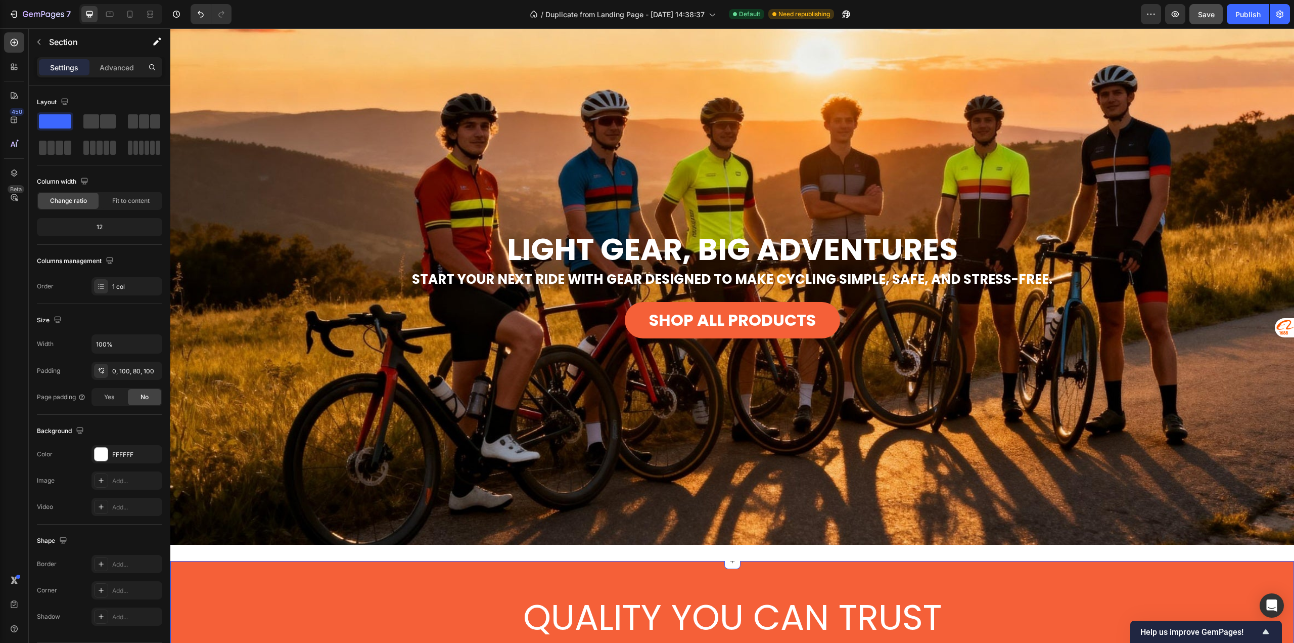
scroll to position [2983, 0]
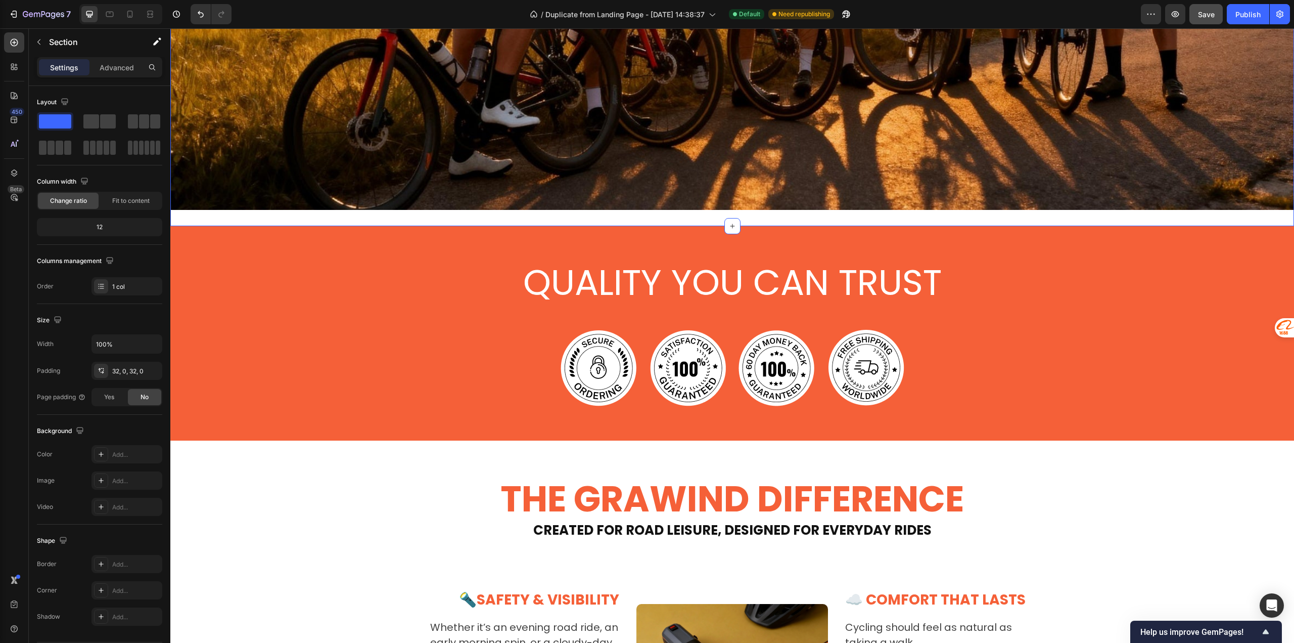
click at [538, 232] on div "QUALITY YOU CAN TRUST Heading Image Image Image Image Row Section 11" at bounding box center [732, 333] width 1124 height 214
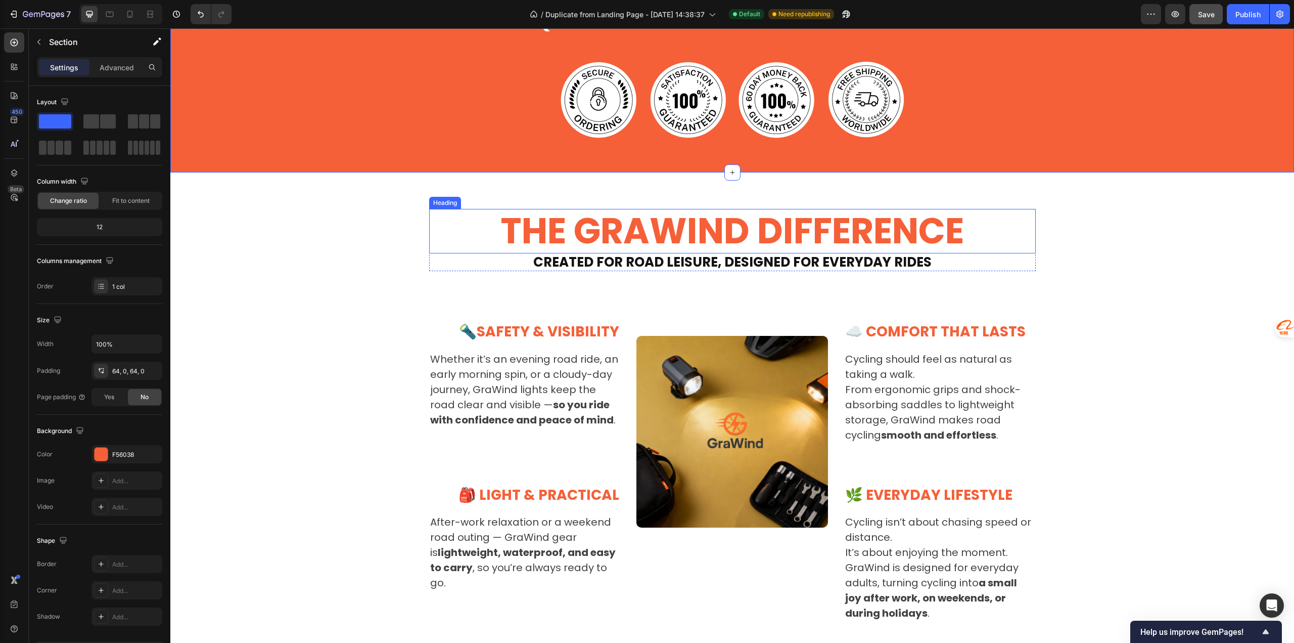
scroll to position [3287, 0]
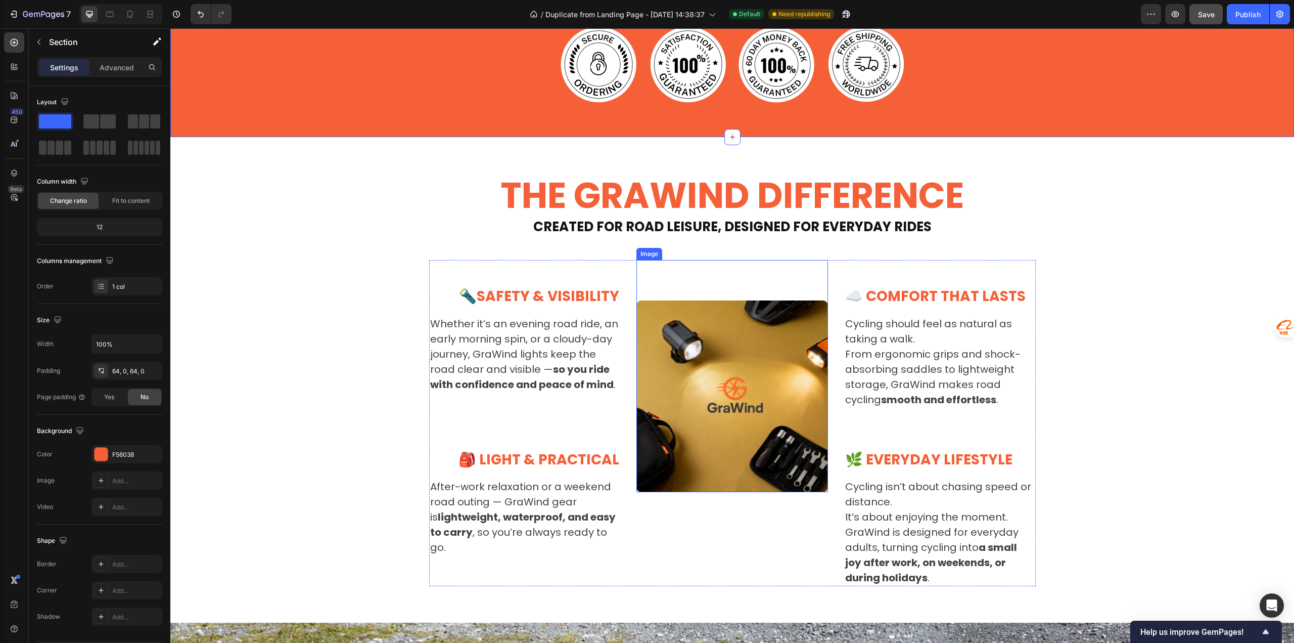
click at [740, 407] on img at bounding box center [733, 396] width 192 height 192
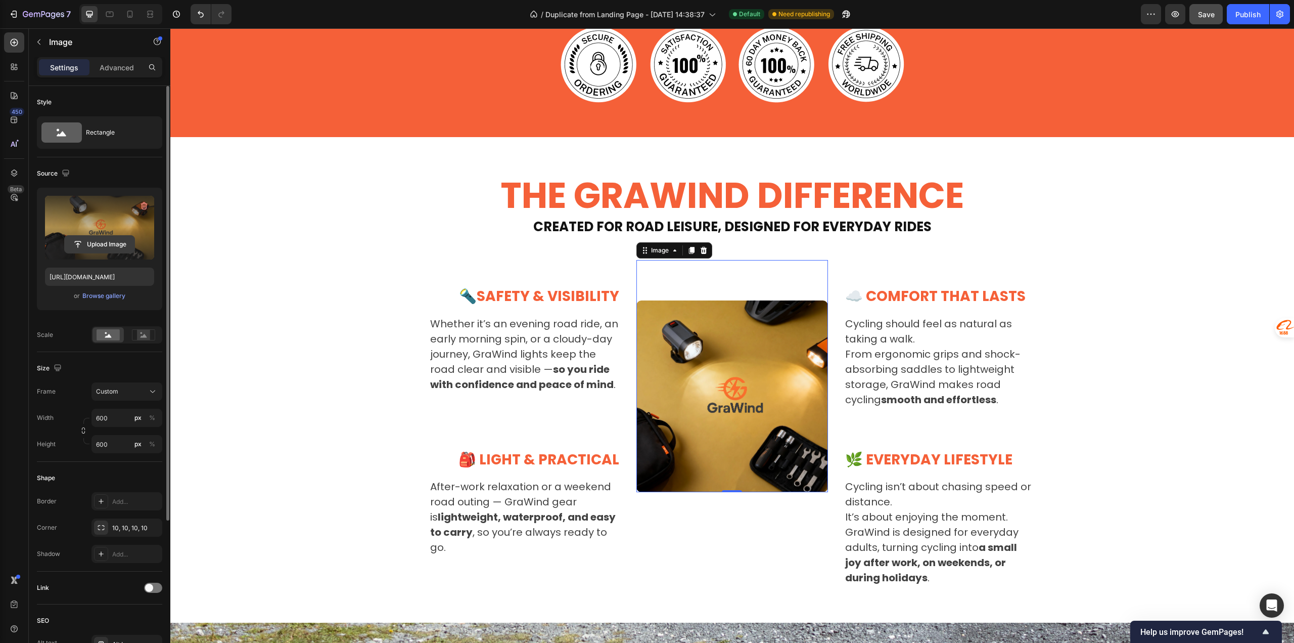
click at [92, 246] on input "file" at bounding box center [100, 244] width 70 height 17
type input "[URL][DOMAIN_NAME]"
click at [1205, 10] on span "Save" at bounding box center [1206, 14] width 17 height 9
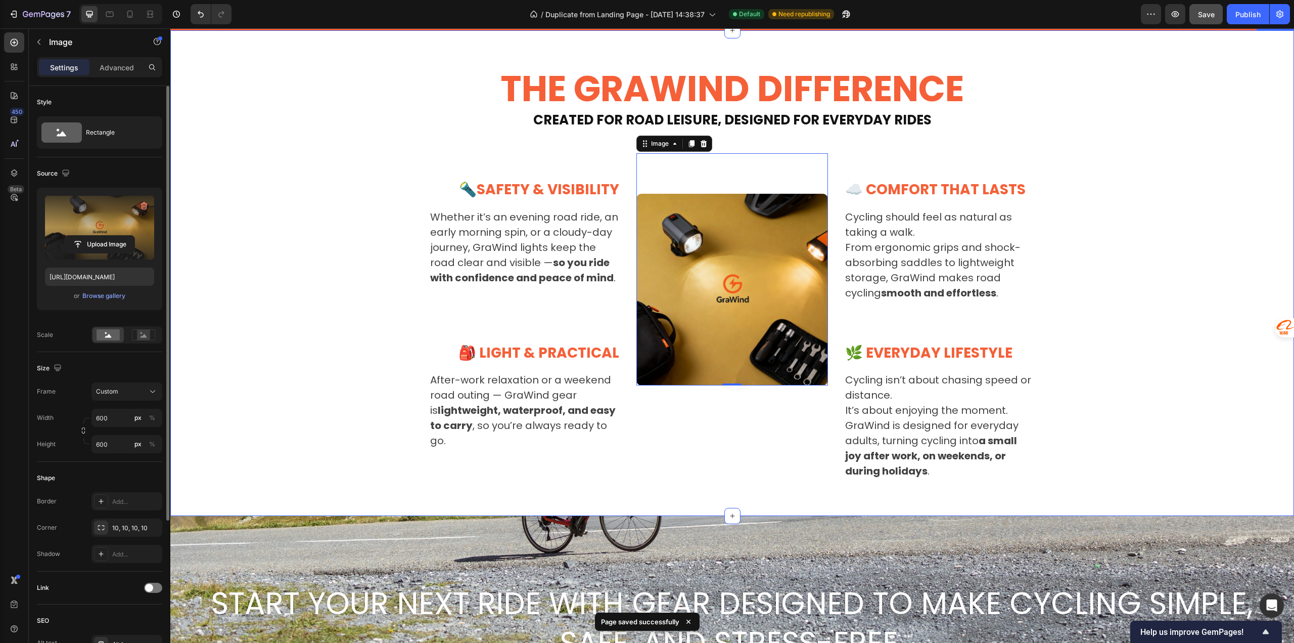
scroll to position [3539, 0]
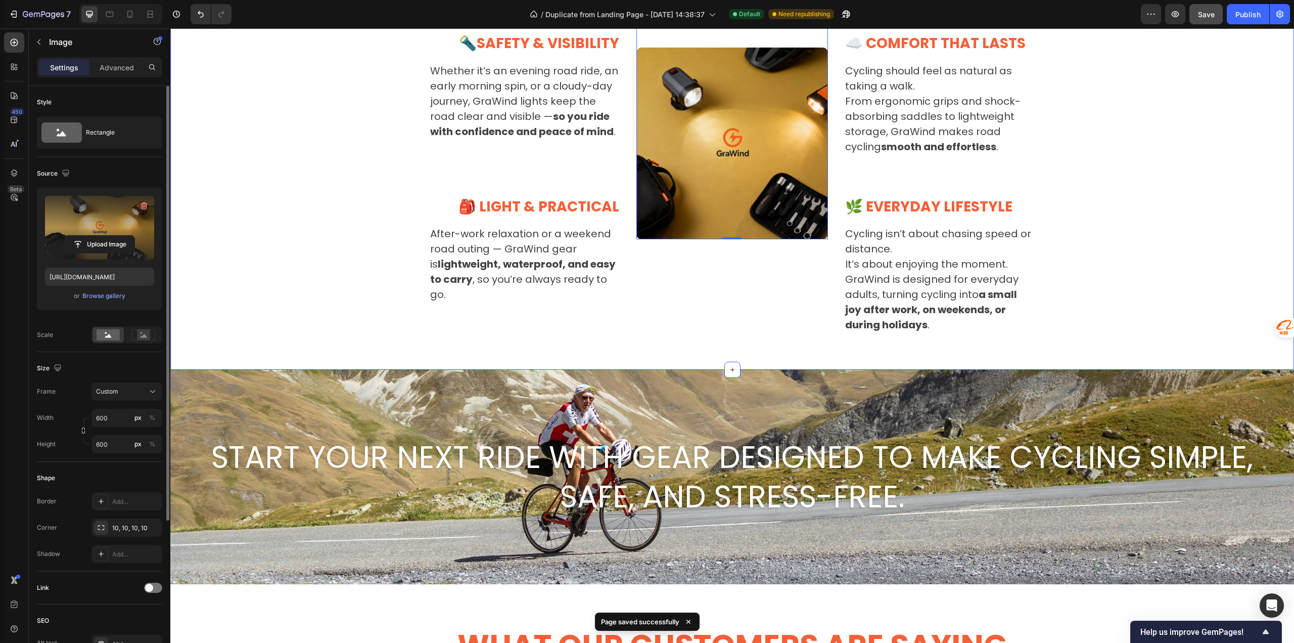
click at [1119, 298] on div "THE GRAWIND DIFFERENCE Heading Created for Road Leisure, Designed for Everyday …" at bounding box center [732, 127] width 1109 height 413
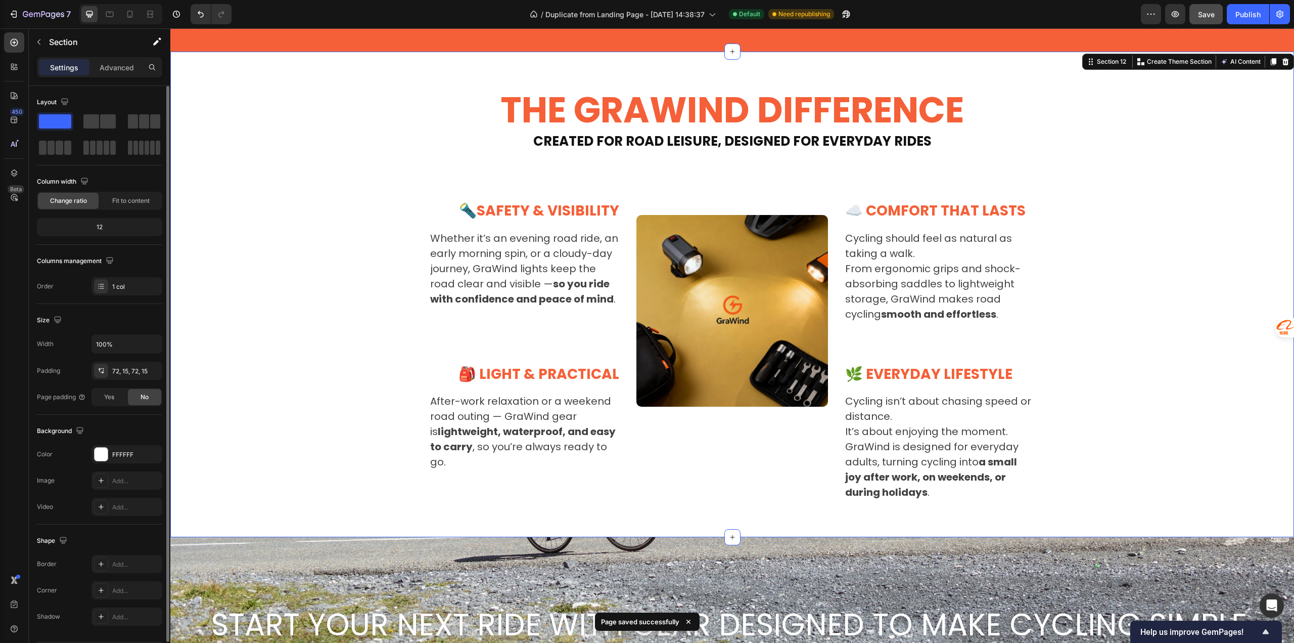
scroll to position [3337, 0]
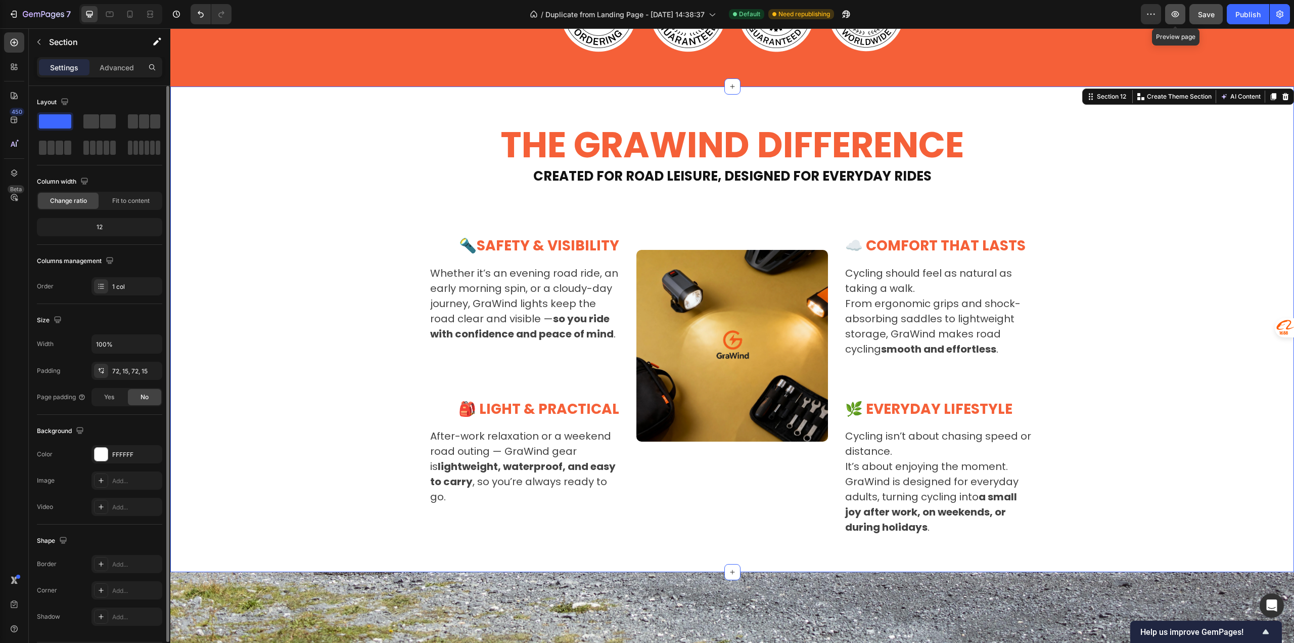
click at [1175, 13] on icon "button" at bounding box center [1176, 14] width 10 height 10
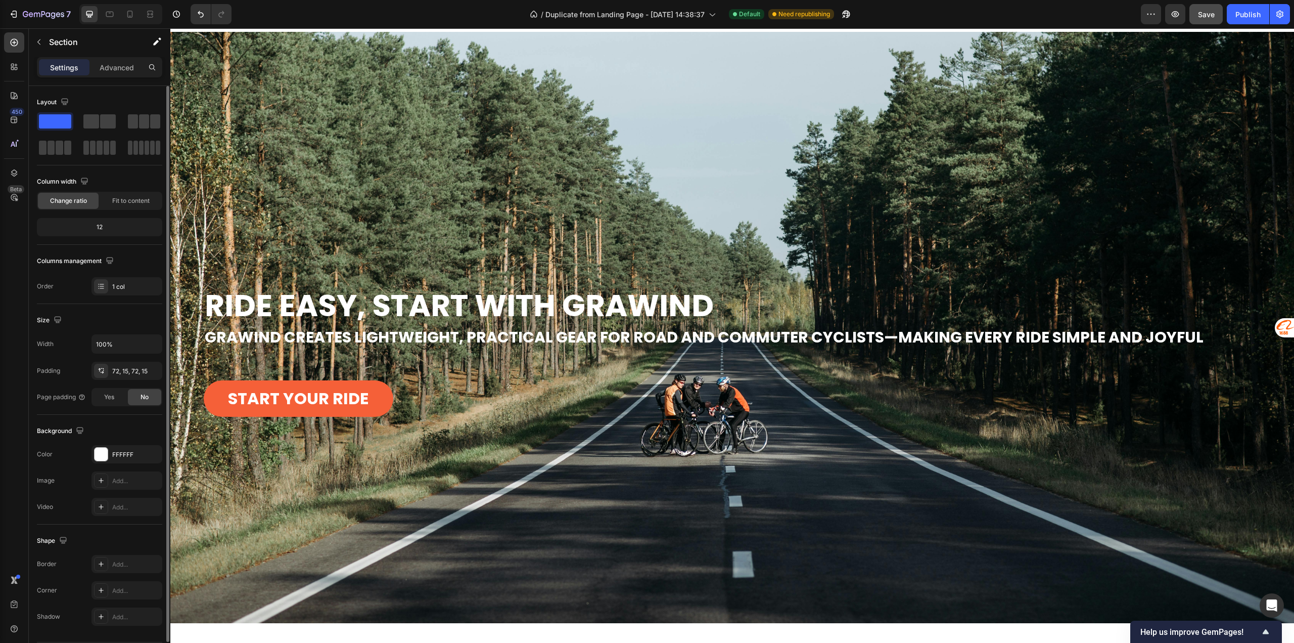
scroll to position [0, 0]
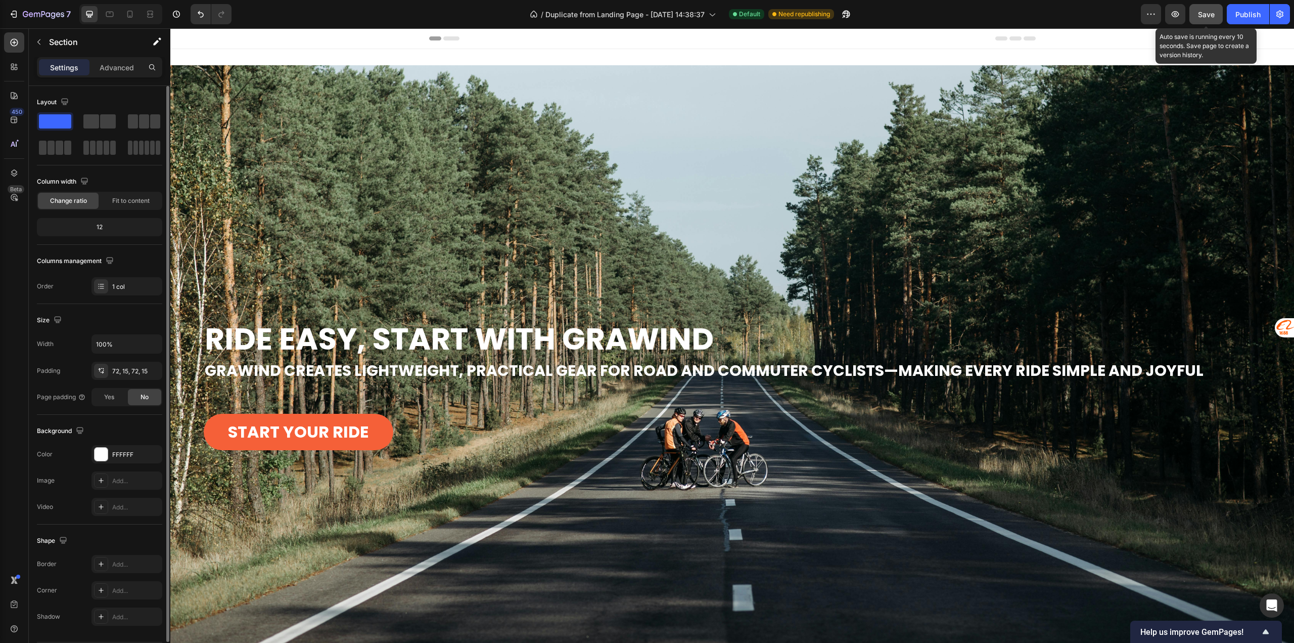
click at [1200, 13] on span "Save" at bounding box center [1206, 14] width 17 height 9
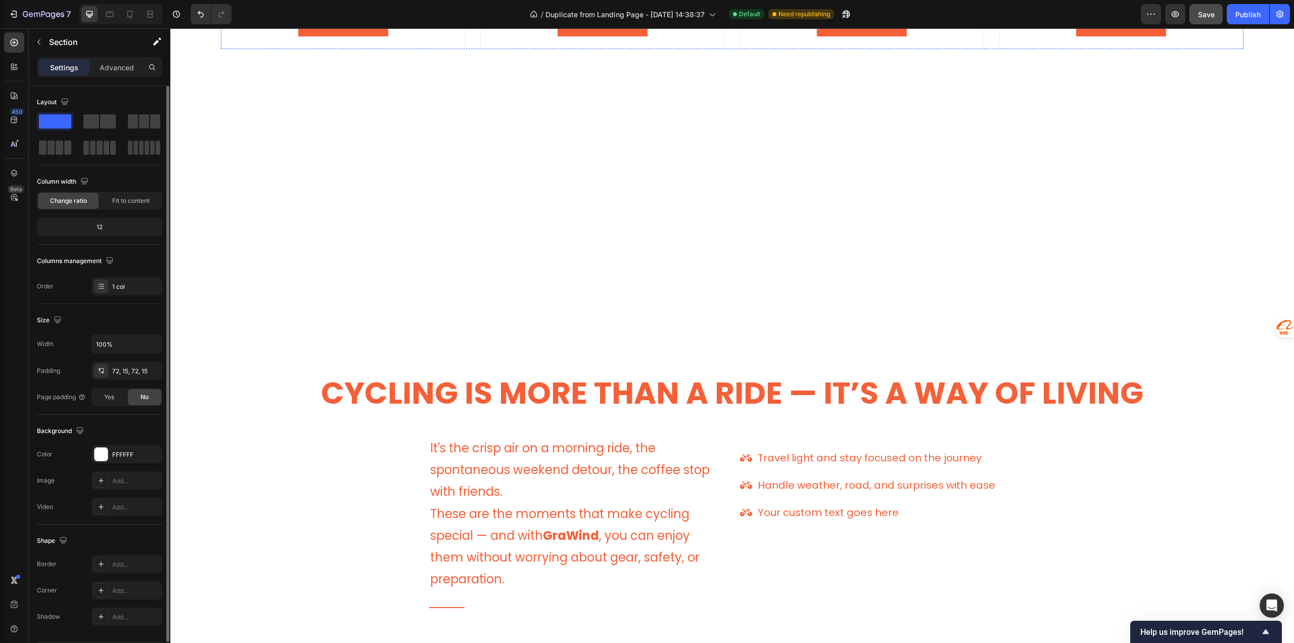
scroll to position [1820, 0]
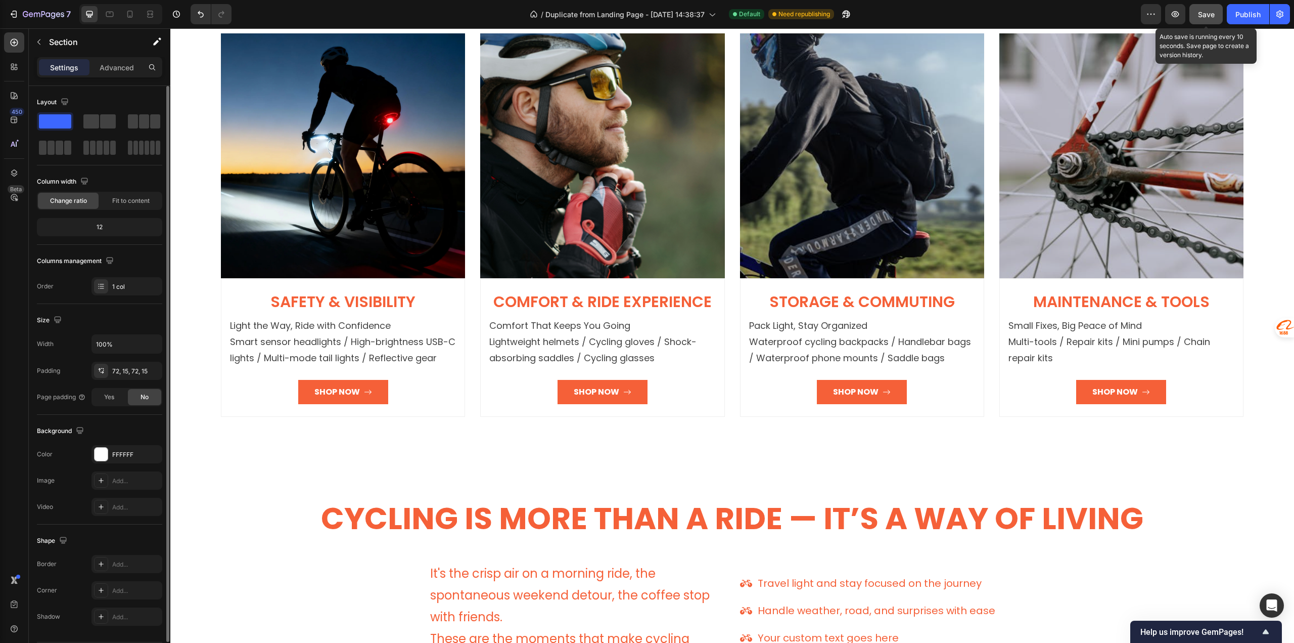
click at [1202, 10] on span "Save" at bounding box center [1206, 14] width 17 height 9
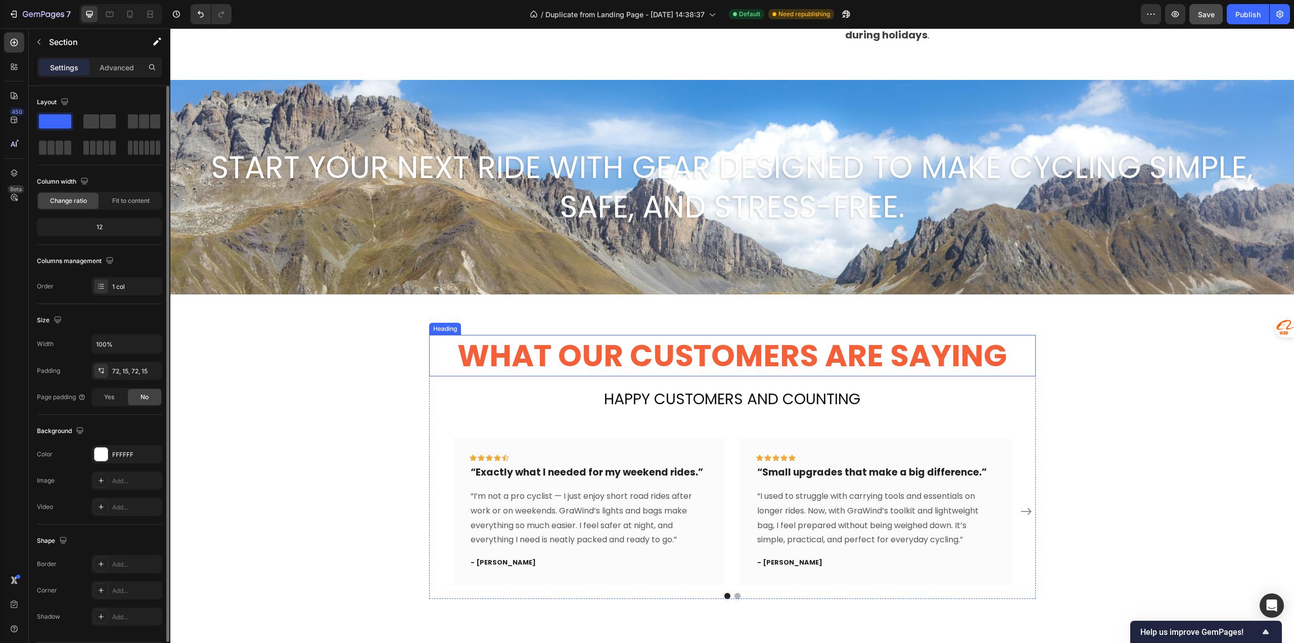
scroll to position [3765, 0]
